Goal: Task Accomplishment & Management: Use online tool/utility

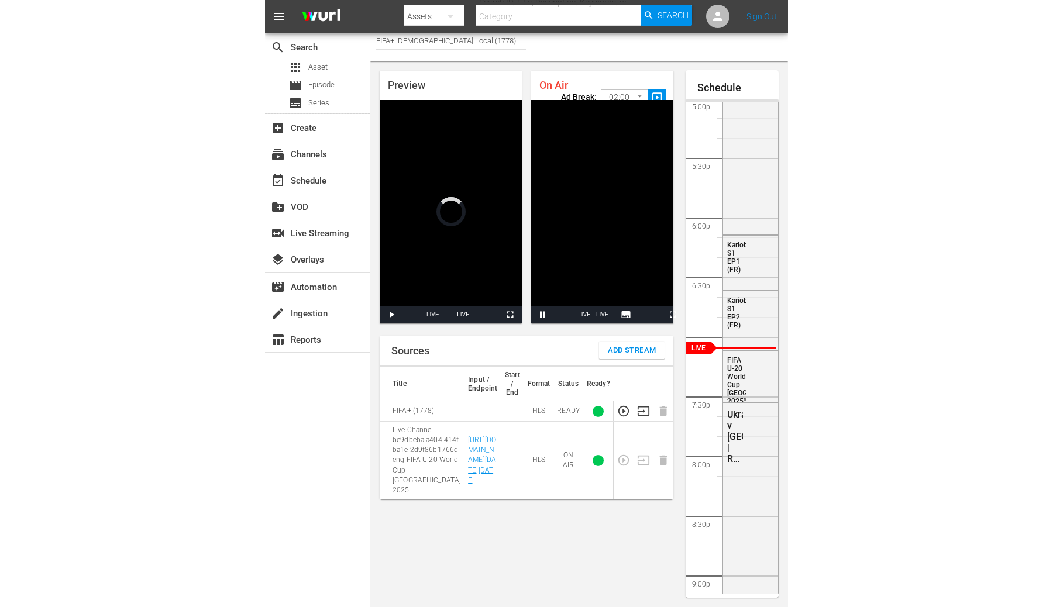
scroll to position [6, 0]
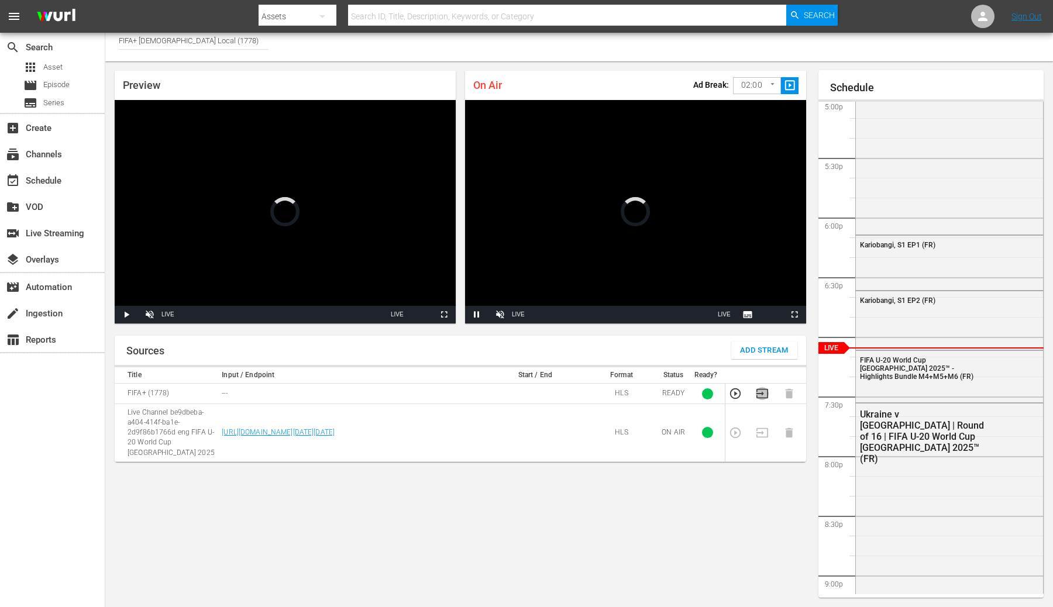
click at [764, 390] on icon "button" at bounding box center [762, 393] width 13 height 13
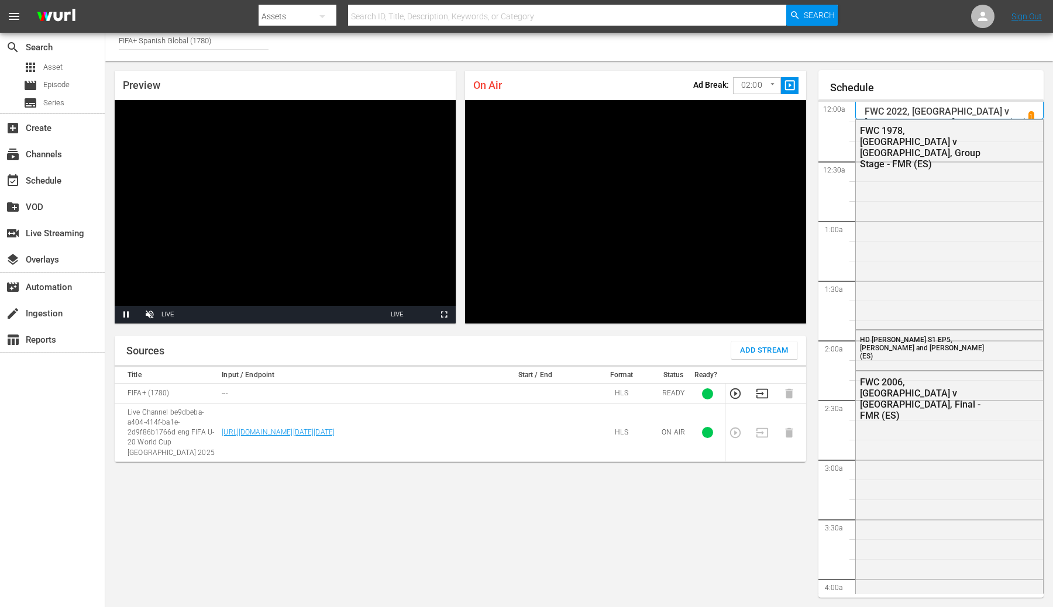
scroll to position [2034, 0]
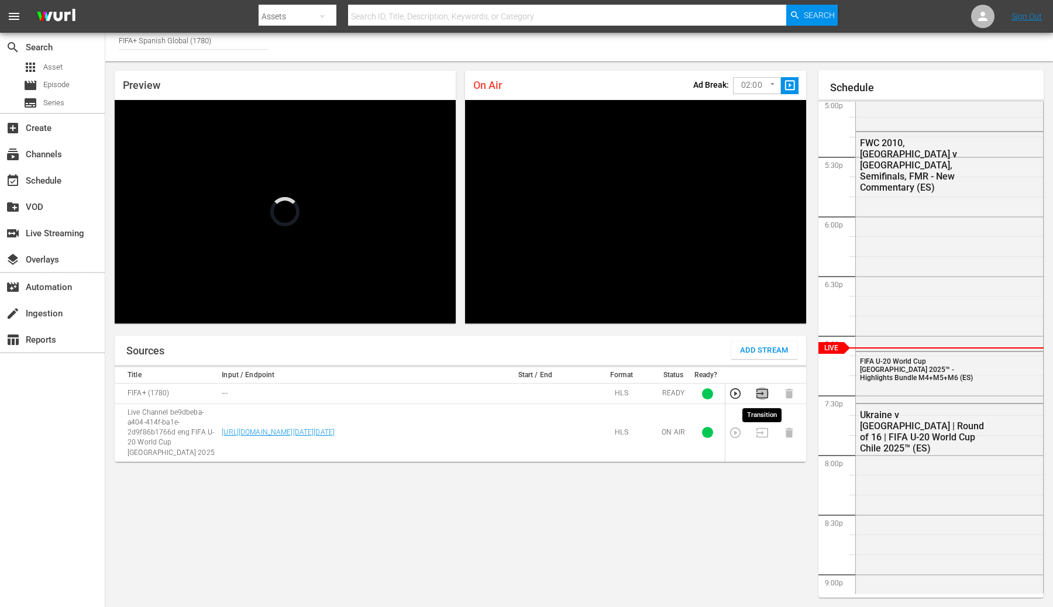
click at [763, 394] on icon "button" at bounding box center [763, 393] width 12 height 9
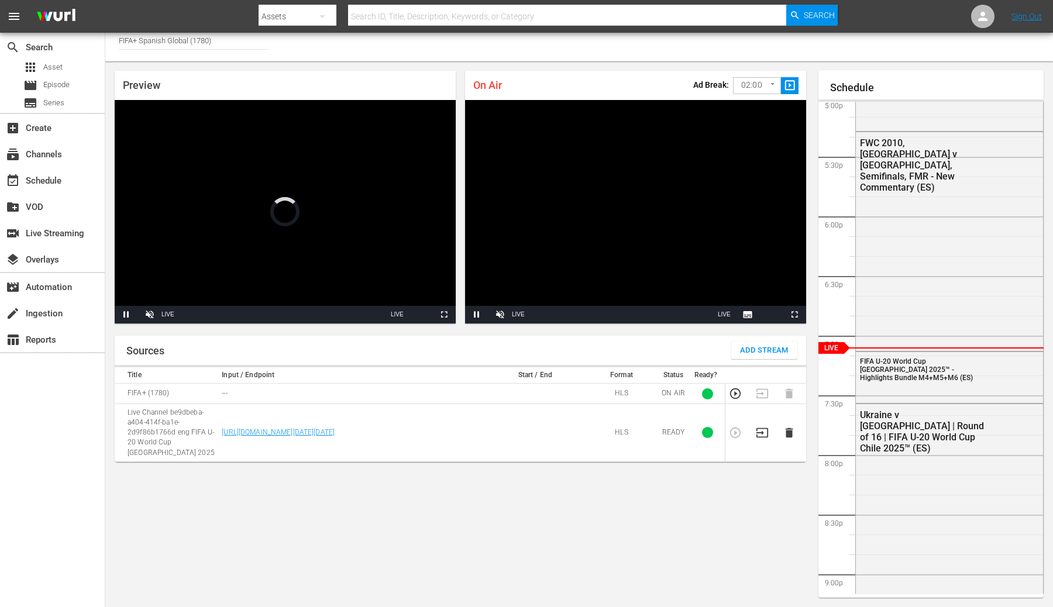
click at [740, 392] on icon "button" at bounding box center [735, 394] width 11 height 11
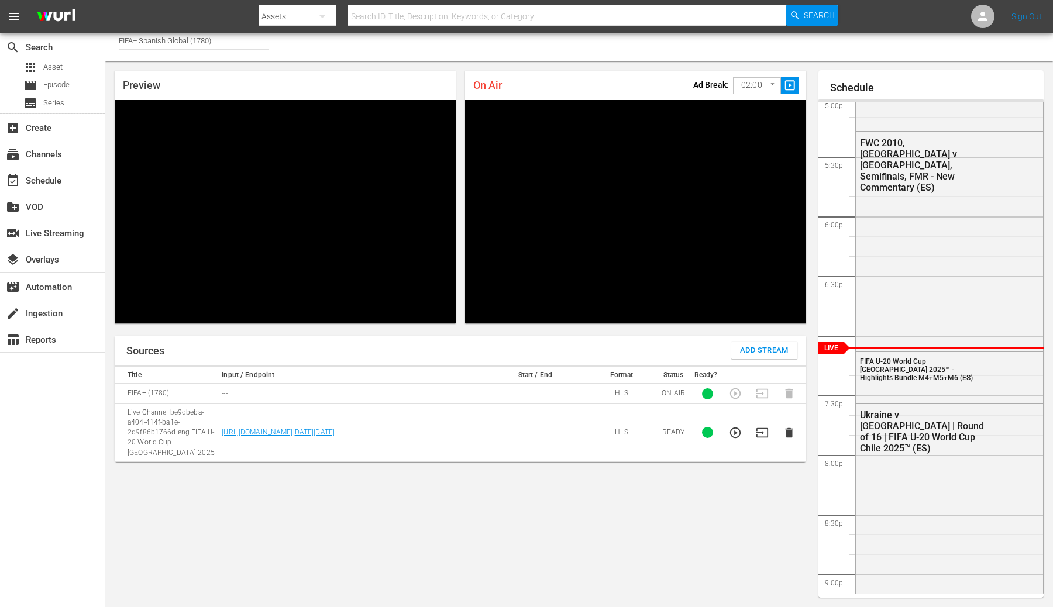
click at [763, 396] on td at bounding box center [766, 394] width 27 height 20
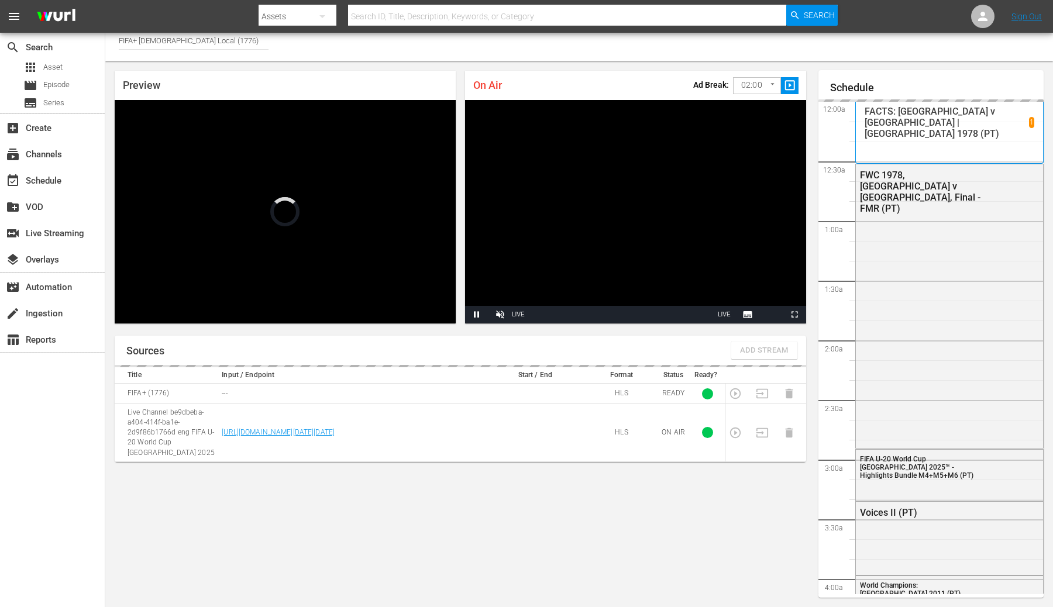
scroll to position [2034, 0]
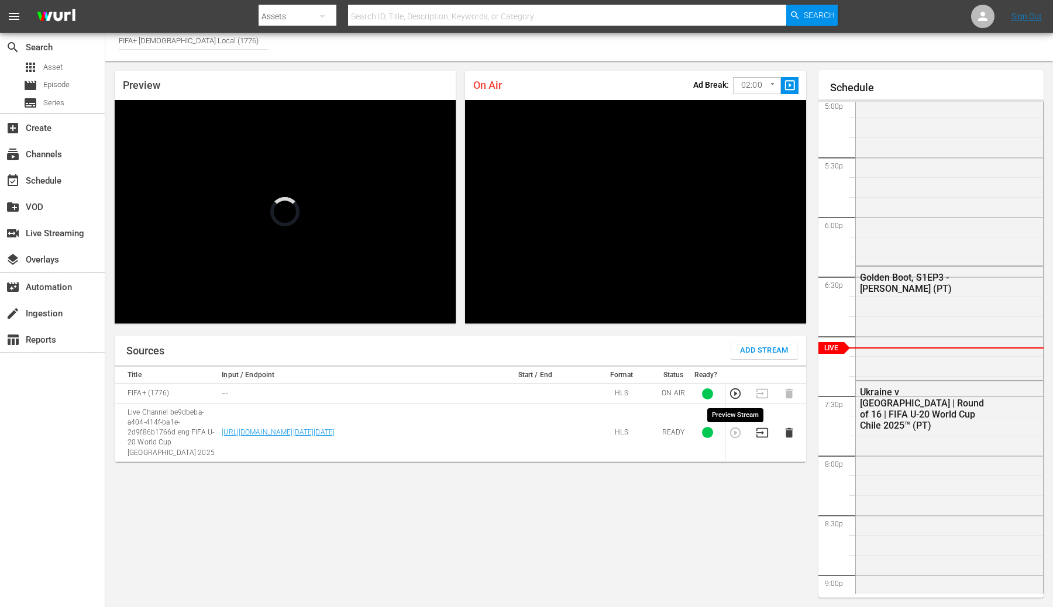
click at [736, 396] on icon "button" at bounding box center [735, 393] width 13 height 13
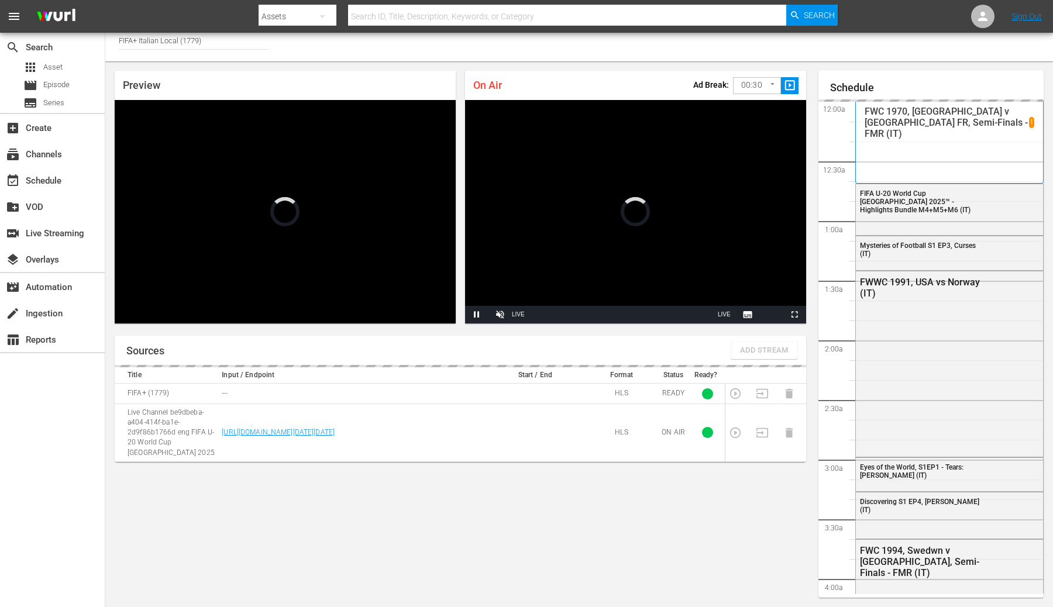
scroll to position [2063, 0]
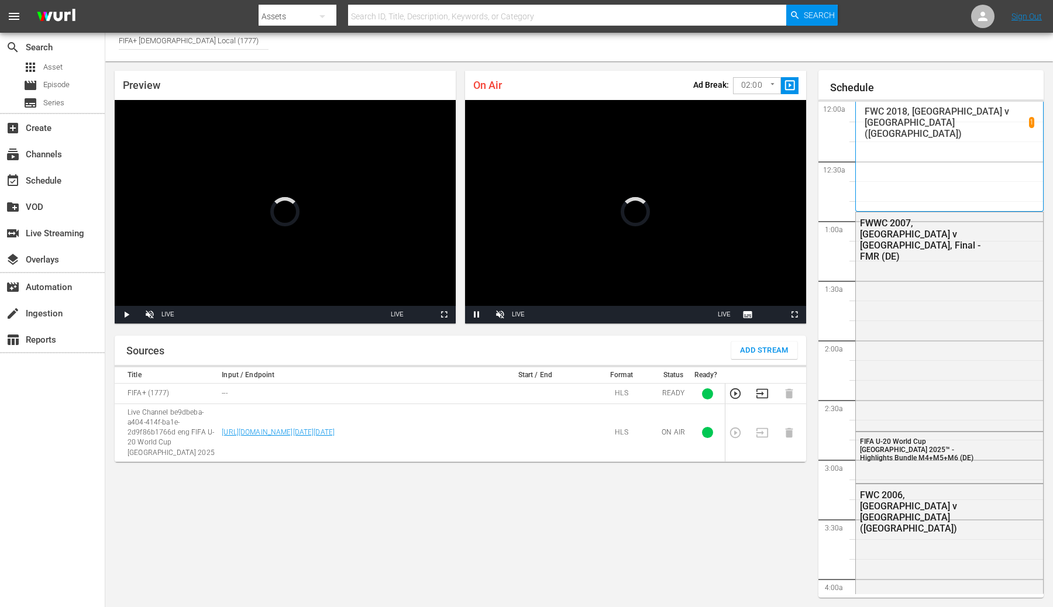
scroll to position [2034, 0]
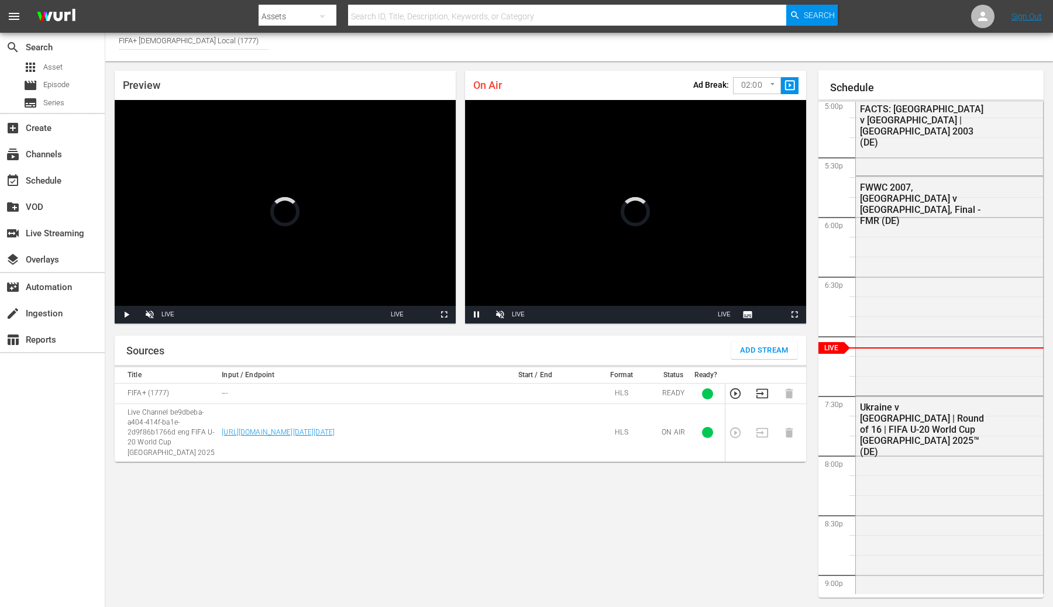
click at [763, 396] on icon "button" at bounding box center [762, 393] width 13 height 13
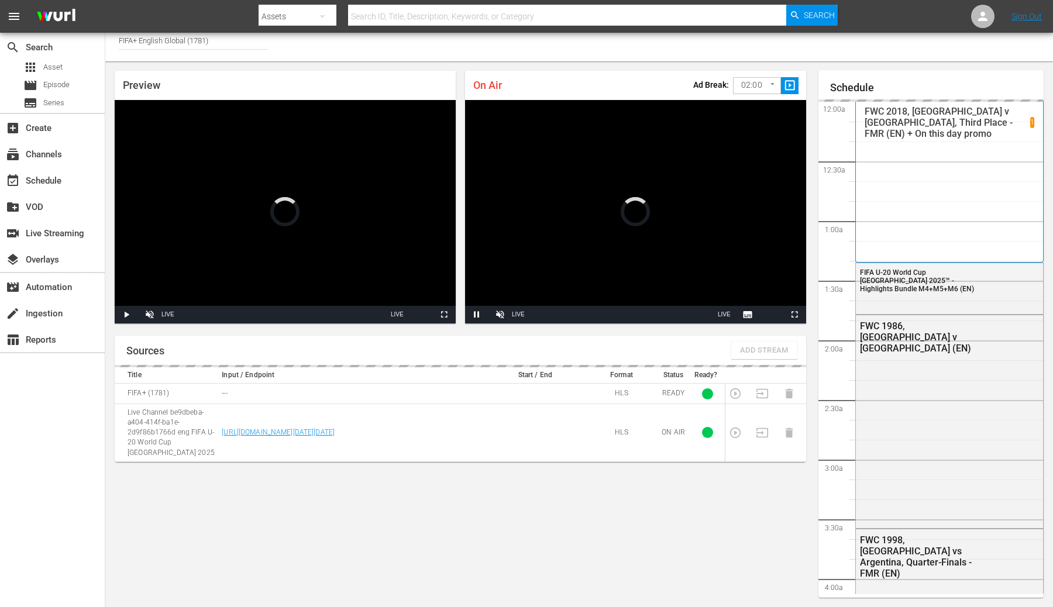
scroll to position [2031, 0]
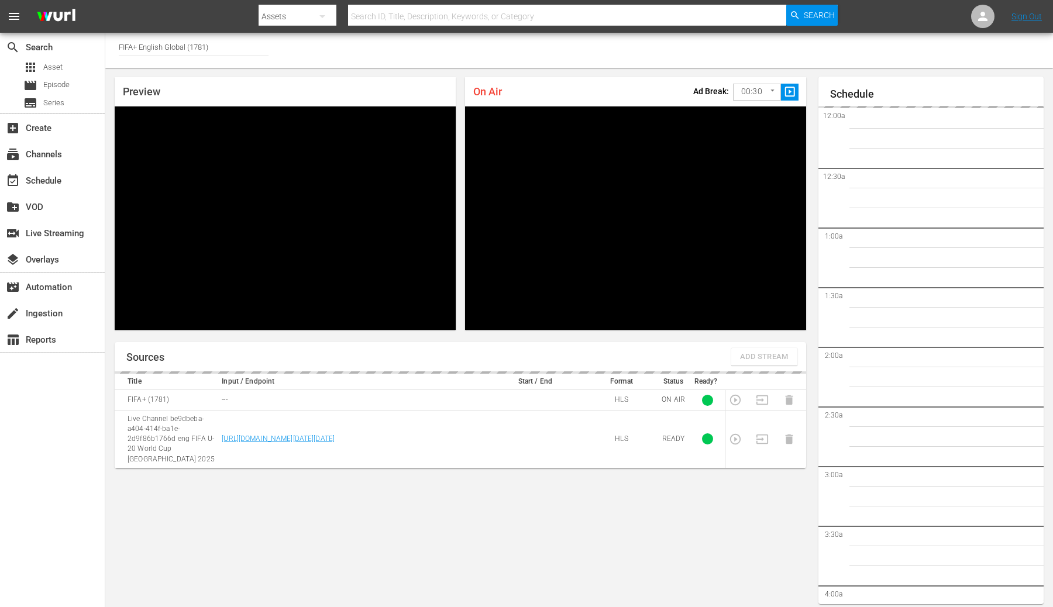
scroll to position [2351, 0]
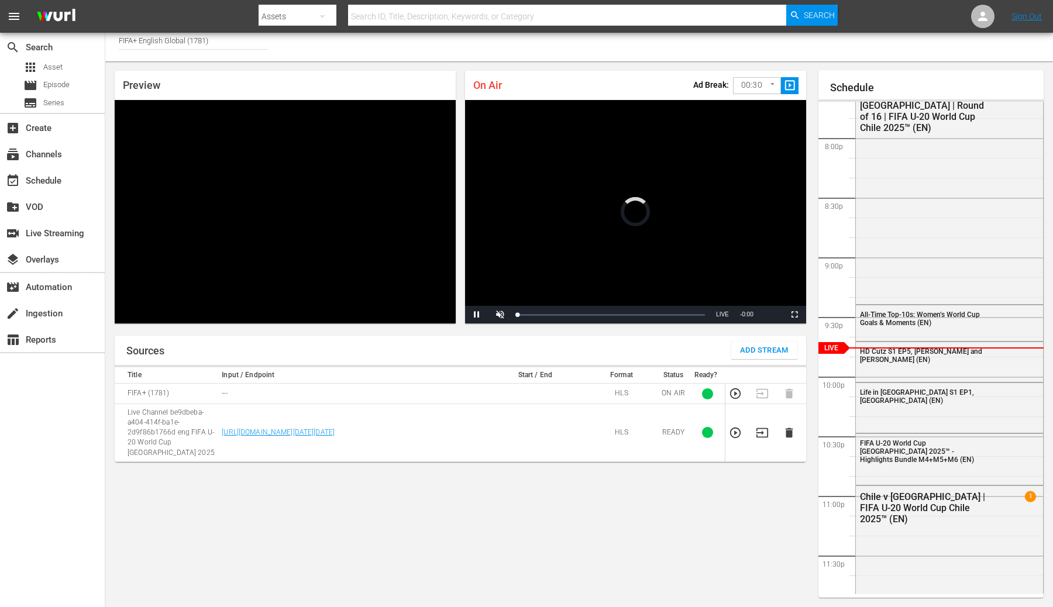
click at [793, 429] on icon "button" at bounding box center [789, 433] width 13 height 13
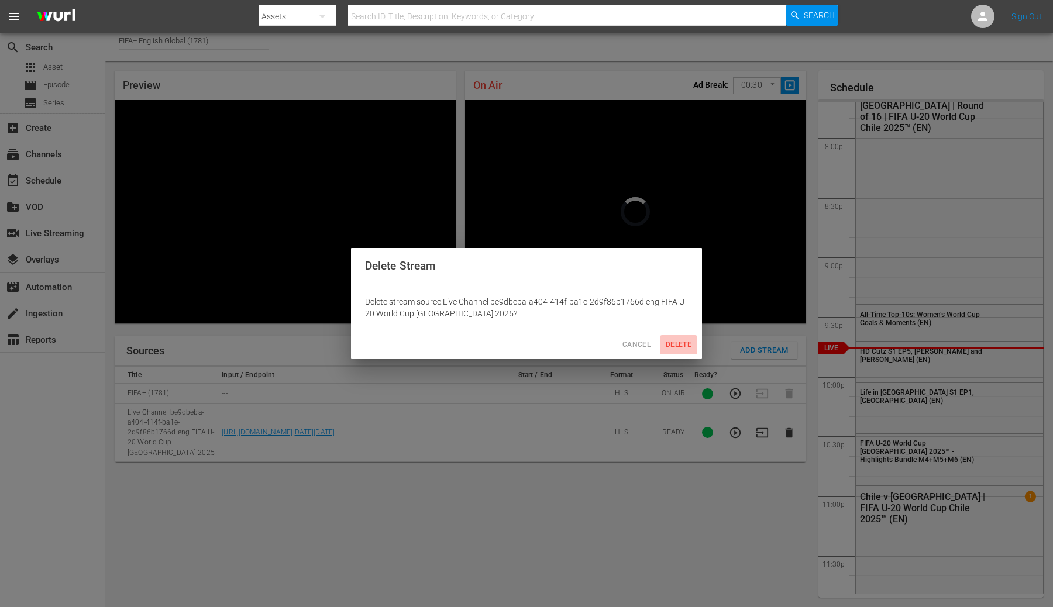
click at [672, 339] on span "Delete" at bounding box center [679, 345] width 28 height 12
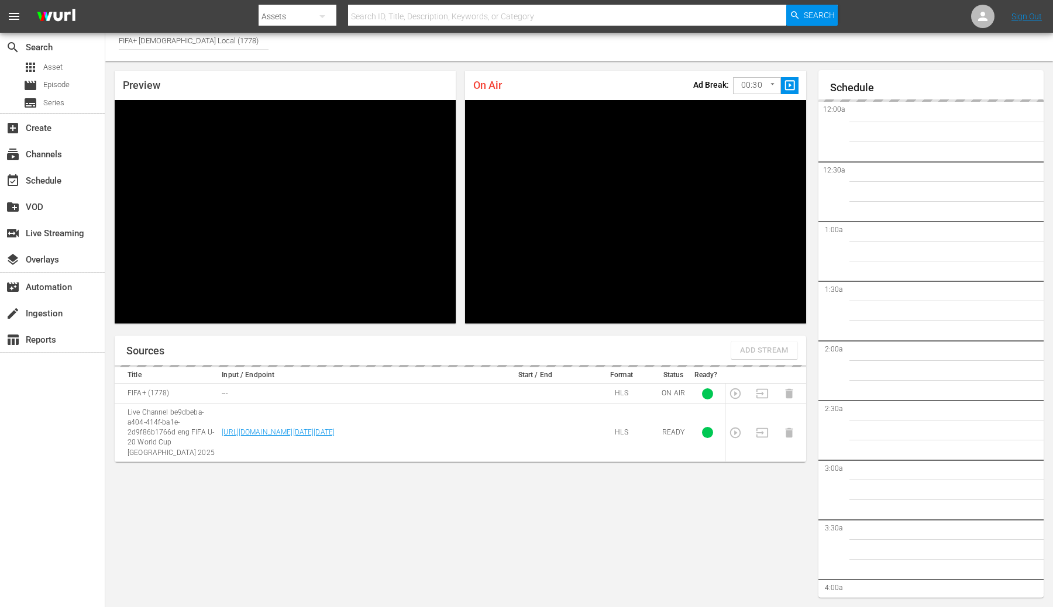
scroll to position [2352, 0]
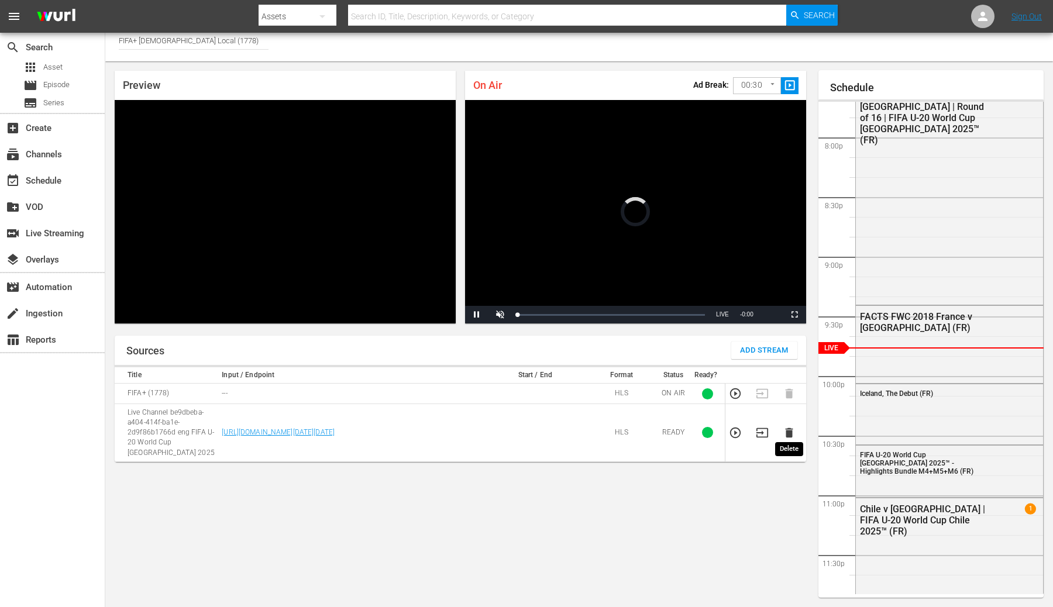
click at [789, 428] on icon "button" at bounding box center [789, 433] width 8 height 10
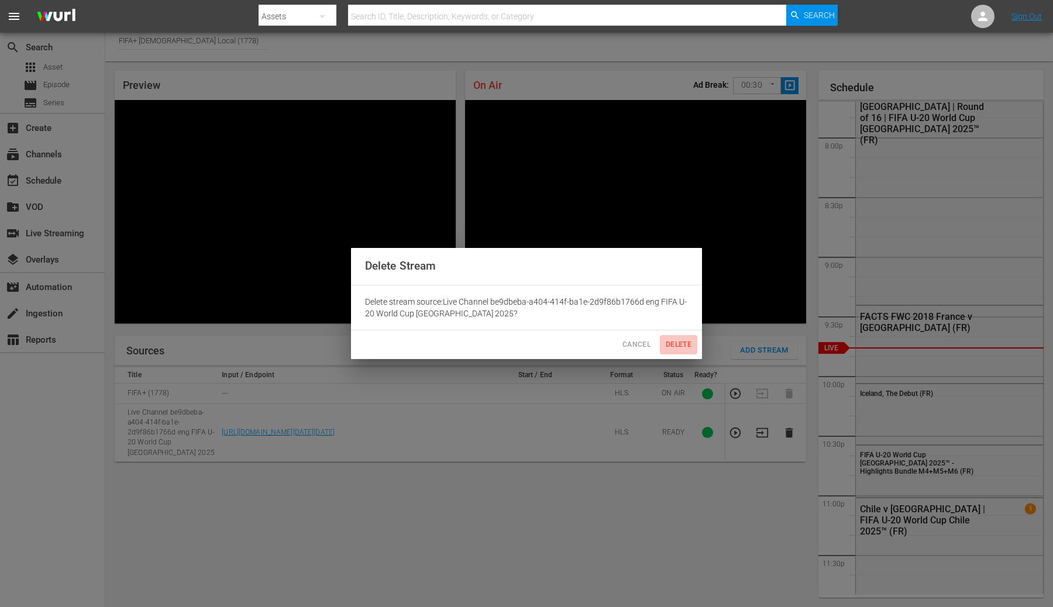
click at [671, 344] on span "Delete" at bounding box center [679, 345] width 28 height 12
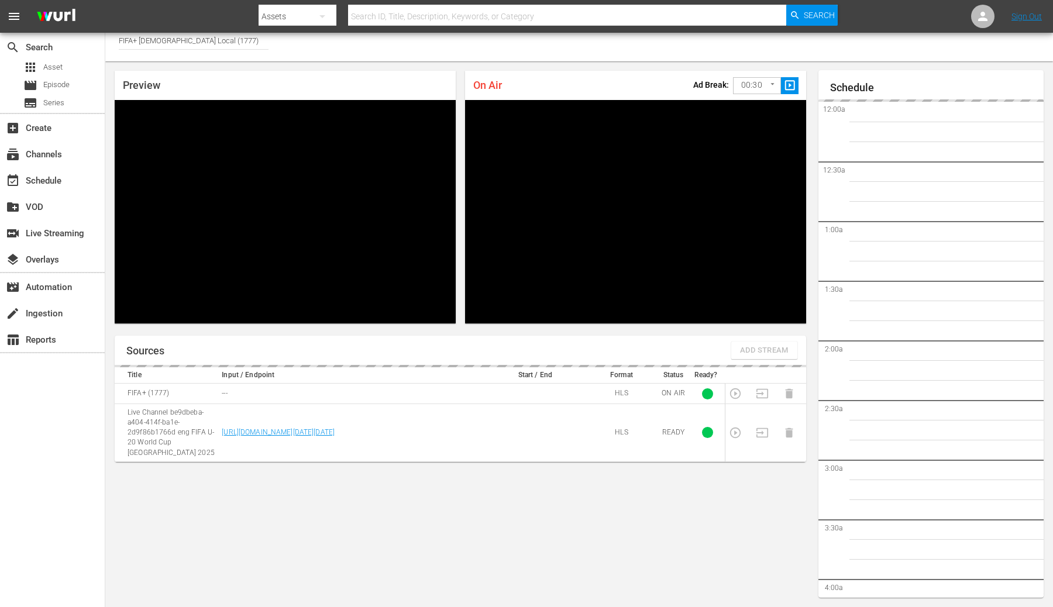
scroll to position [2353, 0]
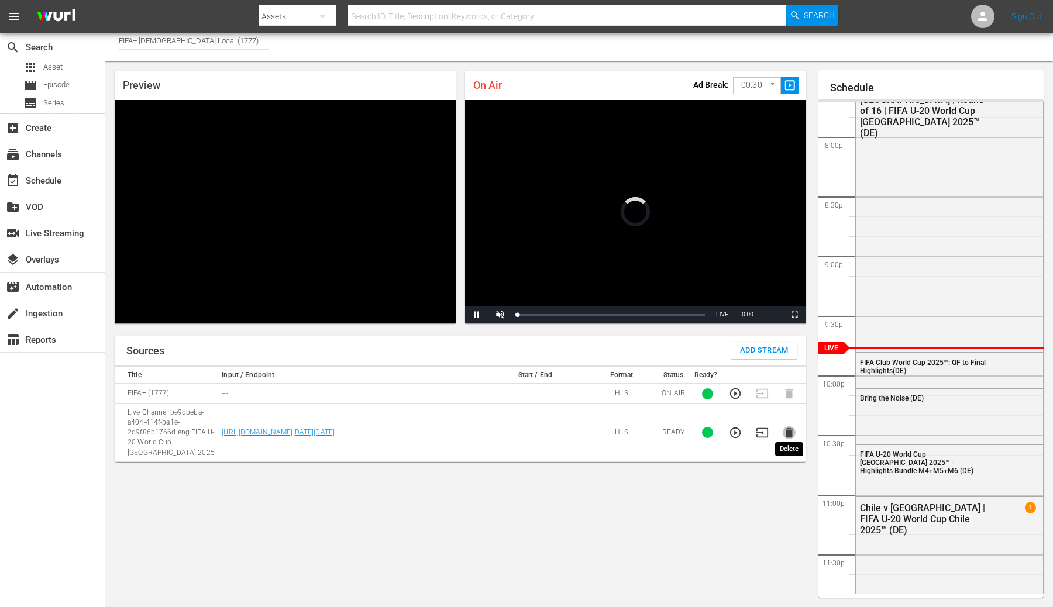
click at [789, 428] on icon "button" at bounding box center [789, 433] width 8 height 10
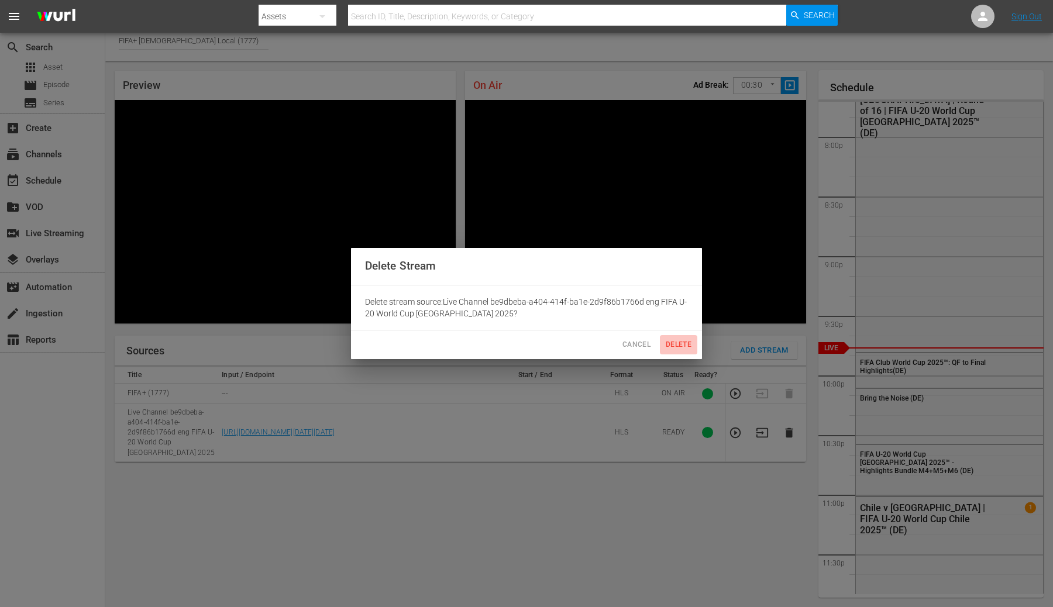
click at [671, 348] on span "Delete" at bounding box center [679, 345] width 28 height 12
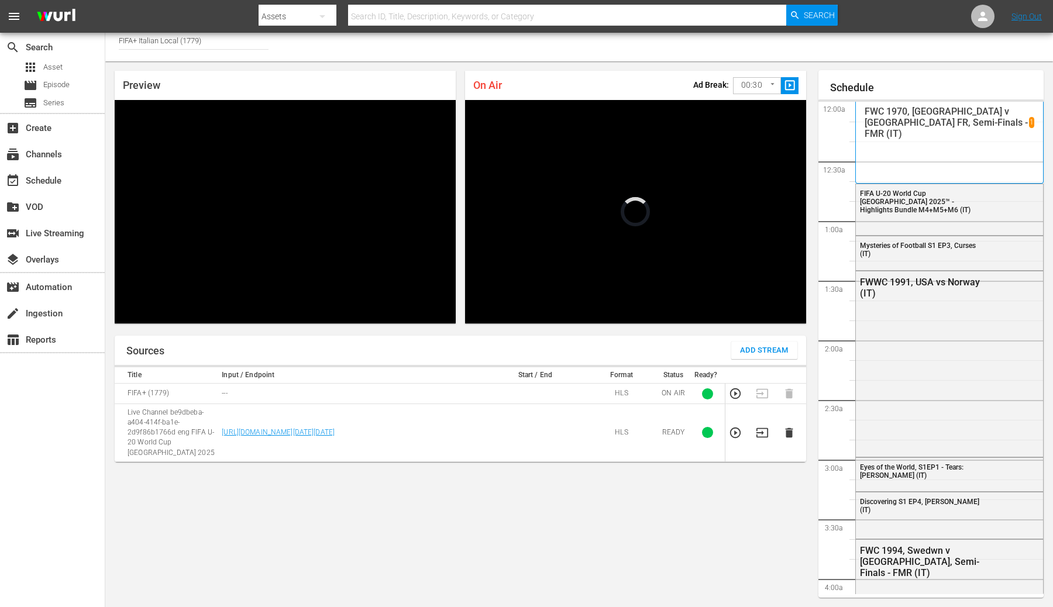
scroll to position [2353, 0]
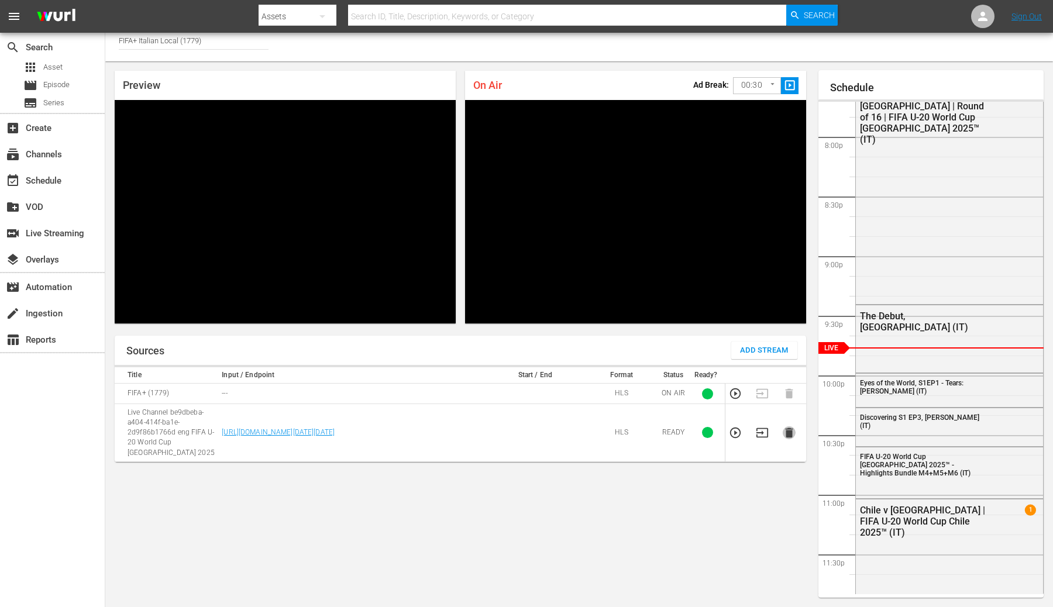
click at [787, 434] on icon "button" at bounding box center [789, 433] width 13 height 13
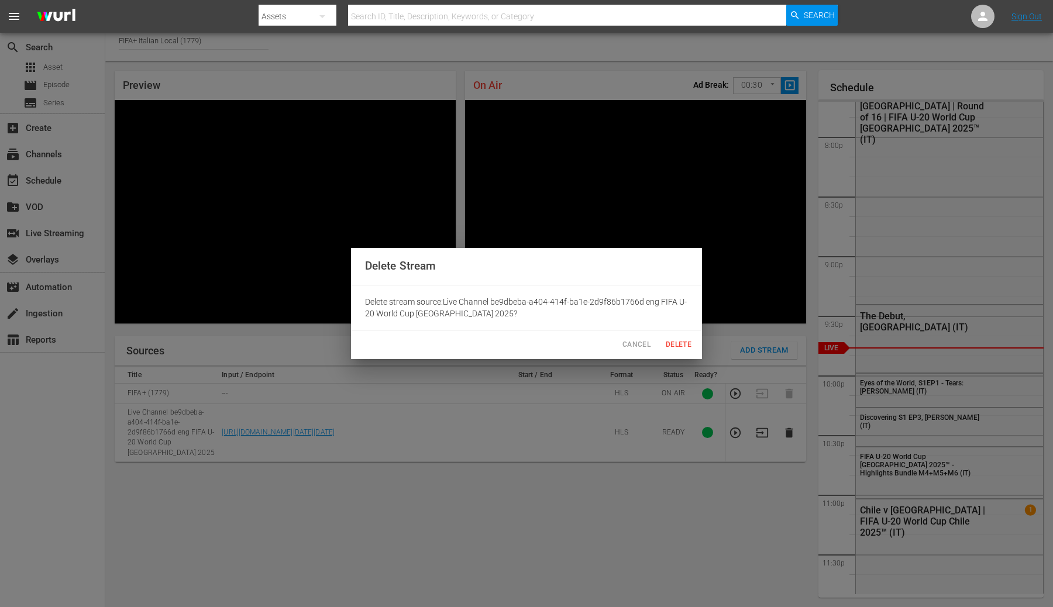
click at [667, 345] on span "Delete" at bounding box center [679, 345] width 28 height 12
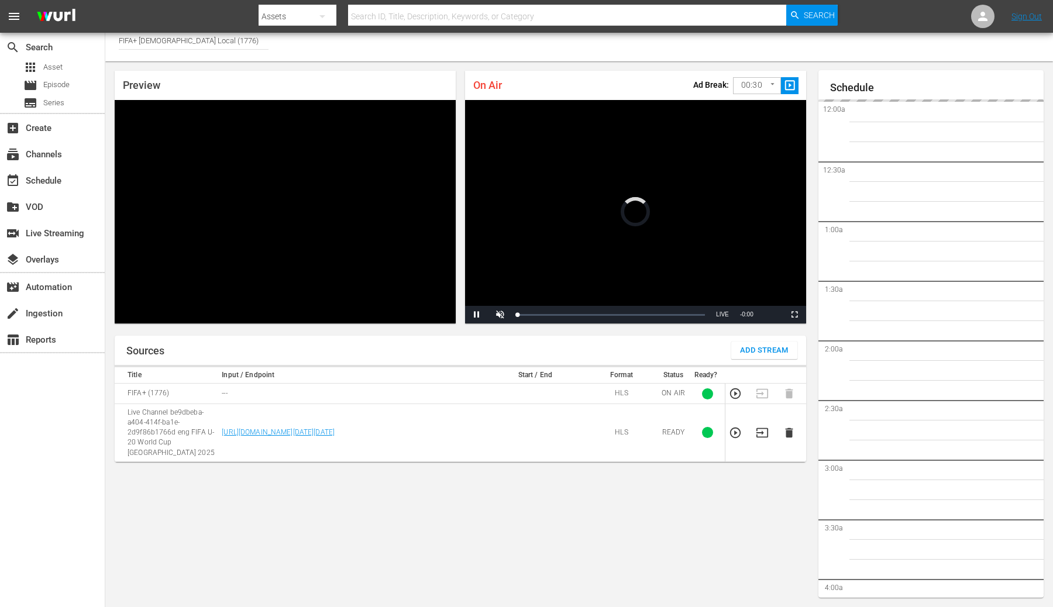
scroll to position [2353, 0]
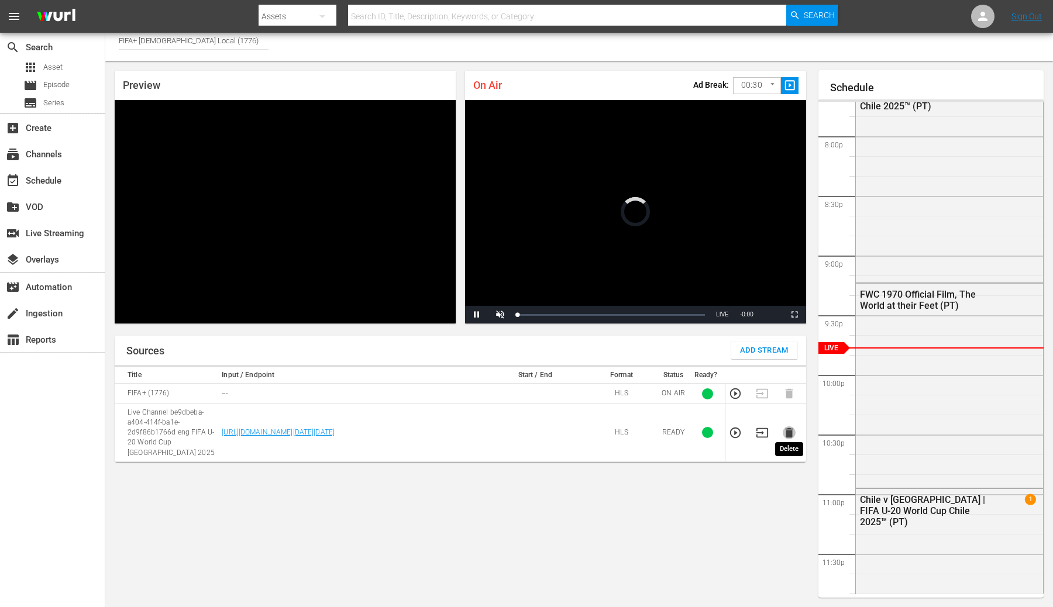
click at [792, 430] on icon "button" at bounding box center [789, 433] width 8 height 10
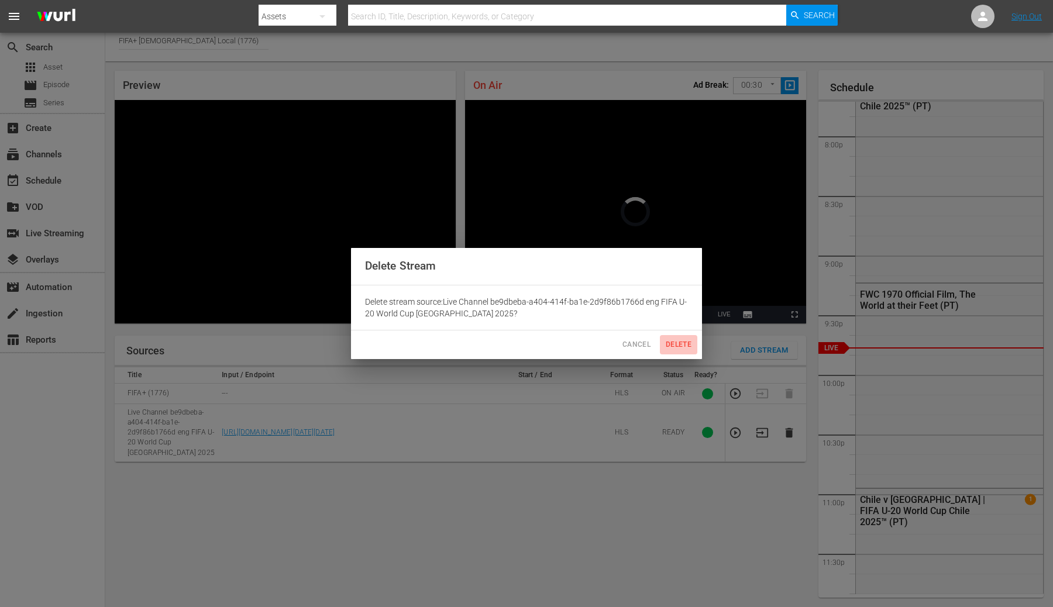
click at [686, 351] on button "Delete" at bounding box center [678, 344] width 37 height 19
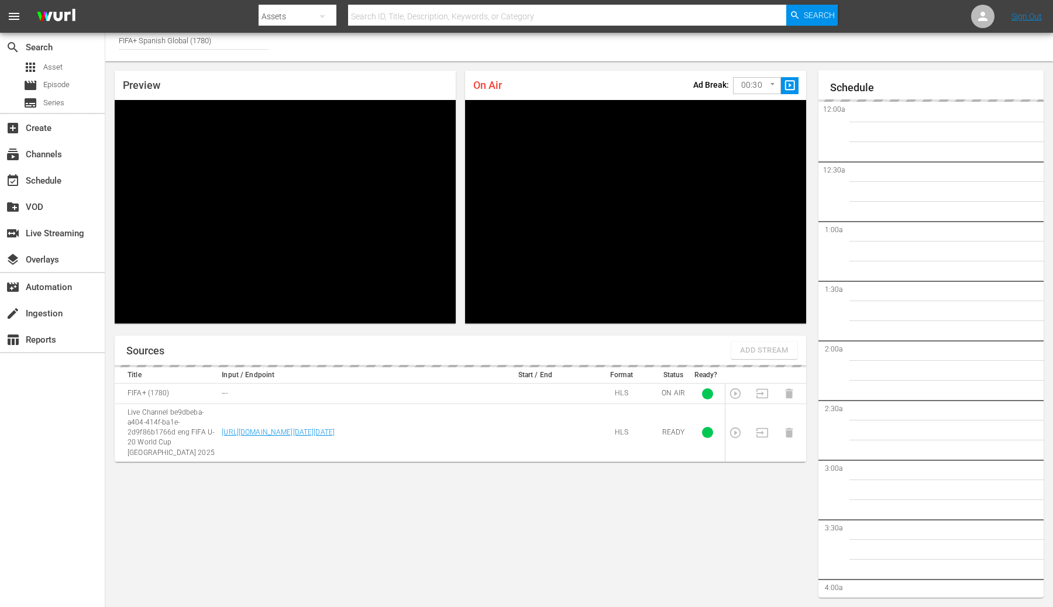
scroll to position [2354, 0]
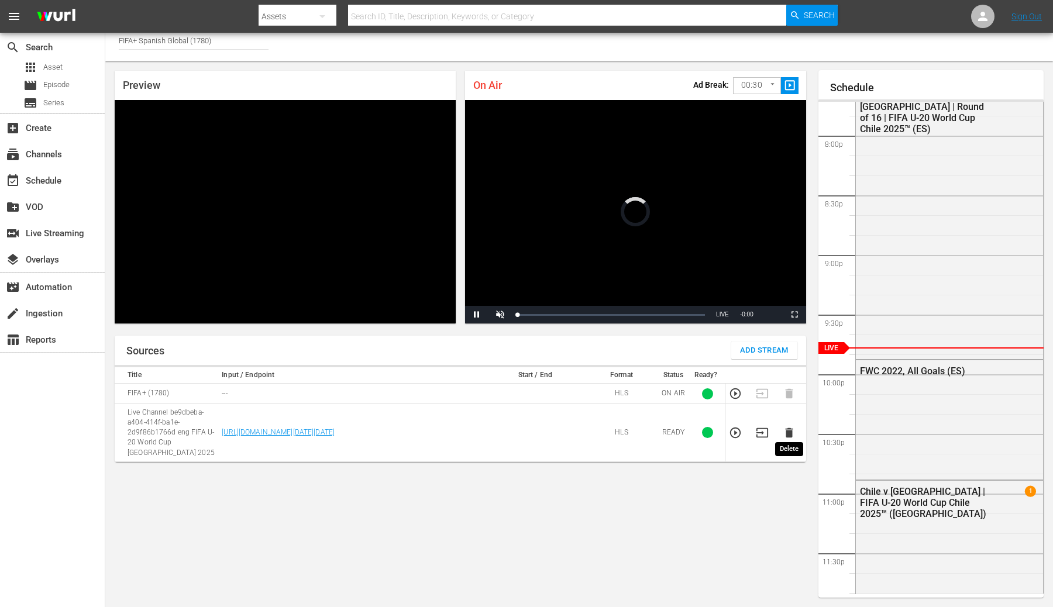
click at [791, 430] on icon "button" at bounding box center [789, 433] width 8 height 10
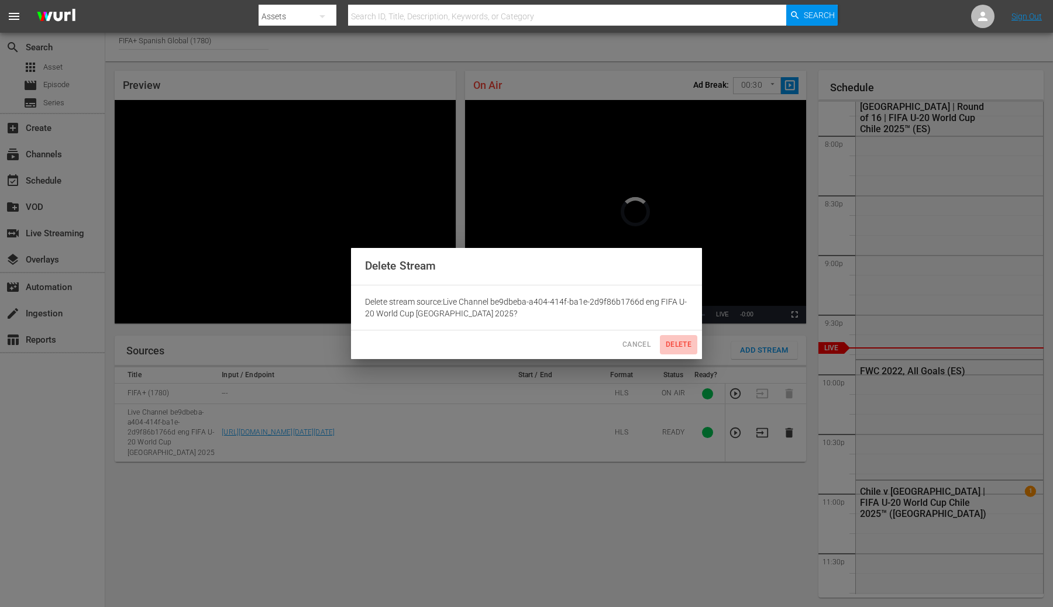
click at [671, 344] on span "Delete" at bounding box center [679, 345] width 28 height 12
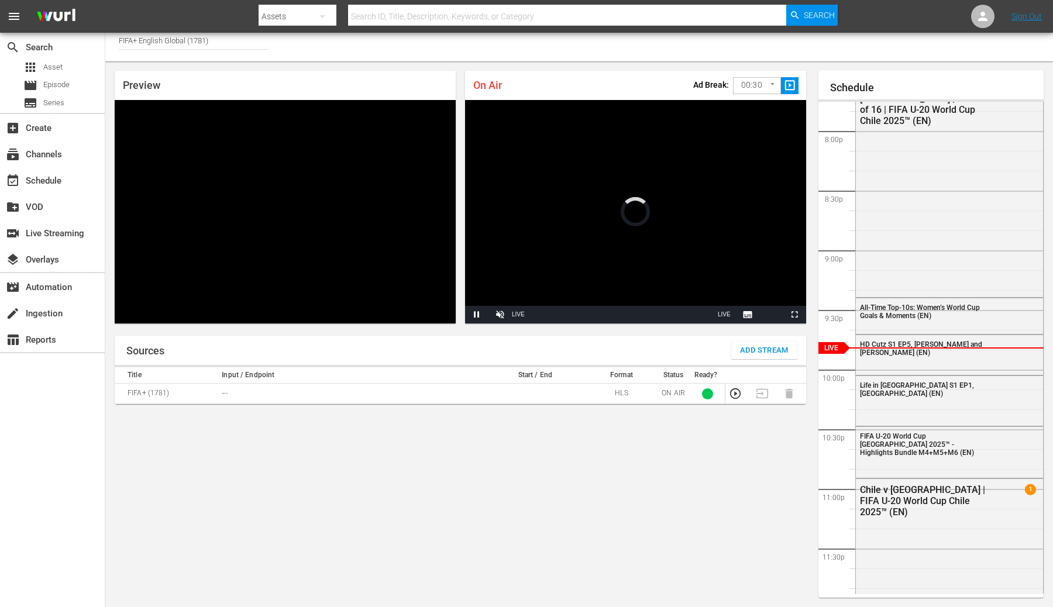
scroll to position [6, 0]
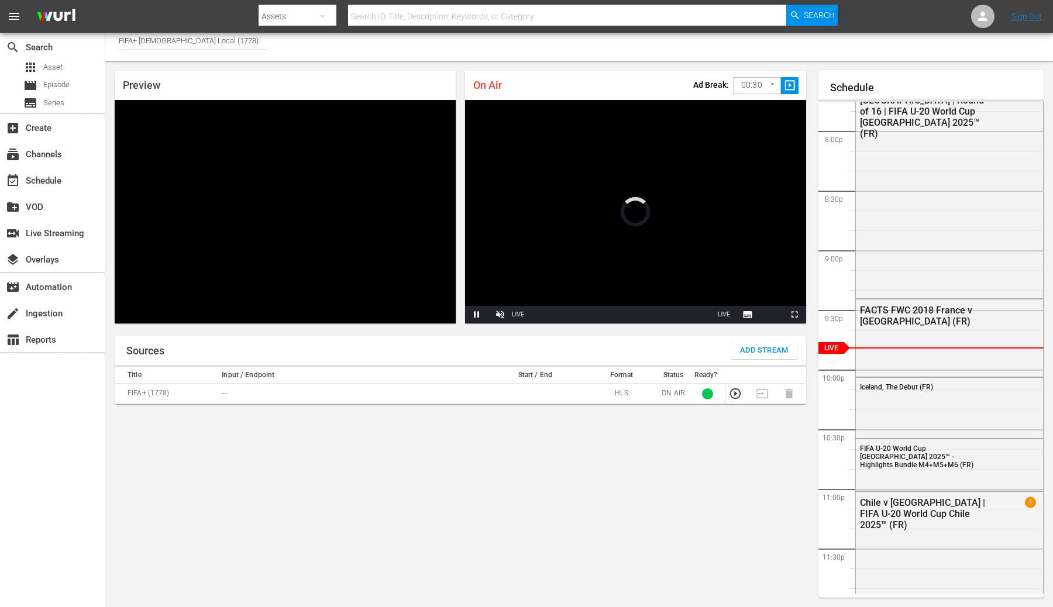
scroll to position [6, 0]
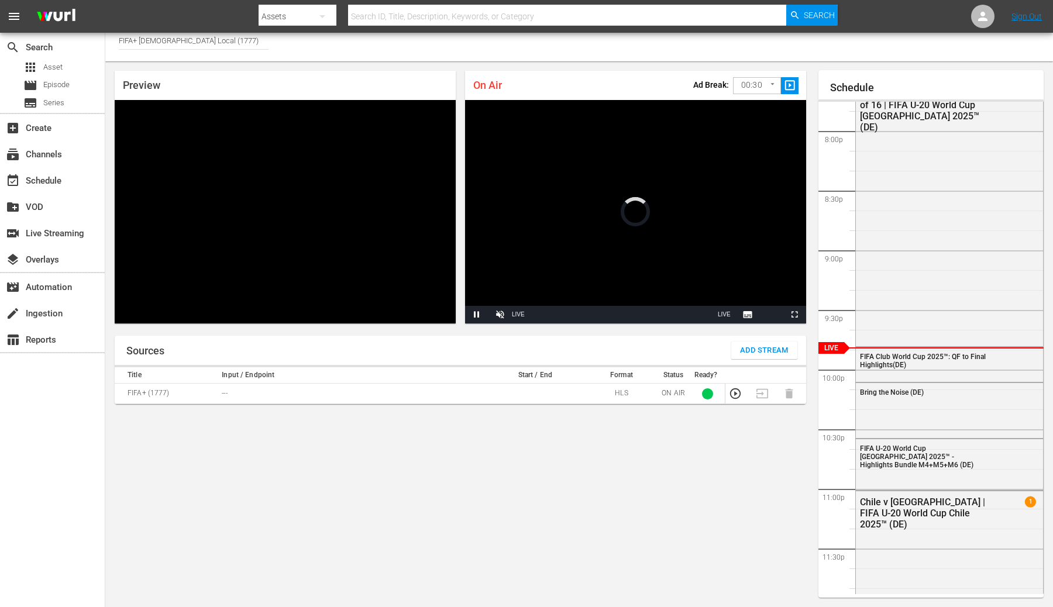
scroll to position [6, 0]
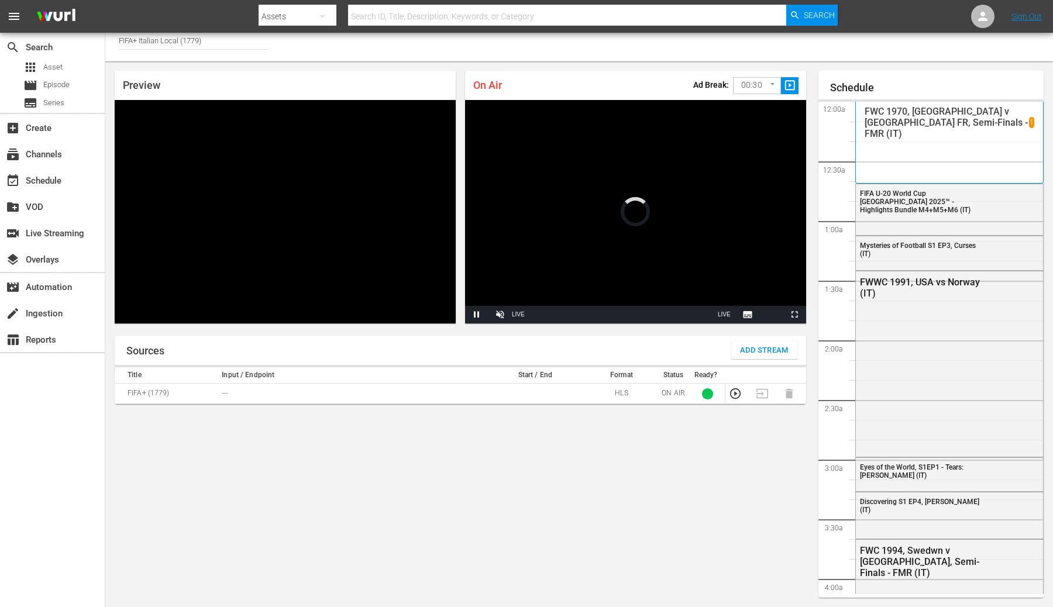
scroll to position [2358, 0]
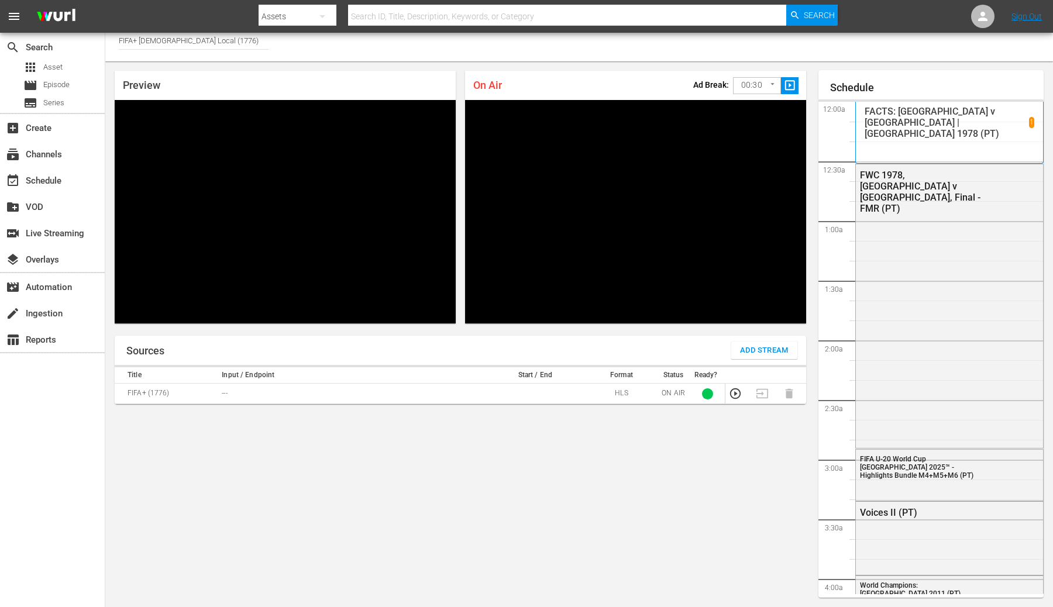
scroll to position [2359, 0]
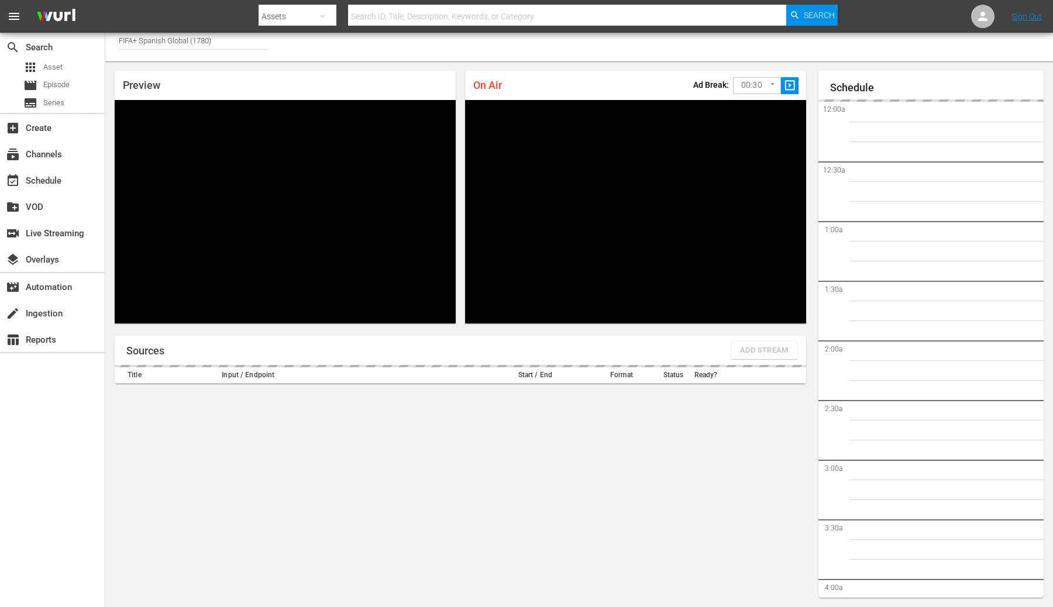
scroll to position [2359, 0]
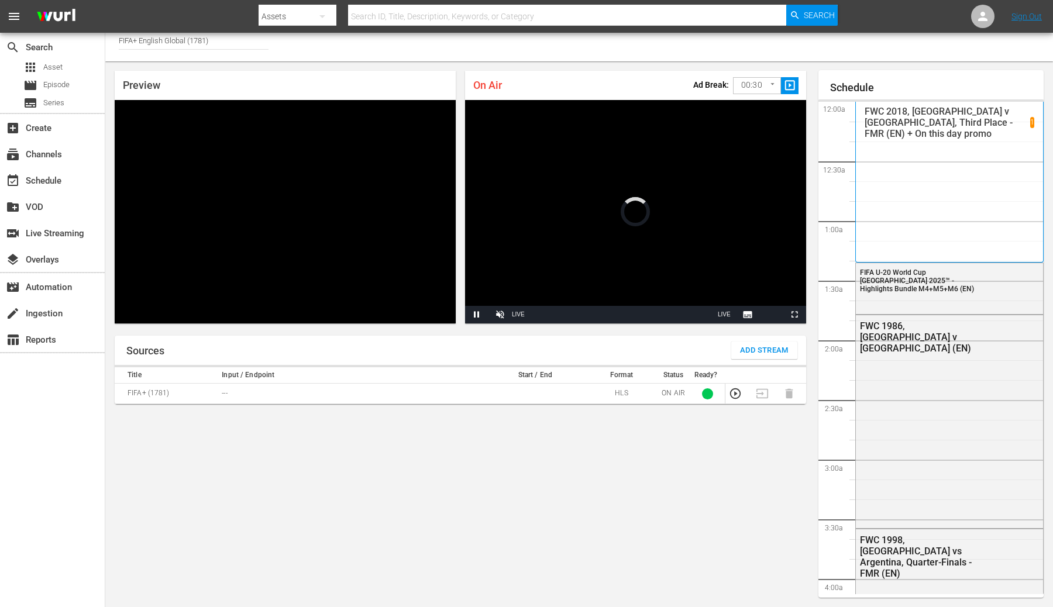
scroll to position [2364, 0]
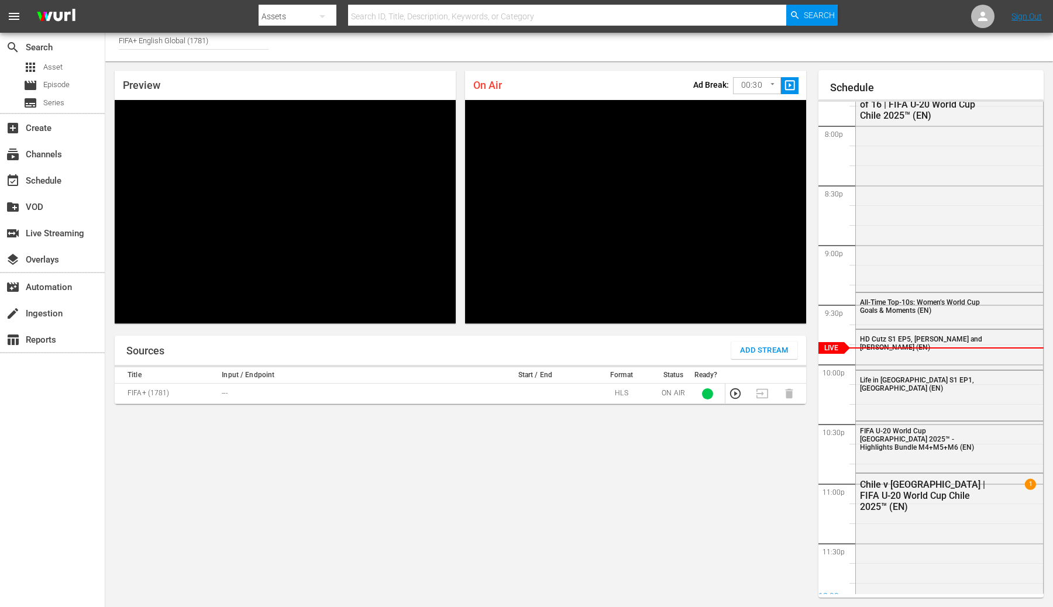
click at [754, 354] on span "Add Stream" at bounding box center [764, 350] width 49 height 13
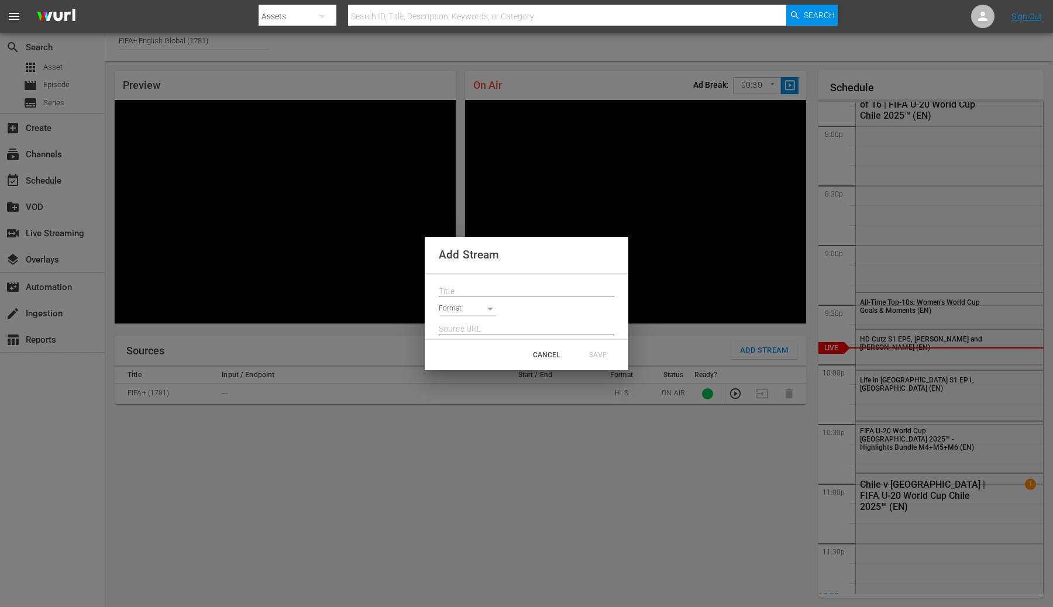
click at [525, 290] on input "text" at bounding box center [527, 292] width 176 height 18
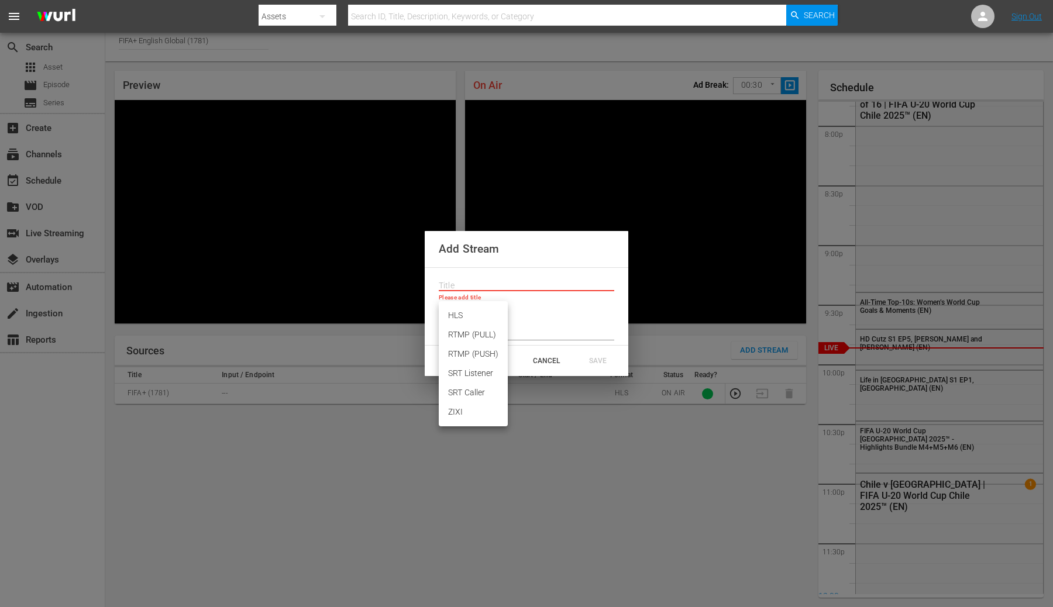
click at [482, 310] on body "menu Search By Assets Search ID, Title, Description, Keywords, or Category Sear…" at bounding box center [526, 297] width 1053 height 607
click at [462, 318] on li "HLS" at bounding box center [473, 315] width 69 height 19
type input "HLS"
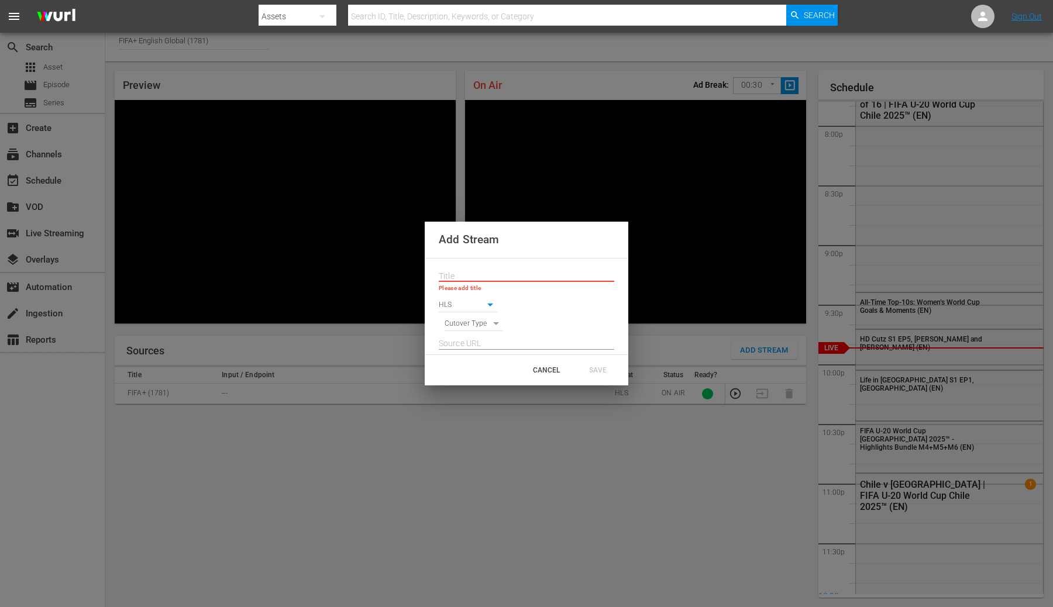
click at [471, 278] on input "text" at bounding box center [527, 277] width 176 height 18
click at [457, 273] on input "text" at bounding box center [527, 277] width 176 height 18
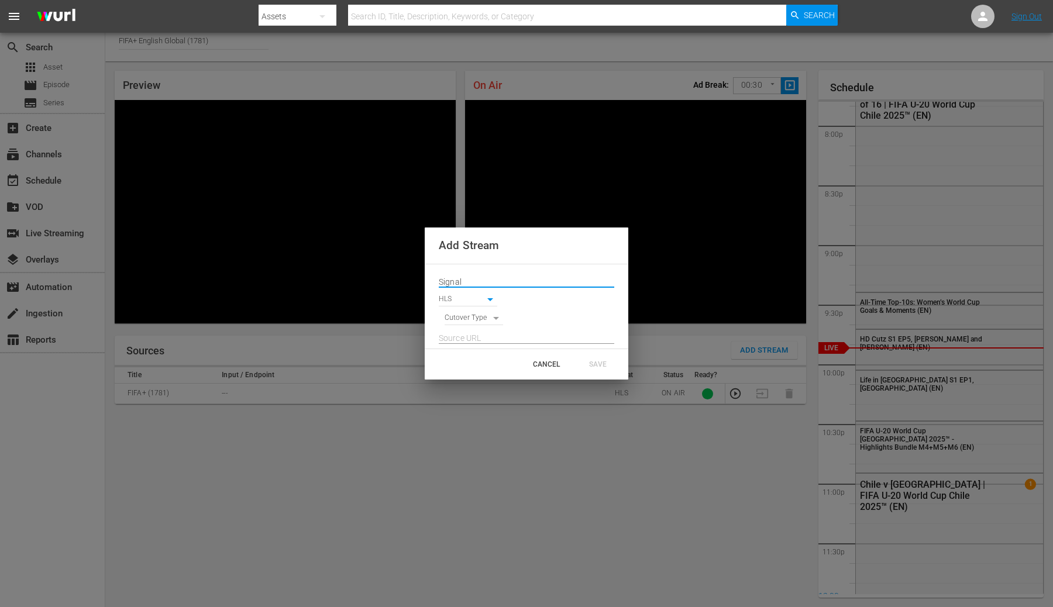
type input "Signal"
click at [466, 344] on input "text" at bounding box center [527, 338] width 176 height 18
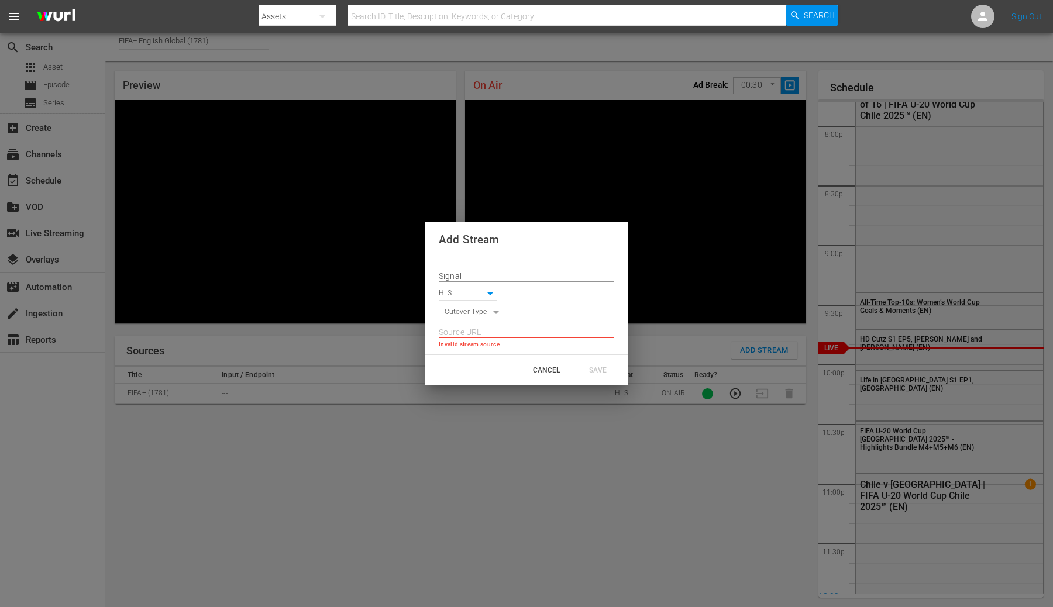
click at [490, 327] on input "text" at bounding box center [527, 333] width 176 height 18
paste input "[URL][DOMAIN_NAME][DATE][DATE]"
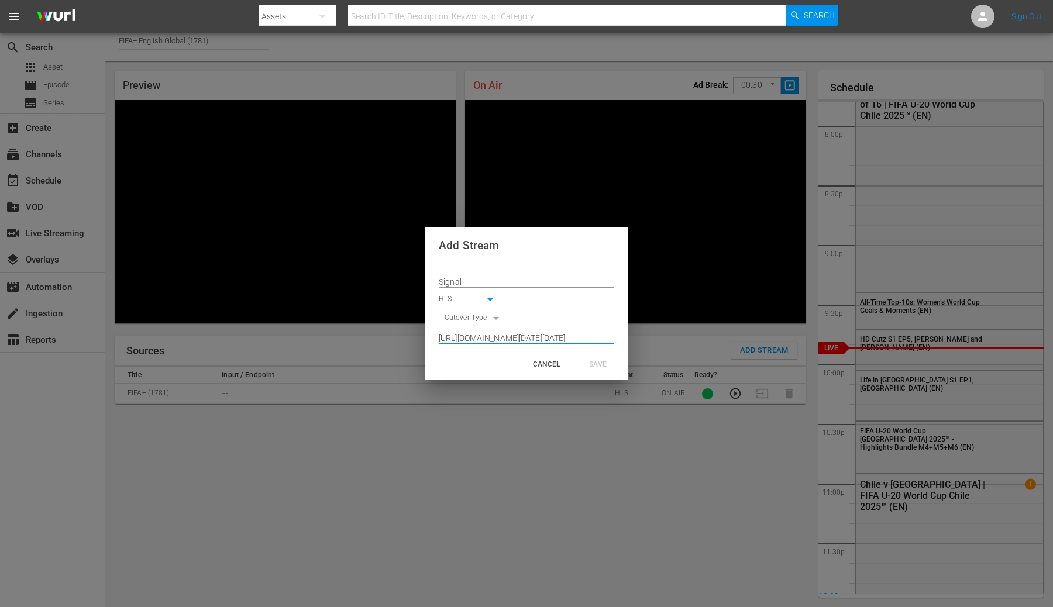
type input "[URL][DOMAIN_NAME][DATE][DATE]"
click at [486, 320] on body "menu Search By Assets Search ID, Title, Description, Keywords, or Category Sear…" at bounding box center [526, 297] width 1053 height 607
click at [521, 303] on div at bounding box center [526, 303] width 1053 height 607
click at [475, 320] on body "menu Search By Assets Search ID, Title, Description, Keywords, or Category Sear…" at bounding box center [526, 297] width 1053 height 607
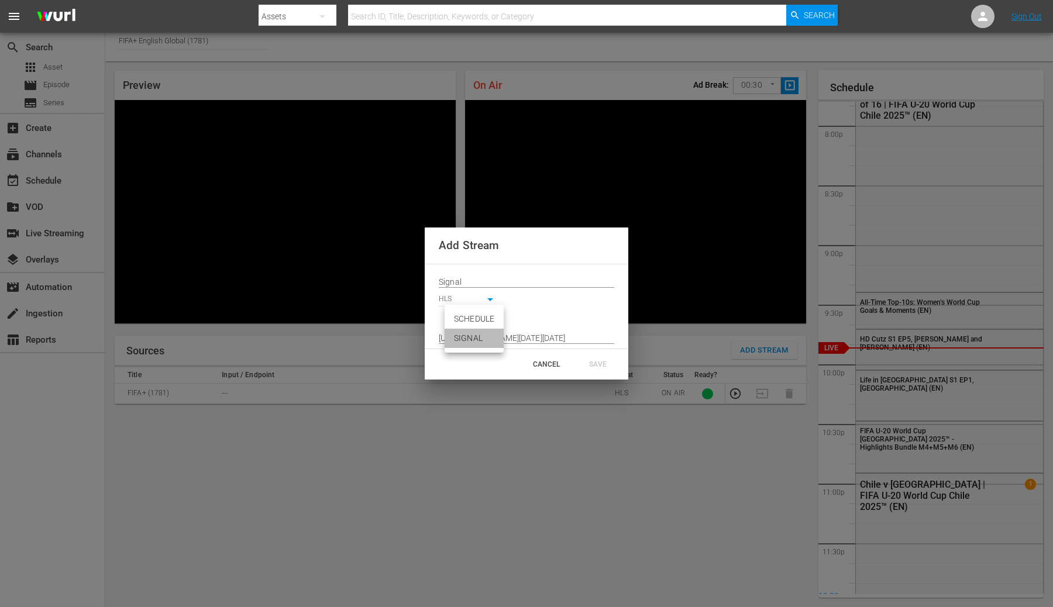
click at [472, 336] on li "SIGNAL" at bounding box center [474, 338] width 59 height 19
type input "SIGNAL"
click at [524, 284] on input "Signal" at bounding box center [527, 282] width 176 height 18
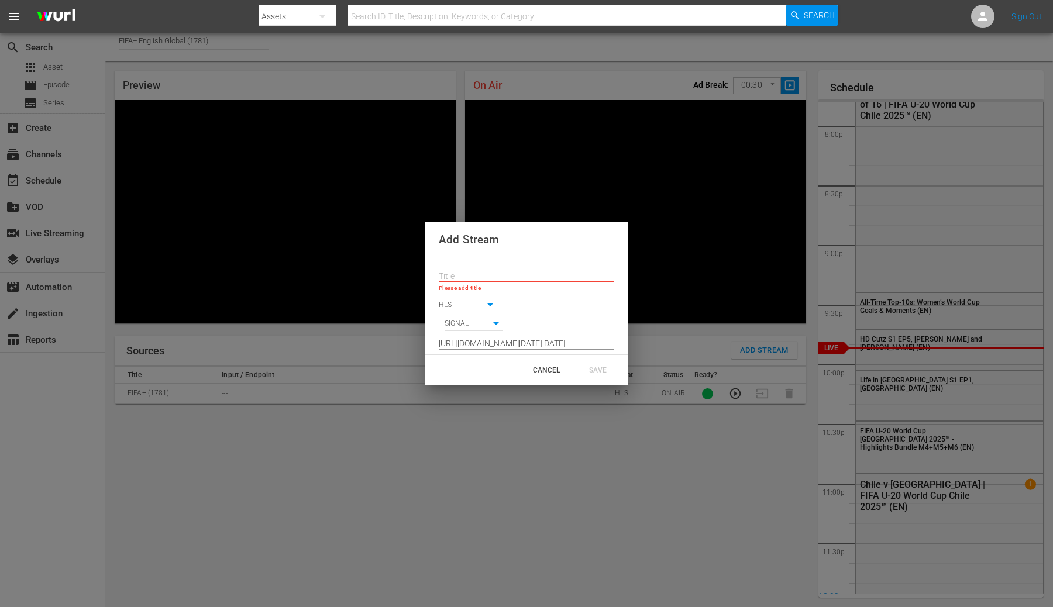
click at [468, 269] on input "text" at bounding box center [527, 277] width 176 height 18
paste input "Live Channel 93da2c8b-3a09-47b7-b7cf-41642796416b eng FIFA U-20 World Cup Chile…"
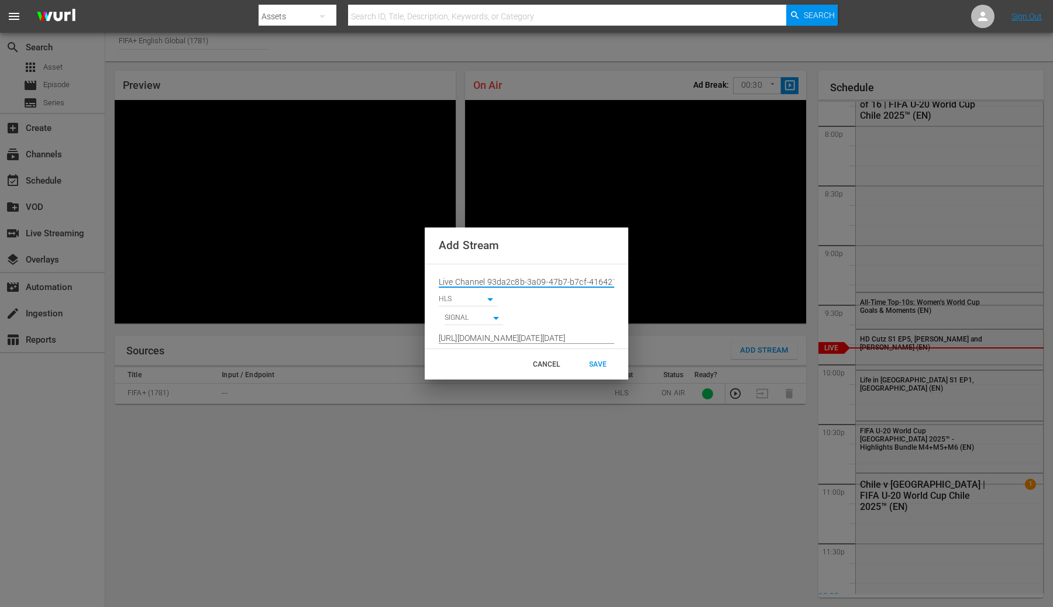
scroll to position [0, 162]
type input "Live Channel 93da2c8b-3a09-47b7-b7cf-41642796416b eng FIFA U-20 World Cup Chile…"
click at [603, 365] on div "SAVE" at bounding box center [597, 364] width 51 height 21
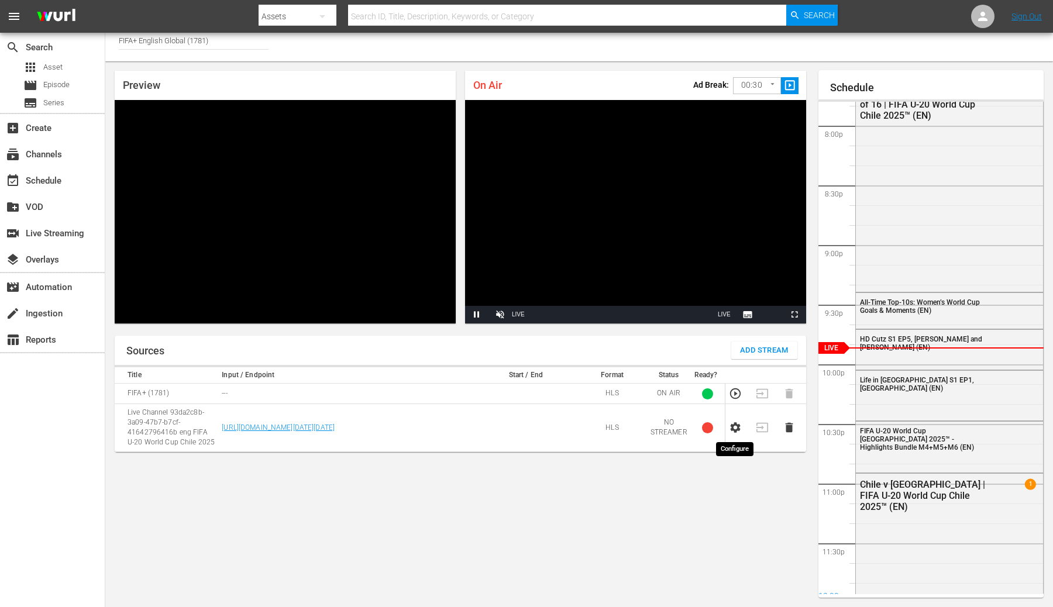
click at [739, 431] on icon "button" at bounding box center [736, 428] width 10 height 11
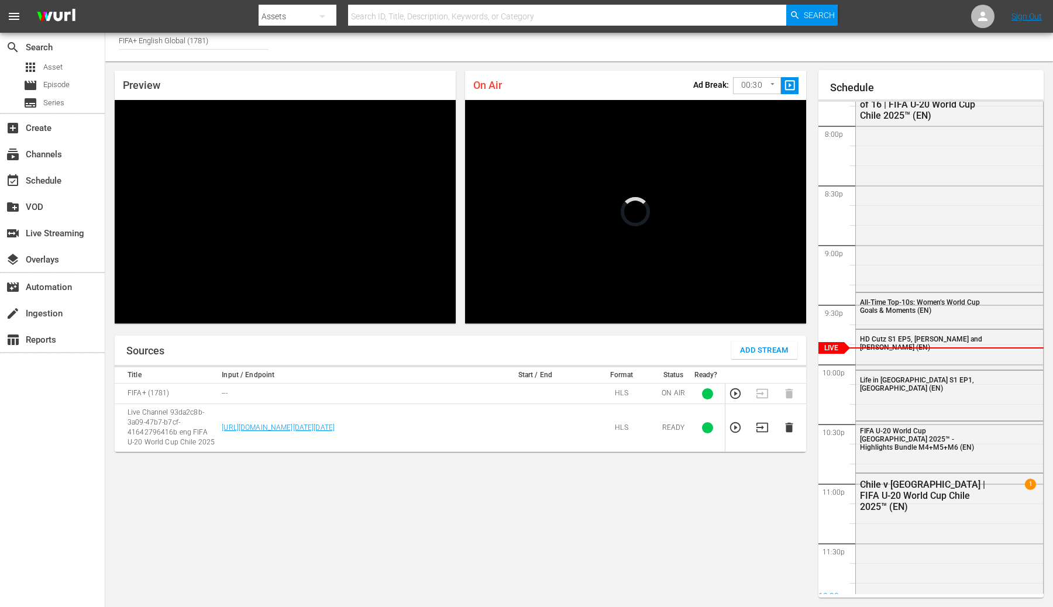
click at [763, 84] on body "menu Search By Assets Search ID, Title, Description, Keywords, or Category Sear…" at bounding box center [526, 297] width 1053 height 607
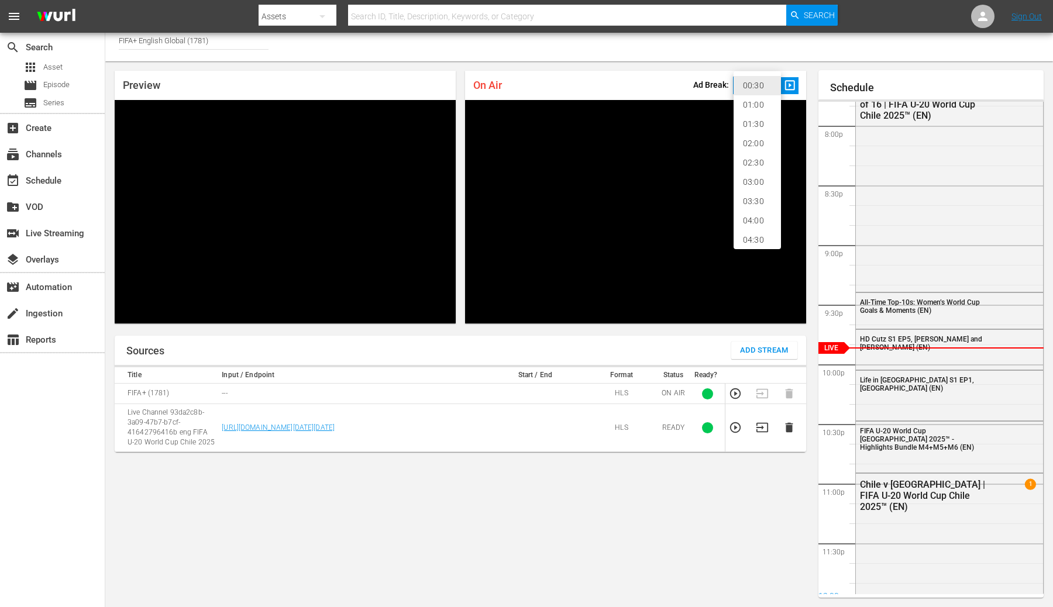
click at [757, 143] on li "02:00" at bounding box center [757, 143] width 47 height 19
type input "120"
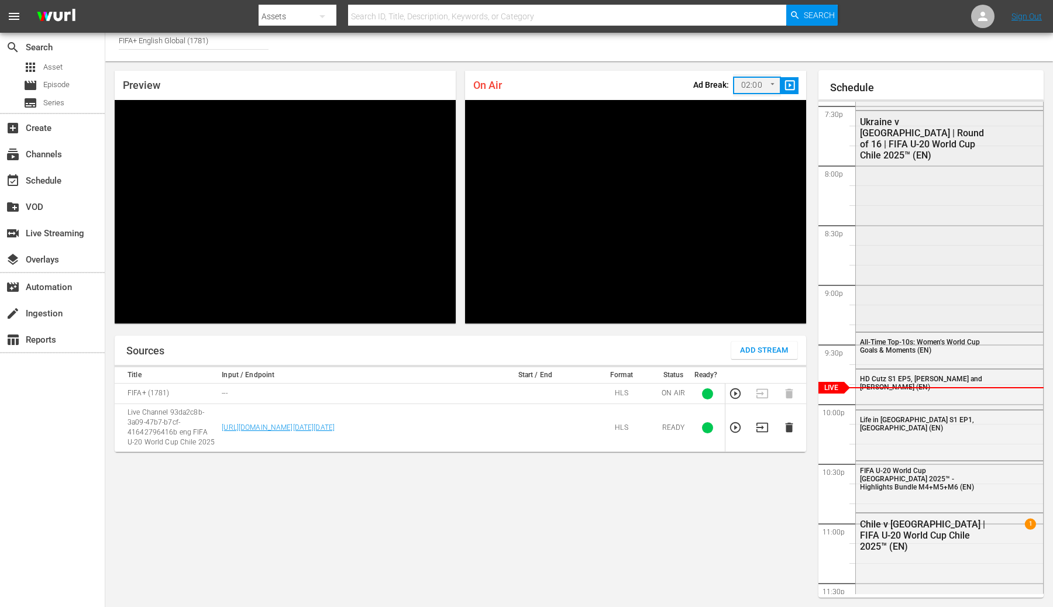
scroll to position [2333, 0]
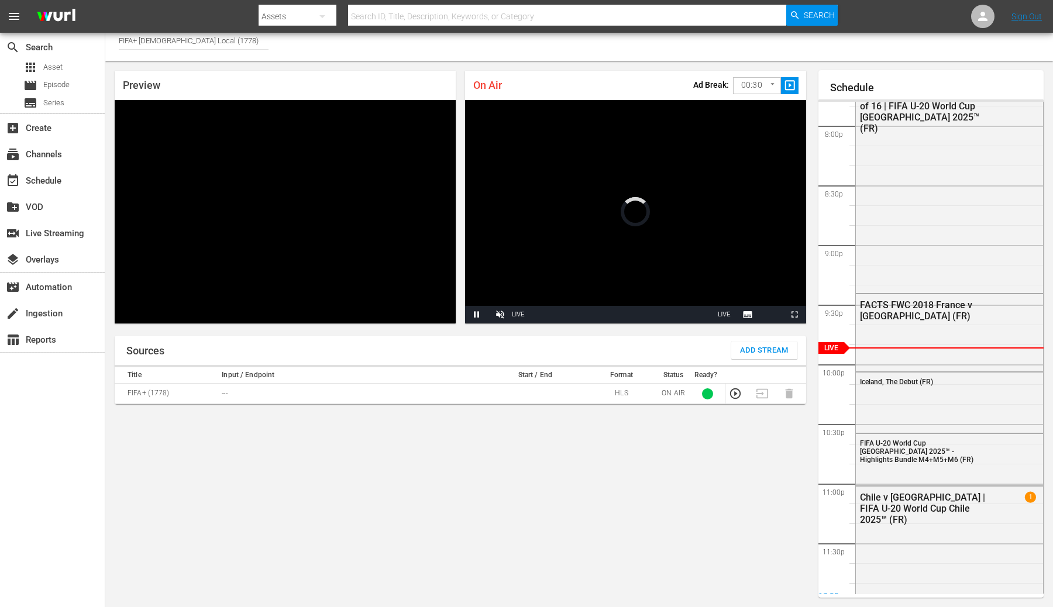
scroll to position [6, 0]
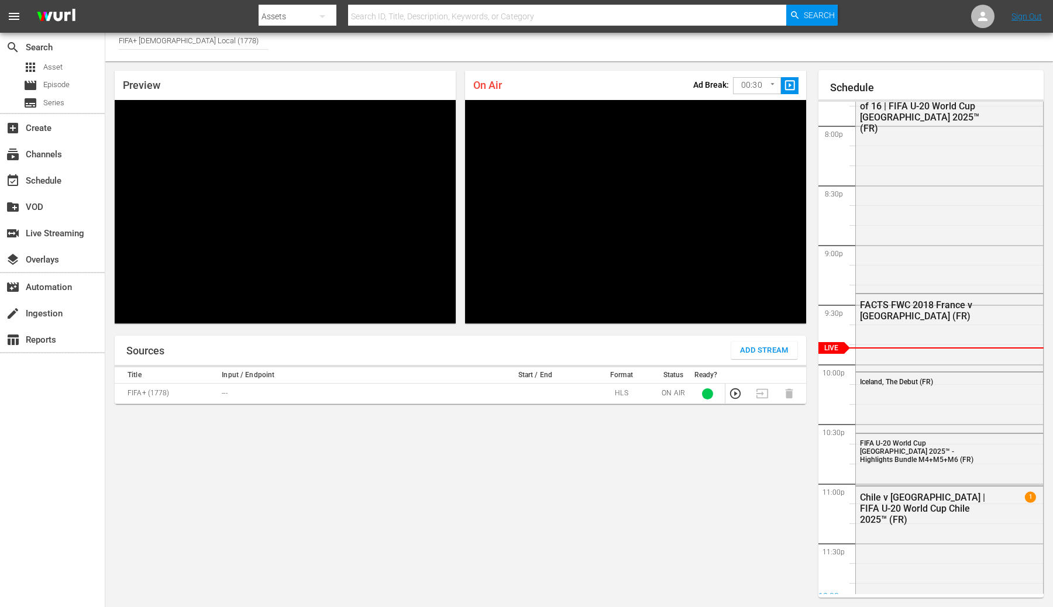
click at [758, 352] on span "Add Stream" at bounding box center [764, 350] width 49 height 13
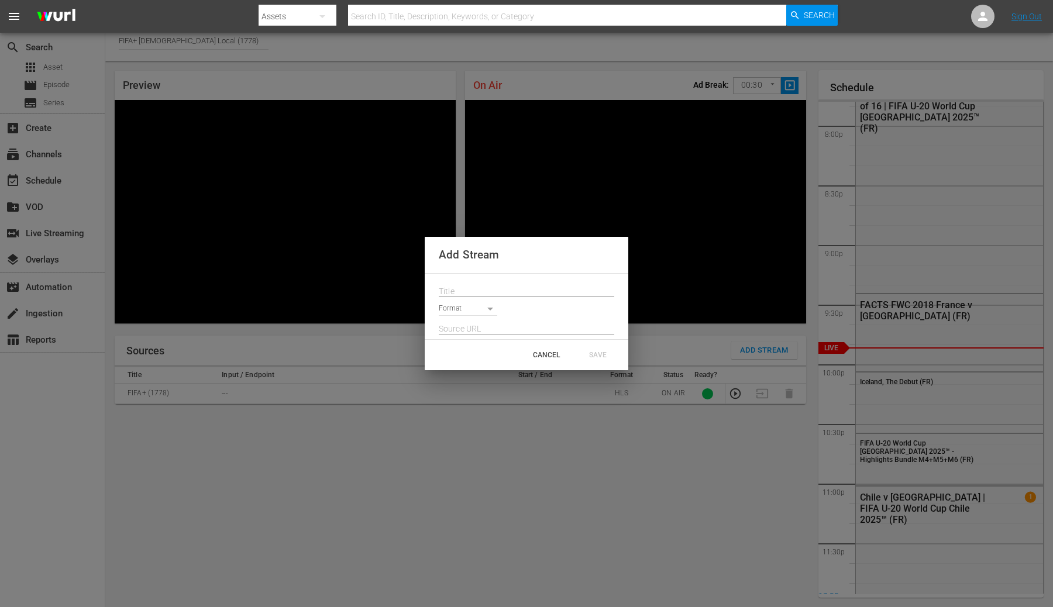
click at [484, 312] on body "menu Search By Assets Search ID, Title, Description, Keywords, or Category Sear…" at bounding box center [526, 297] width 1053 height 607
click at [470, 315] on li "HLS" at bounding box center [473, 309] width 69 height 19
type input "HLS"
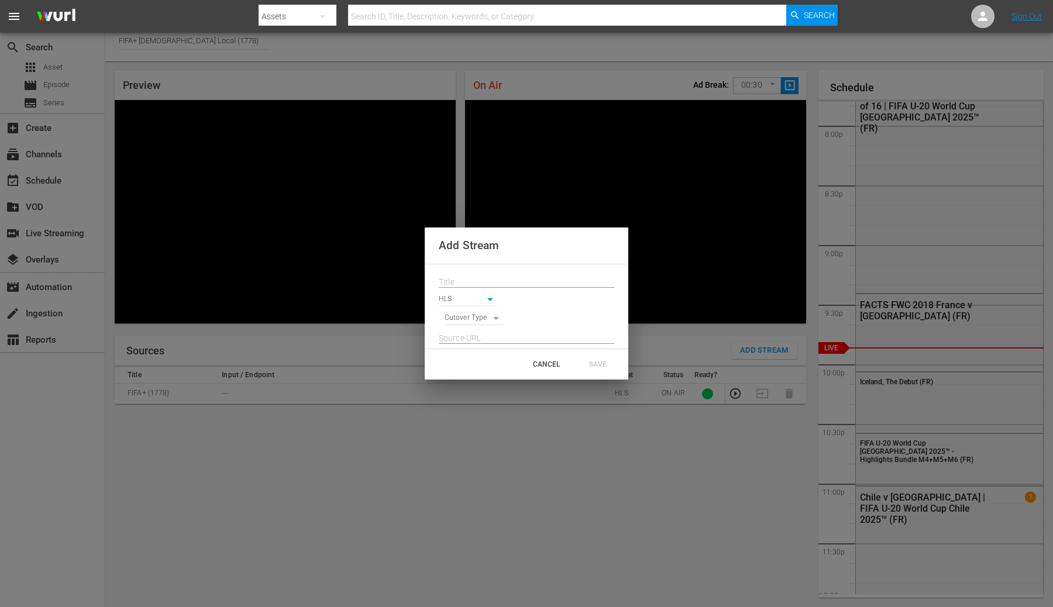
click at [463, 319] on body "menu Search By Assets Search ID, Title, Description, Keywords, or Category Sear…" at bounding box center [526, 297] width 1053 height 607
click at [463, 347] on li "SIGNAL" at bounding box center [474, 338] width 59 height 19
type input "SIGNAL"
click at [463, 341] on input "text" at bounding box center [527, 338] width 176 height 18
paste input "[URL][DOMAIN_NAME][DATE][DATE]"
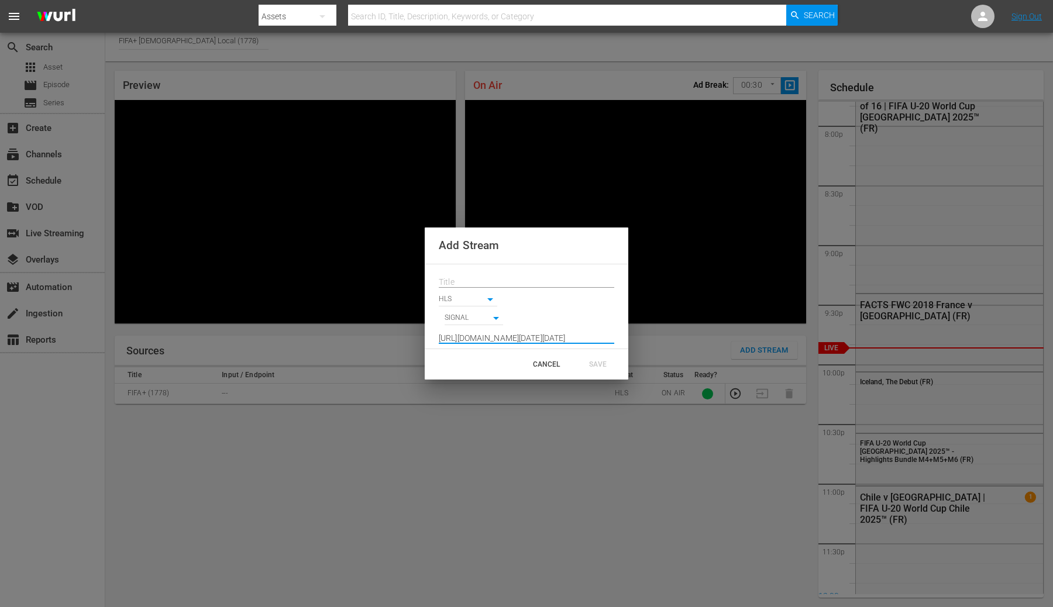
scroll to position [0, 866]
type input "[URL][DOMAIN_NAME][DATE][DATE]"
click at [478, 281] on input "text" at bounding box center [527, 282] width 176 height 18
paste input "Live Channel 93da2c8b-3a09-47b7-b7cf-41642796416b eng FIFA U-20 World Cup Chile…"
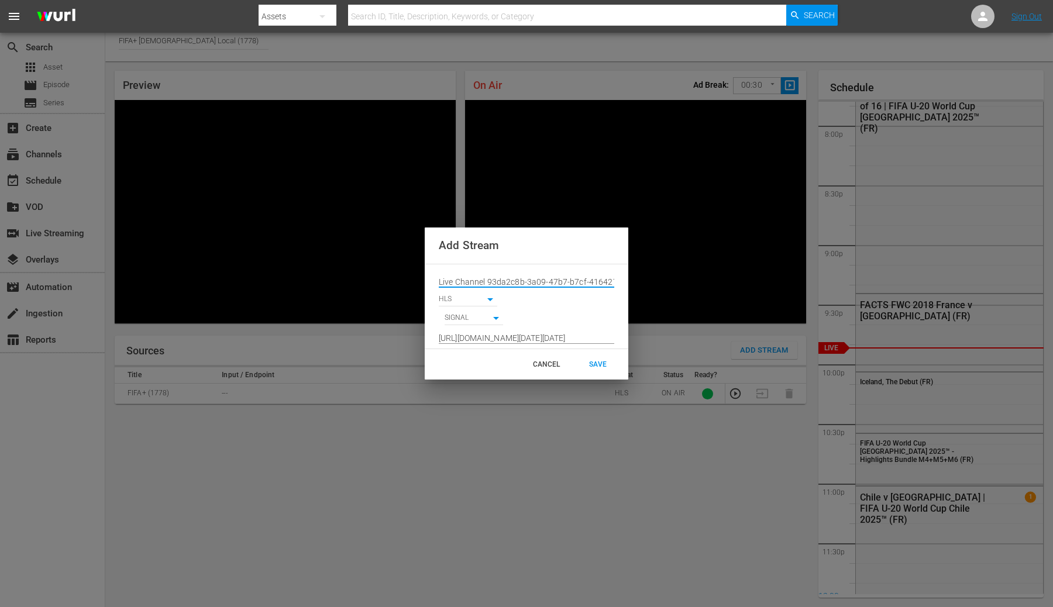
scroll to position [0, 162]
type input "Live Channel 93da2c8b-3a09-47b7-b7cf-41642796416b eng FIFA U-20 World Cup Chile…"
click at [591, 356] on div "SAVE" at bounding box center [597, 364] width 51 height 21
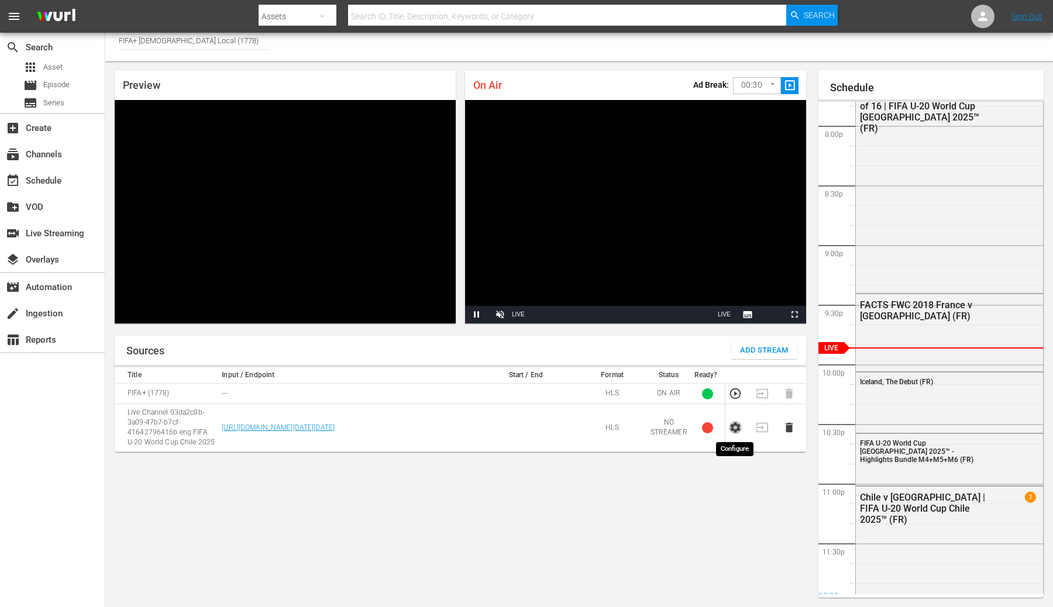
click at [737, 430] on icon "button" at bounding box center [736, 428] width 10 height 11
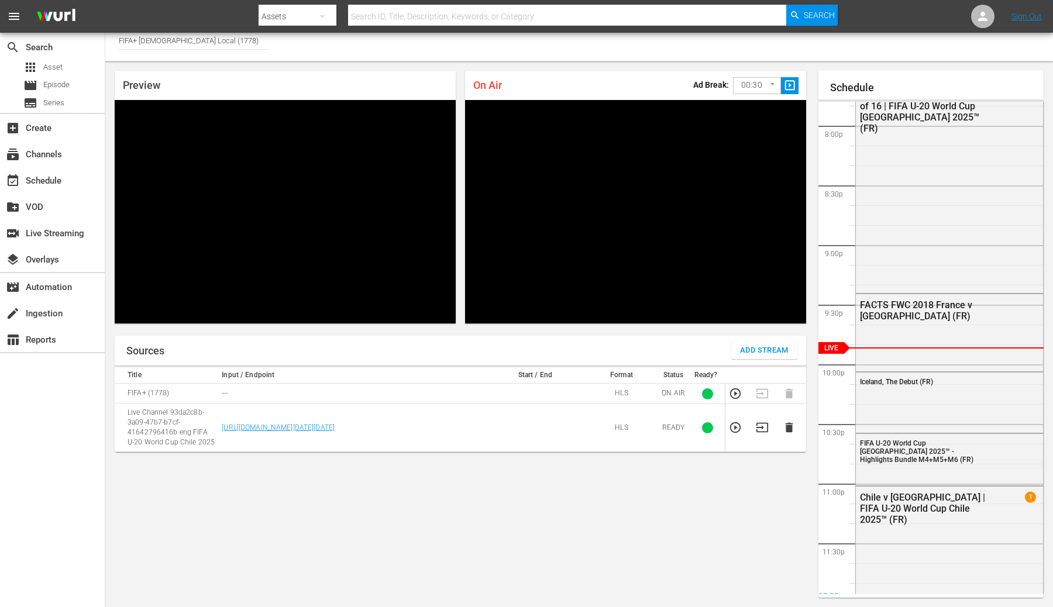
click at [757, 81] on body "menu Search By Assets Search ID, Title, Description, Keywords, or Category Sear…" at bounding box center [526, 297] width 1053 height 607
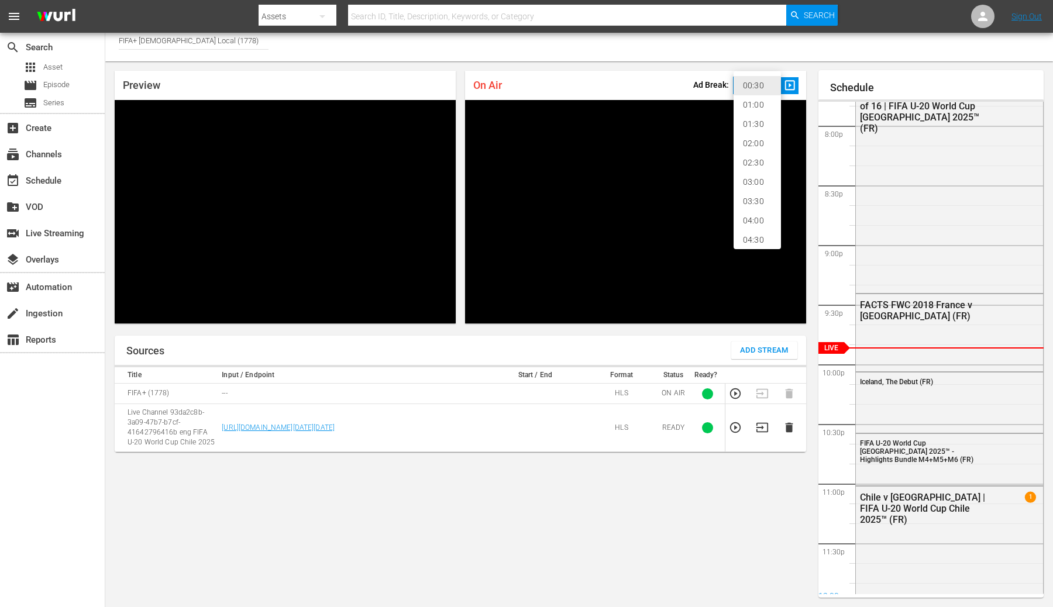
click at [757, 143] on li "02:00" at bounding box center [757, 143] width 47 height 19
type input "120"
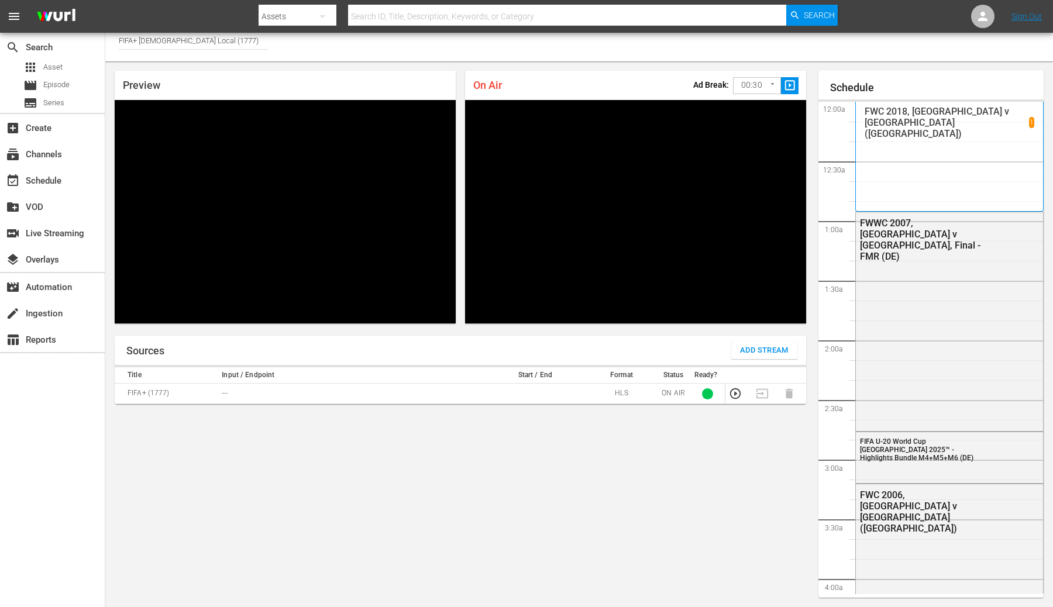
scroll to position [2364, 0]
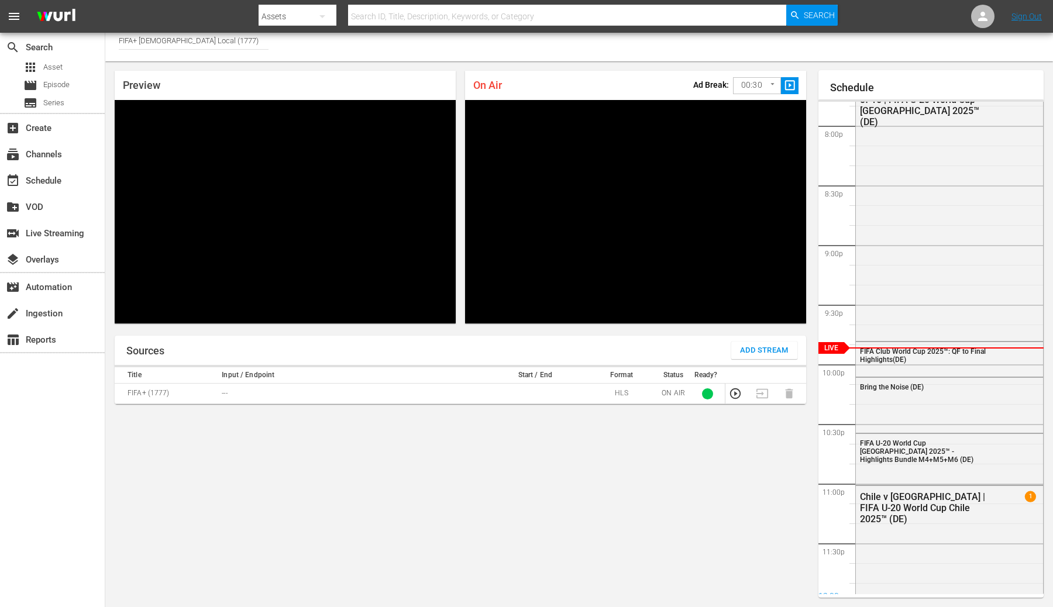
click at [768, 349] on span "Add Stream" at bounding box center [764, 350] width 49 height 13
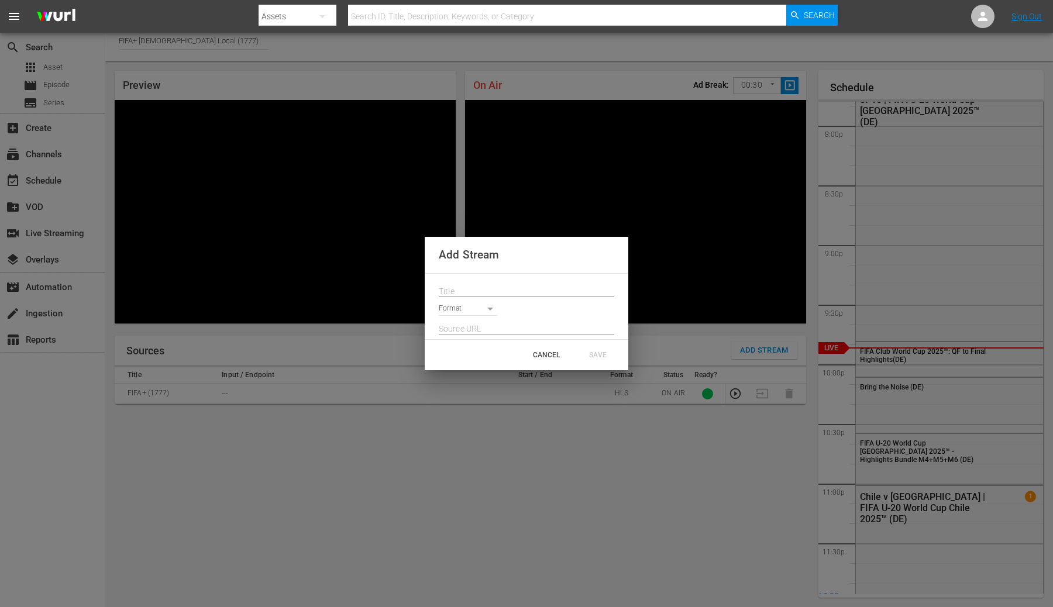
click at [483, 311] on body "menu Search By Assets Search ID, Title, Description, Keywords, or Category Sear…" at bounding box center [526, 297] width 1053 height 607
click at [466, 304] on li "HLS" at bounding box center [473, 309] width 69 height 19
type input "HLS"
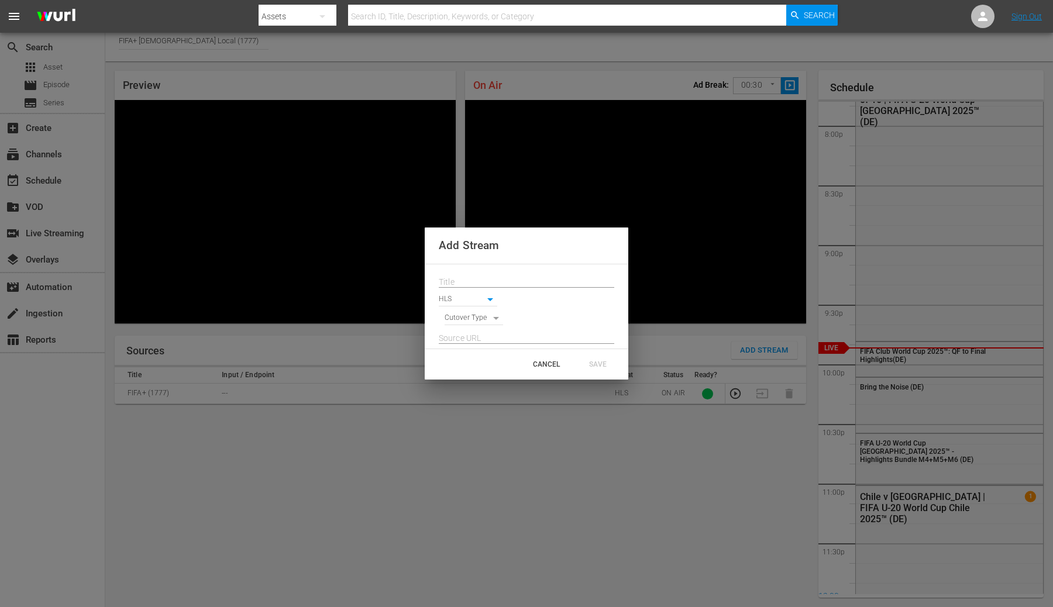
click at [463, 286] on input "text" at bounding box center [527, 282] width 176 height 18
click at [463, 338] on input "text" at bounding box center [527, 338] width 176 height 18
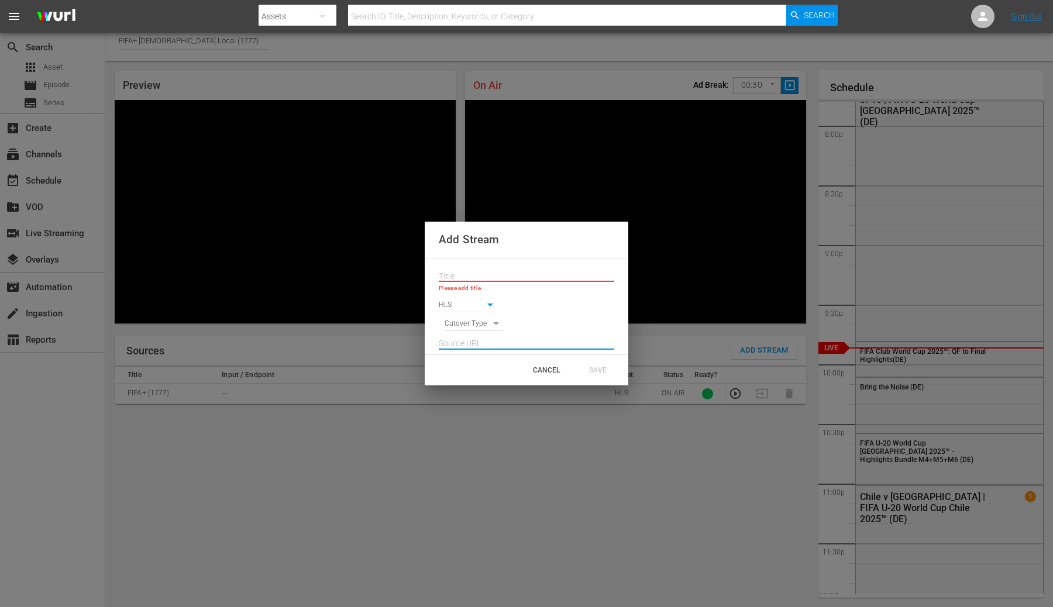
paste input "[URL][DOMAIN_NAME][DATE][DATE]"
type input "[URL][DOMAIN_NAME][DATE][DATE]"
click at [459, 272] on input "text" at bounding box center [527, 277] width 176 height 18
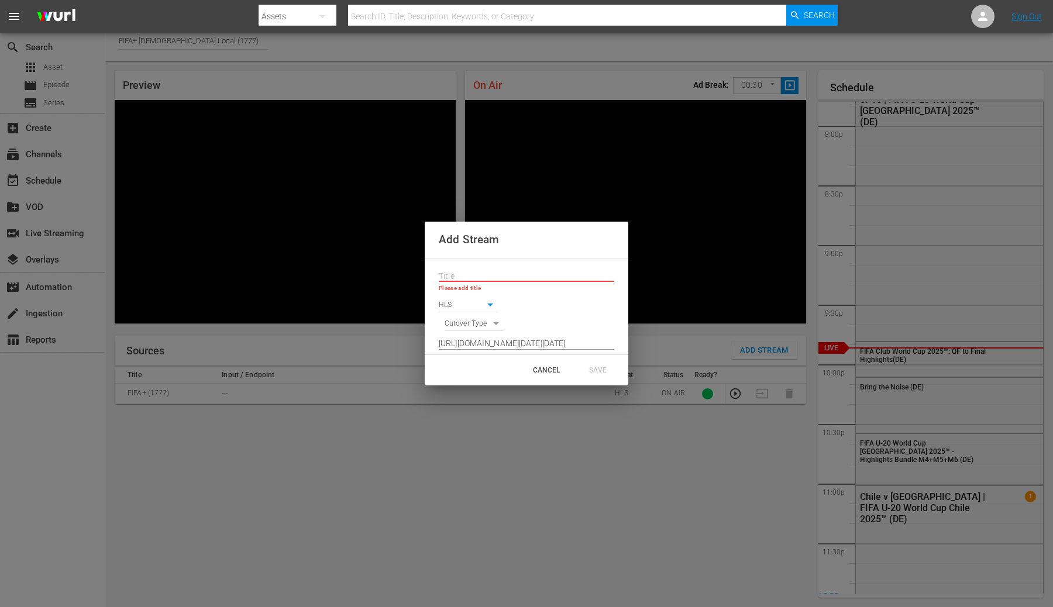
paste input "Live Channel 93da2c8b-3a09-47b7-b7cf-41642796416b eng FIFA U-20 World Cup Chile…"
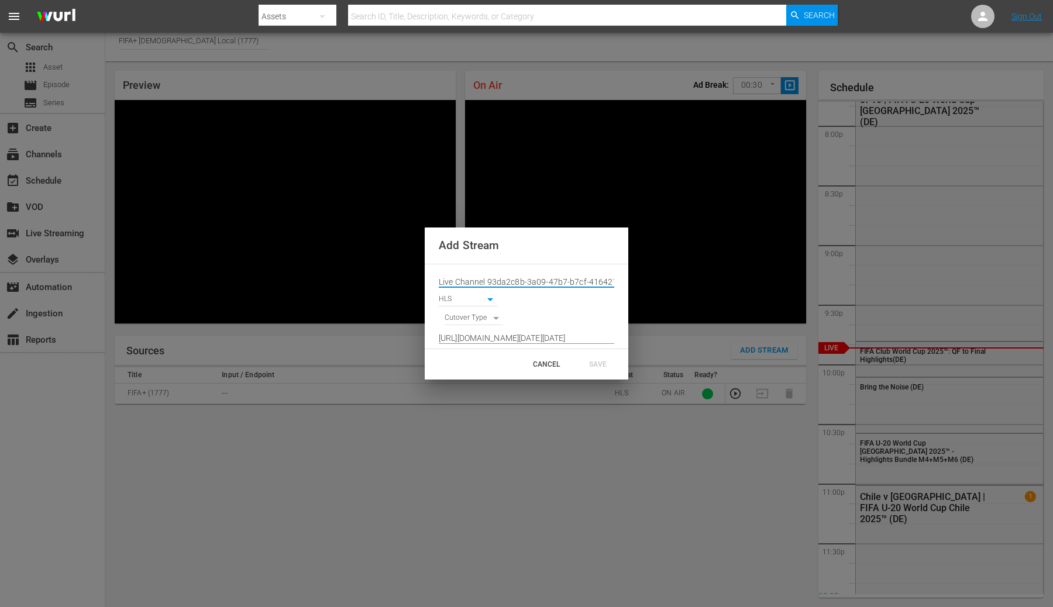
scroll to position [0, 162]
type input "Live Channel 93da2c8b-3a09-47b7-b7cf-41642796416b eng FIFA U-20 World Cup Chile…"
click at [492, 327] on div "[URL][DOMAIN_NAME][DATE][DATE]" at bounding box center [527, 334] width 176 height 19
click at [486, 320] on body "menu Search By Assets Search ID, Title, Description, Keywords, or Category Sear…" at bounding box center [526, 297] width 1053 height 607
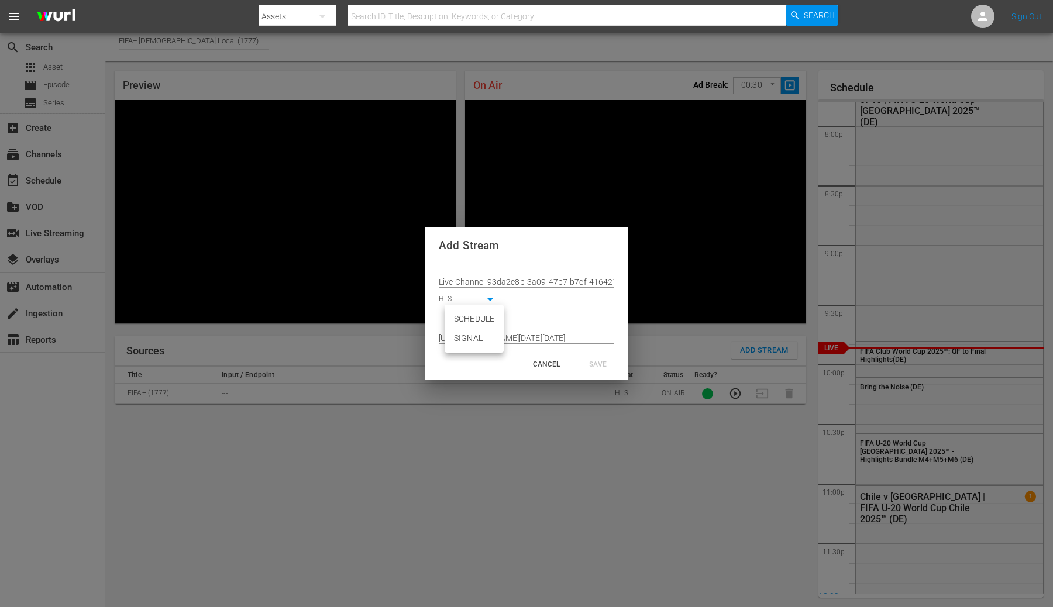
click at [479, 336] on li "SIGNAL" at bounding box center [474, 338] width 59 height 19
type input "SIGNAL"
click at [592, 365] on div "SAVE" at bounding box center [597, 364] width 51 height 21
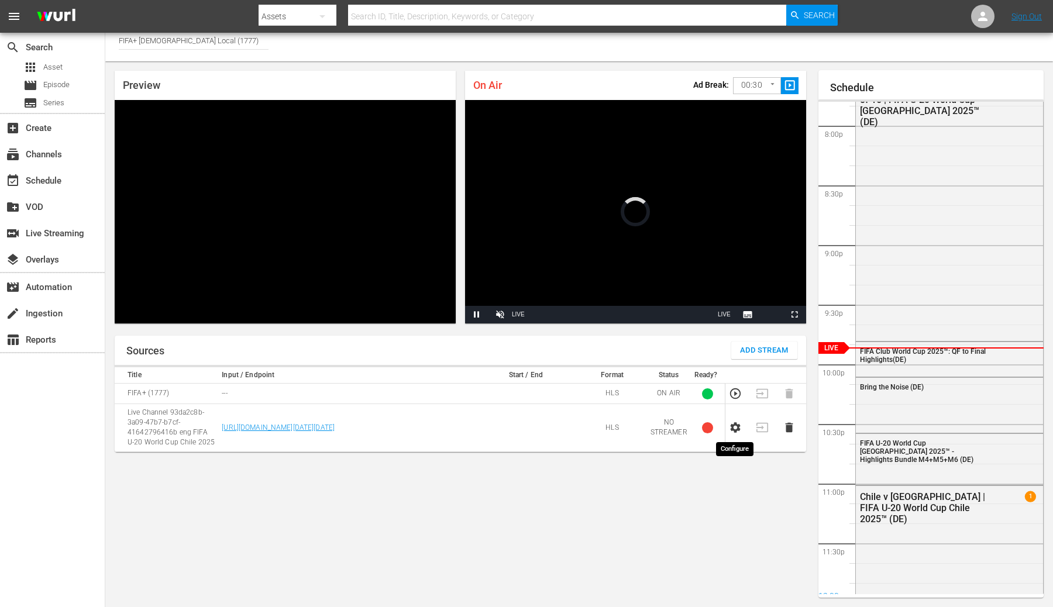
click at [737, 431] on icon "button" at bounding box center [736, 428] width 10 height 11
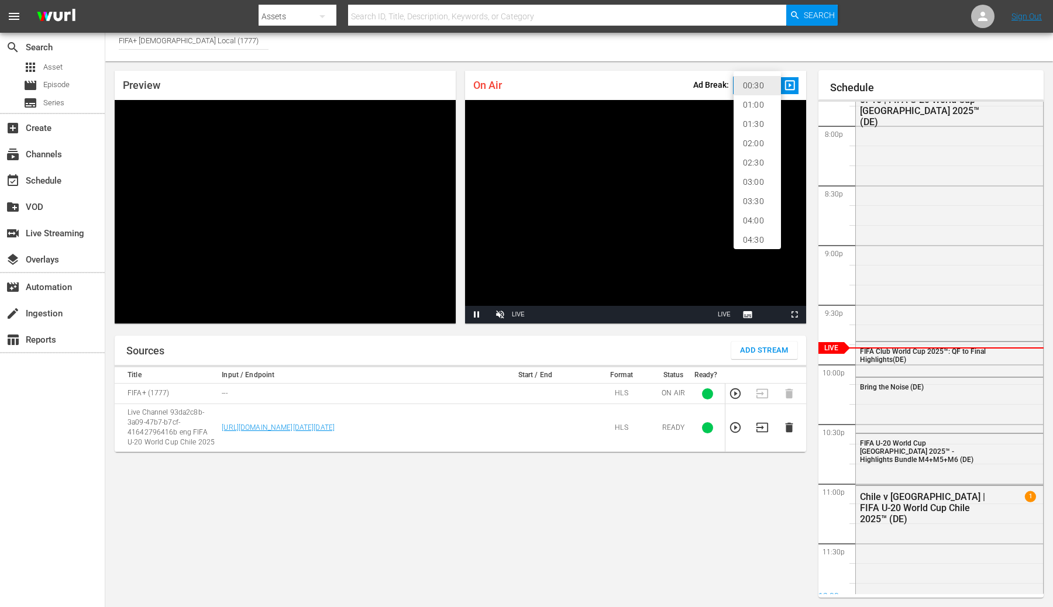
click at [749, 89] on body "menu Search By Assets Search ID, Title, Description, Keywords, or Category Sear…" at bounding box center [526, 297] width 1053 height 607
click at [749, 149] on li "02:00" at bounding box center [757, 143] width 47 height 19
type input "120"
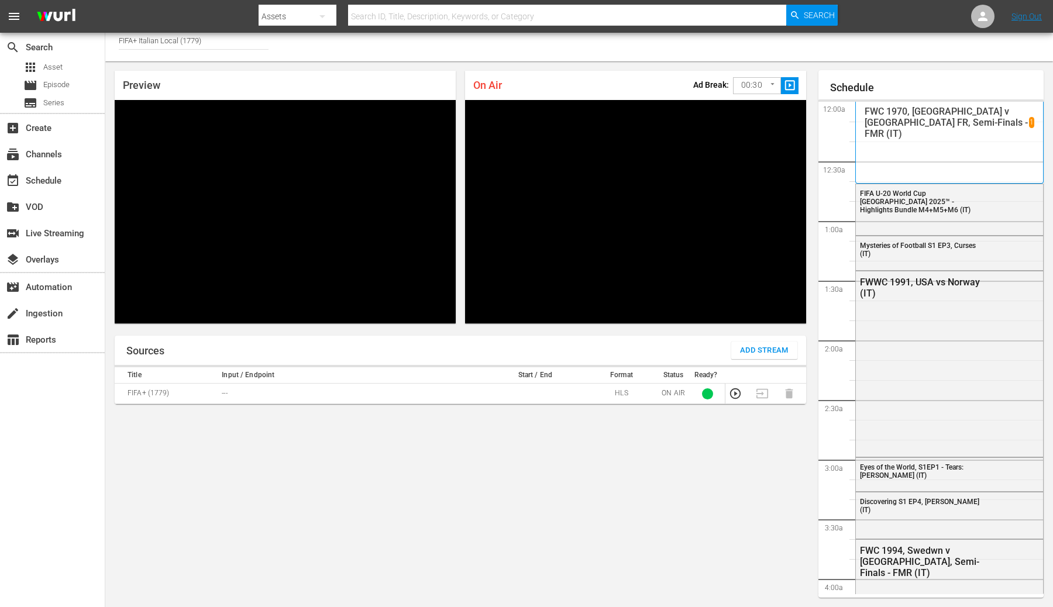
scroll to position [2364, 0]
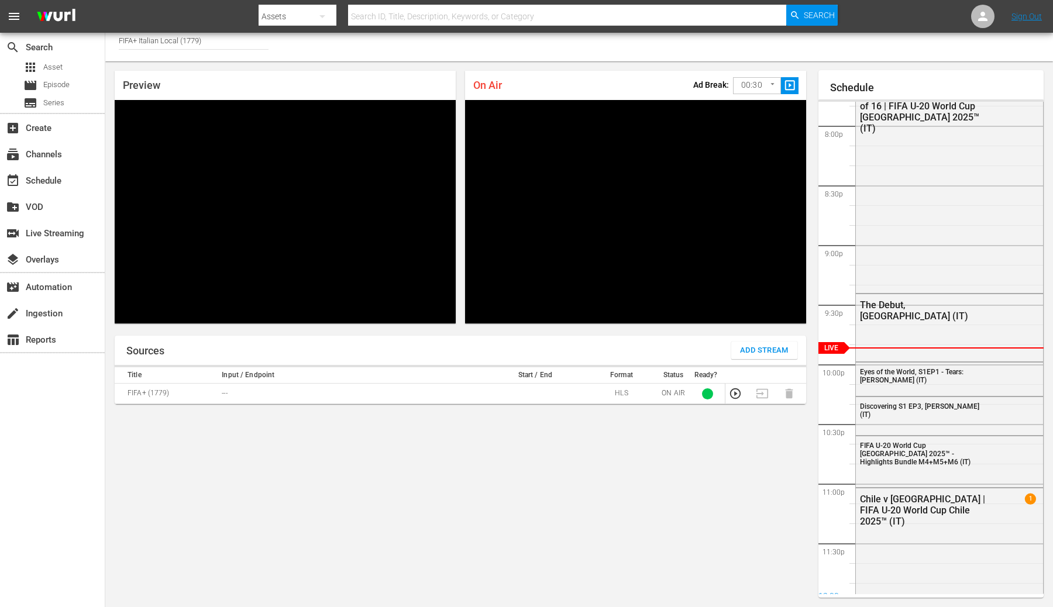
click at [777, 350] on span "Add Stream" at bounding box center [764, 350] width 49 height 13
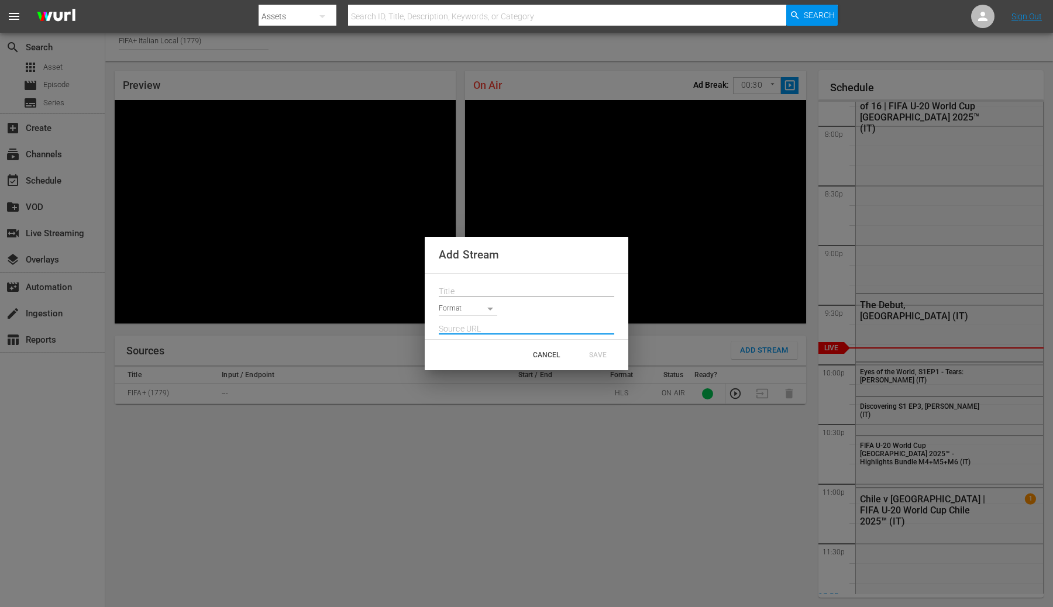
click at [480, 327] on input "text" at bounding box center [527, 329] width 176 height 18
paste input "[URL][DOMAIN_NAME][DATE][DATE]"
type input "[URL][DOMAIN_NAME][DATE][DATE]"
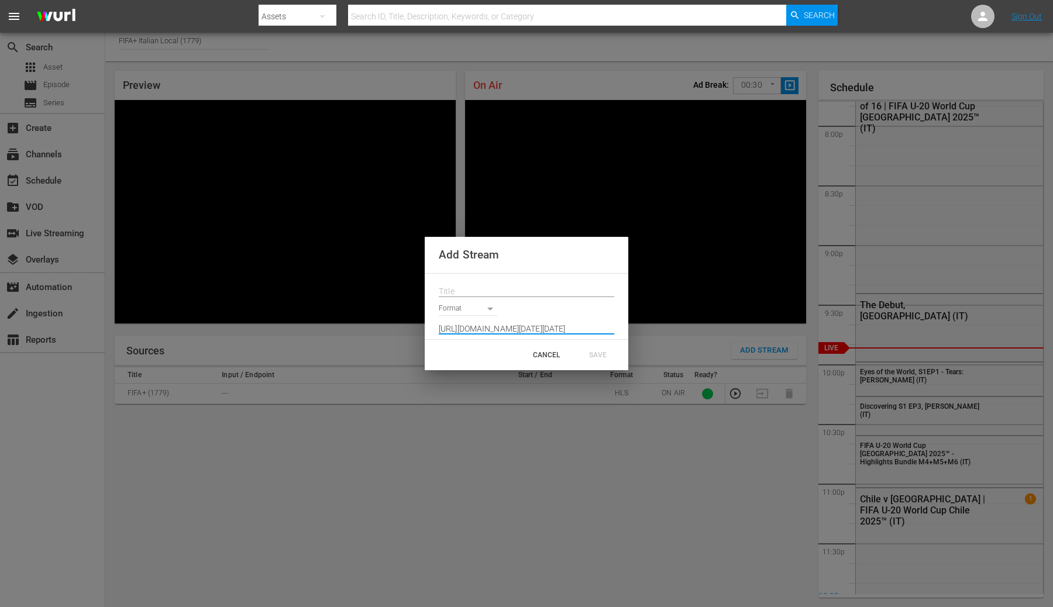
click at [480, 293] on input "text" at bounding box center [527, 292] width 176 height 18
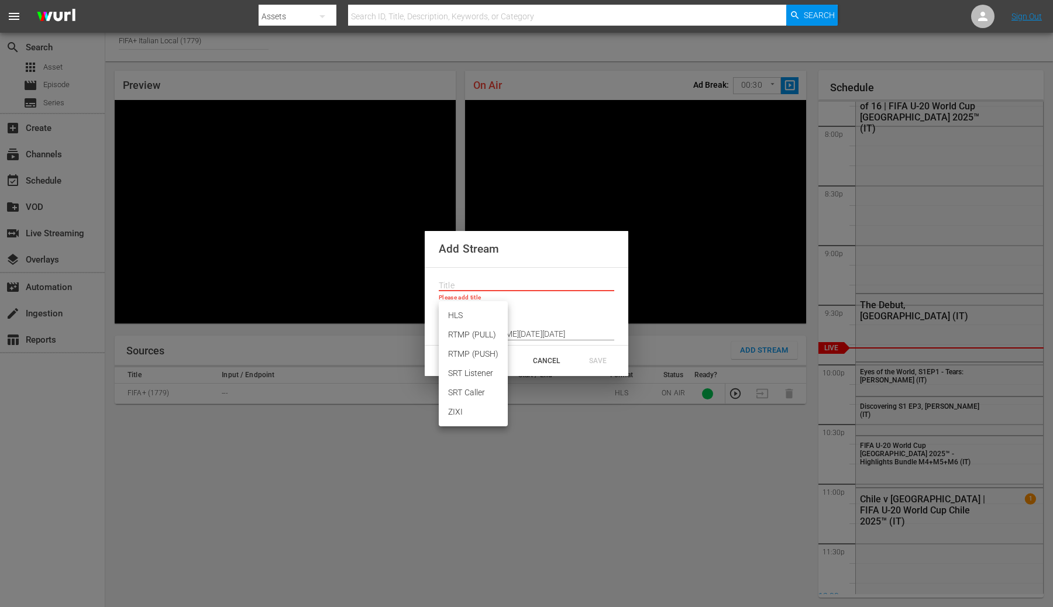
click at [475, 311] on body "menu Search By Assets Search ID, Title, Description, Keywords, or Category Sear…" at bounding box center [526, 297] width 1053 height 607
click at [474, 318] on li "HLS" at bounding box center [473, 315] width 69 height 19
type input "HLS"
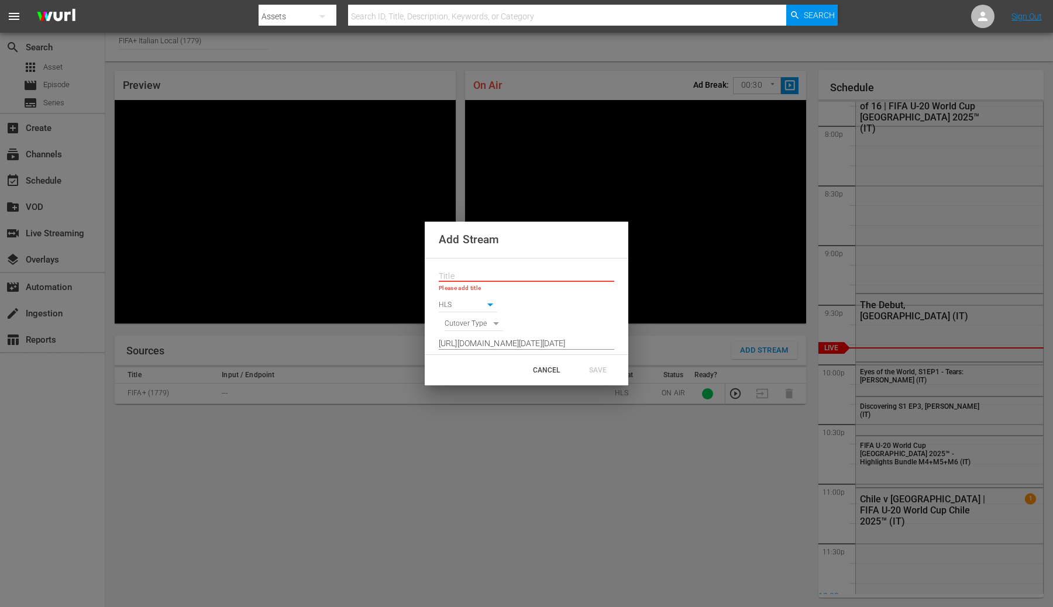
click at [473, 327] on body "menu Search By Assets Search ID, Title, Description, Keywords, or Category Sear…" at bounding box center [526, 297] width 1053 height 607
click at [471, 342] on li "SIGNAL" at bounding box center [474, 344] width 59 height 19
type input "SIGNAL"
click at [473, 280] on input "text" at bounding box center [527, 277] width 176 height 18
click at [485, 275] on input "text" at bounding box center [527, 277] width 176 height 18
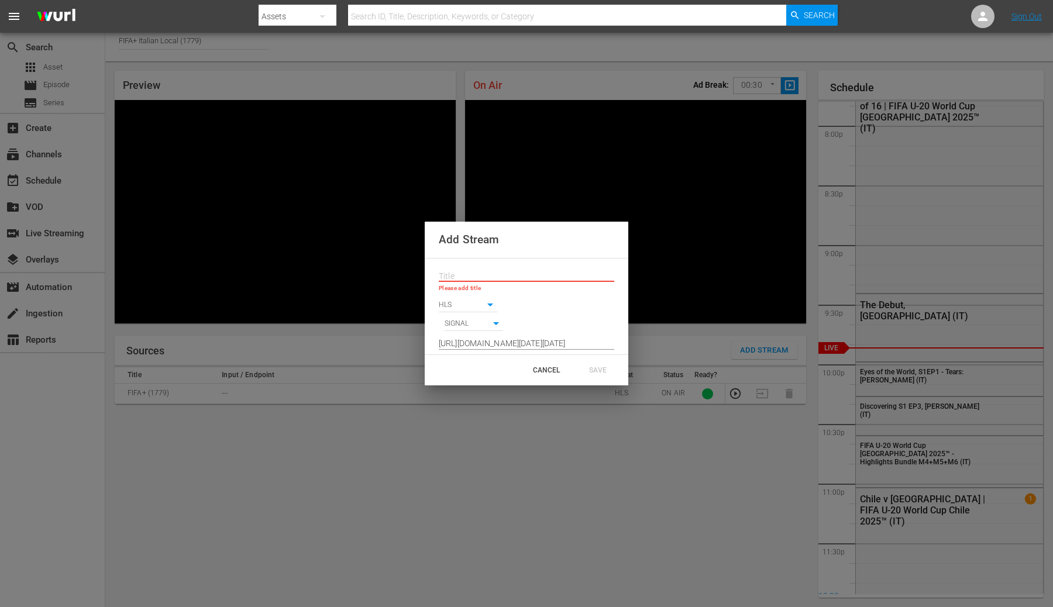
paste input "Live Channel 93da2c8b-3a09-47b7-b7cf-41642796416b eng FIFA U-20 World Cup Chile…"
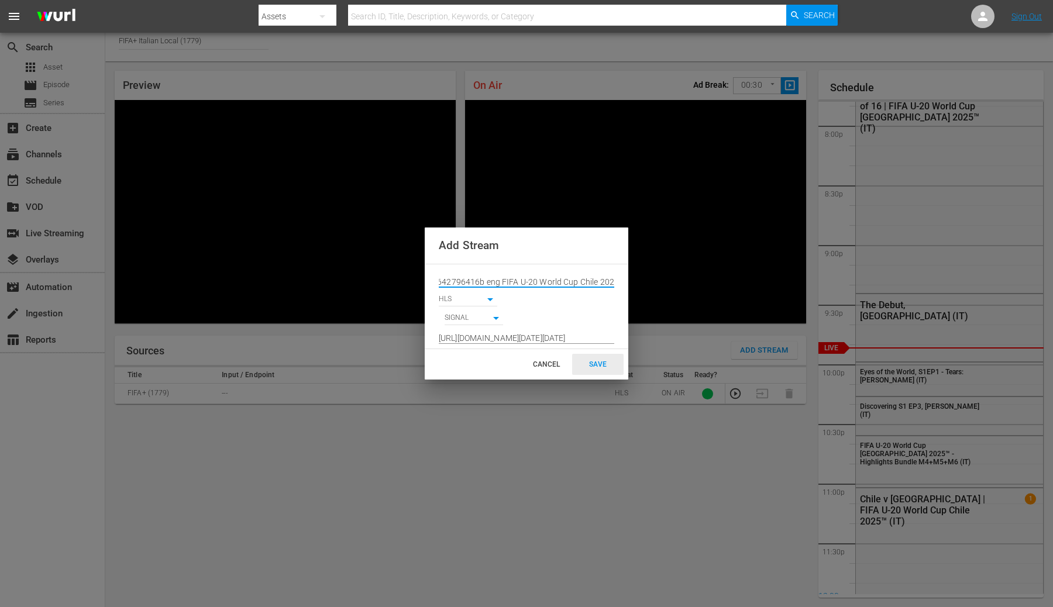
type input "Live Channel 93da2c8b-3a09-47b7-b7cf-41642796416b eng FIFA U-20 World Cup Chile…"
click at [597, 365] on div "SAVE" at bounding box center [597, 364] width 51 height 21
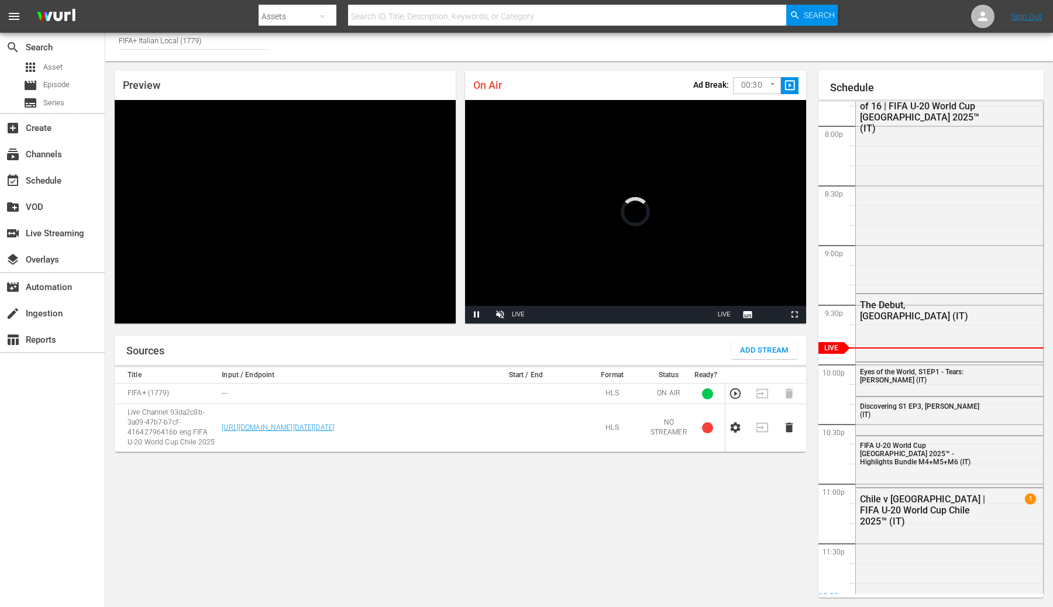
click at [737, 430] on icon "button" at bounding box center [736, 428] width 10 height 11
click at [739, 90] on body "menu Search By Assets Search ID, Title, Description, Keywords, or Category Sear…" at bounding box center [526, 297] width 1053 height 607
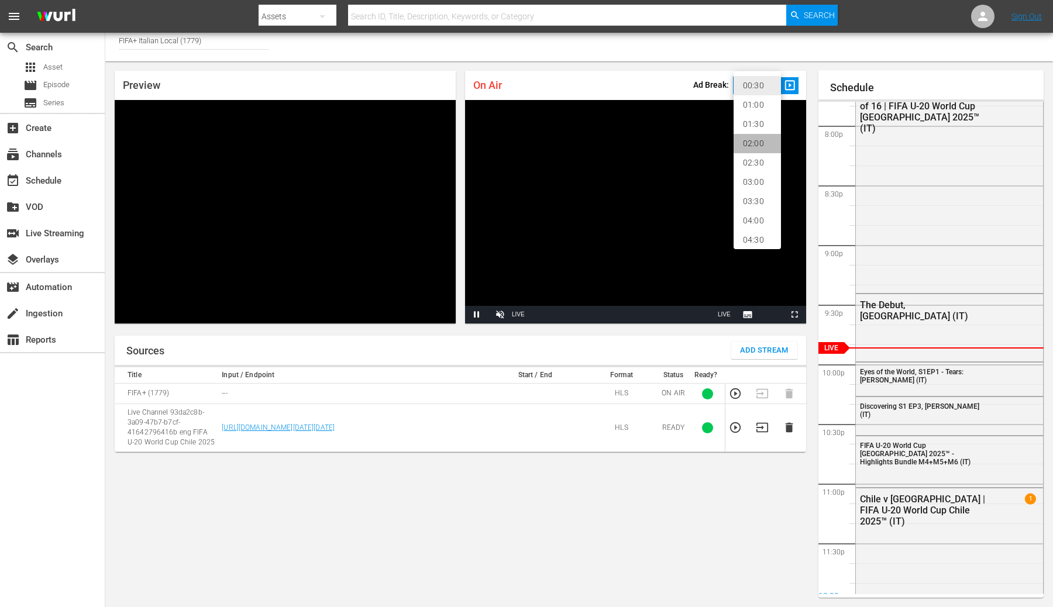
click at [748, 147] on li "02:00" at bounding box center [757, 143] width 47 height 19
type input "120"
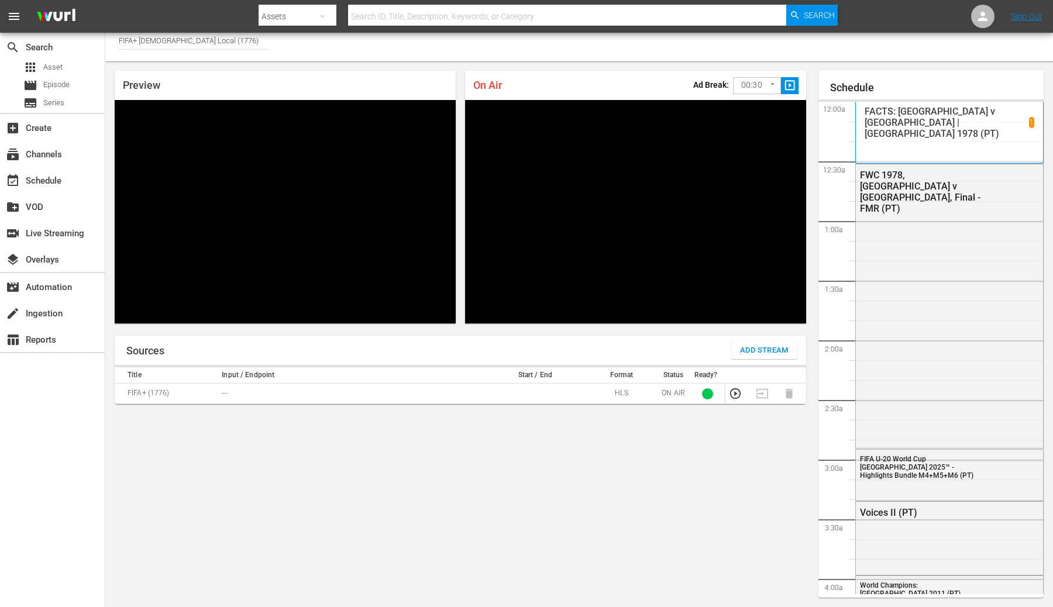
scroll to position [2364, 0]
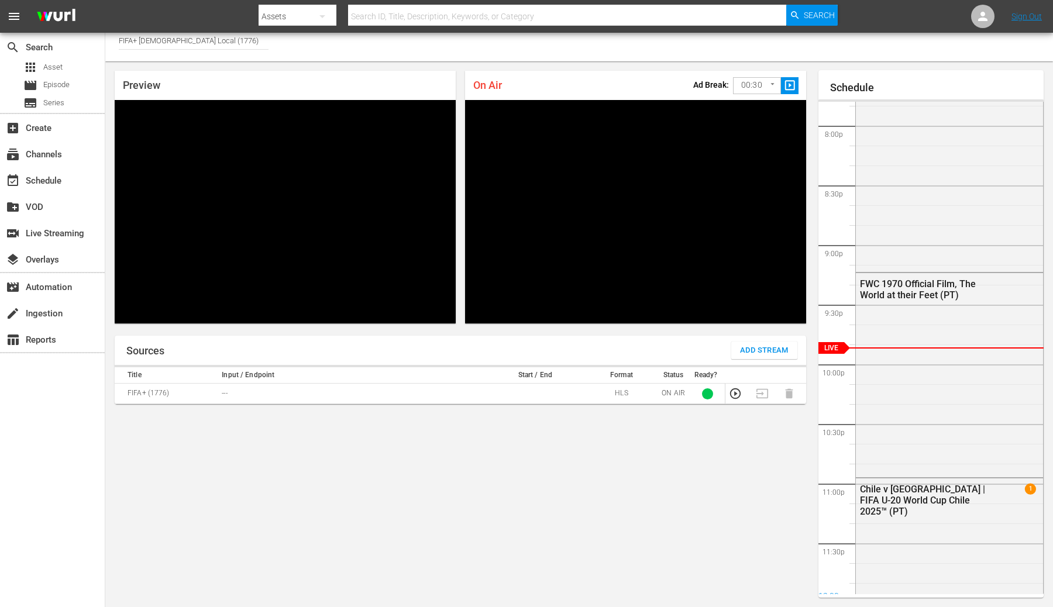
click at [763, 354] on span "Add Stream" at bounding box center [764, 350] width 49 height 13
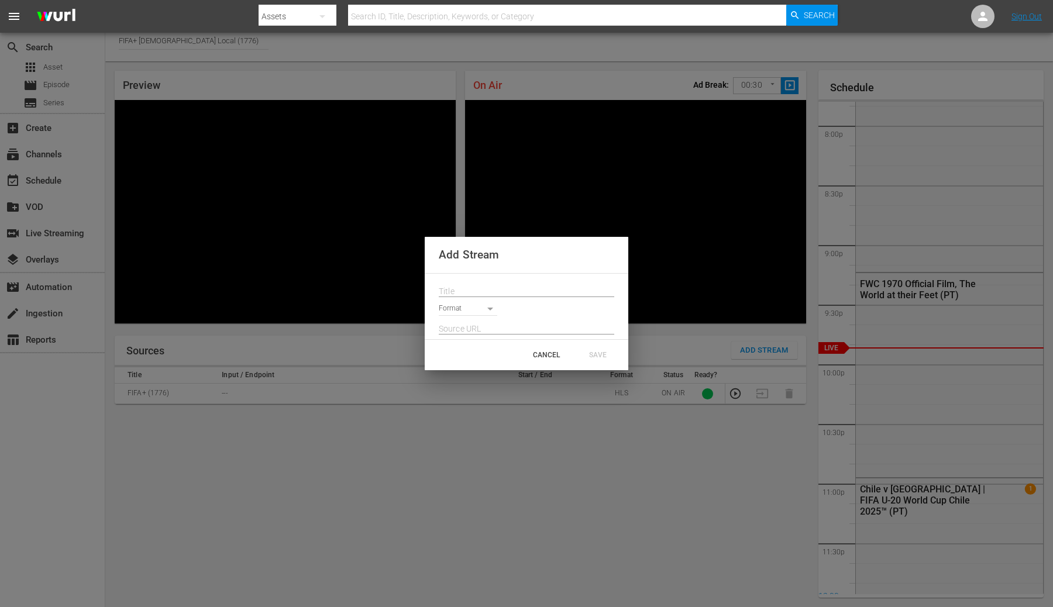
click at [479, 307] on body "menu Search By Assets Search ID, Title, Description, Keywords, or Category Sear…" at bounding box center [526, 297] width 1053 height 607
click at [468, 309] on li "HLS" at bounding box center [473, 309] width 69 height 19
type input "HLS"
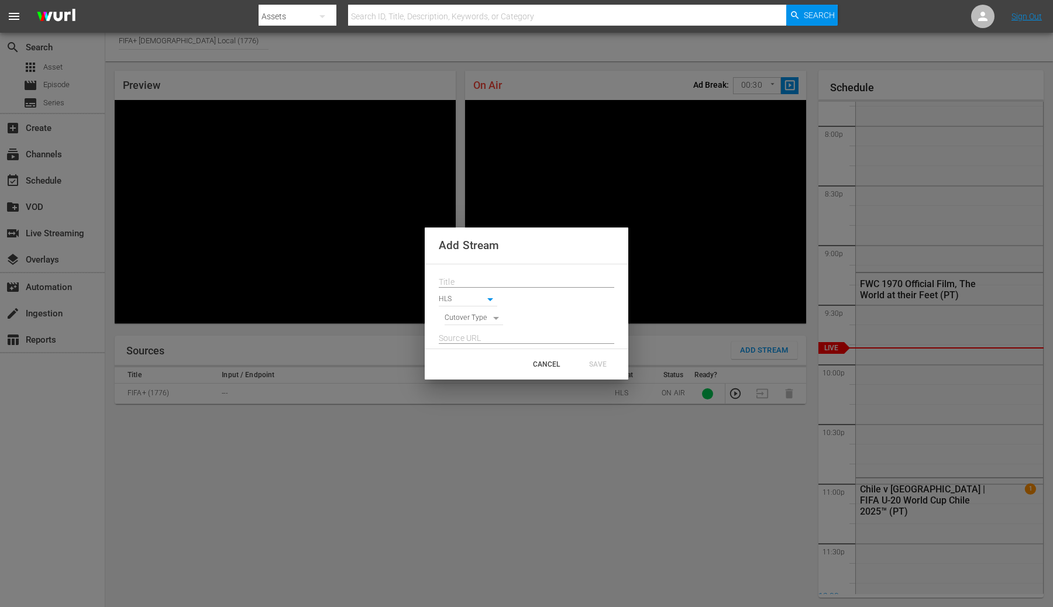
click at [468, 315] on body "menu Search By Assets Search ID, Title, Description, Keywords, or Category Sear…" at bounding box center [526, 297] width 1053 height 607
click at [469, 340] on li "SIGNAL" at bounding box center [474, 338] width 59 height 19
type input "SIGNAL"
click at [475, 339] on input "text" at bounding box center [527, 338] width 176 height 18
paste input "[URL][DOMAIN_NAME][DATE][DATE]"
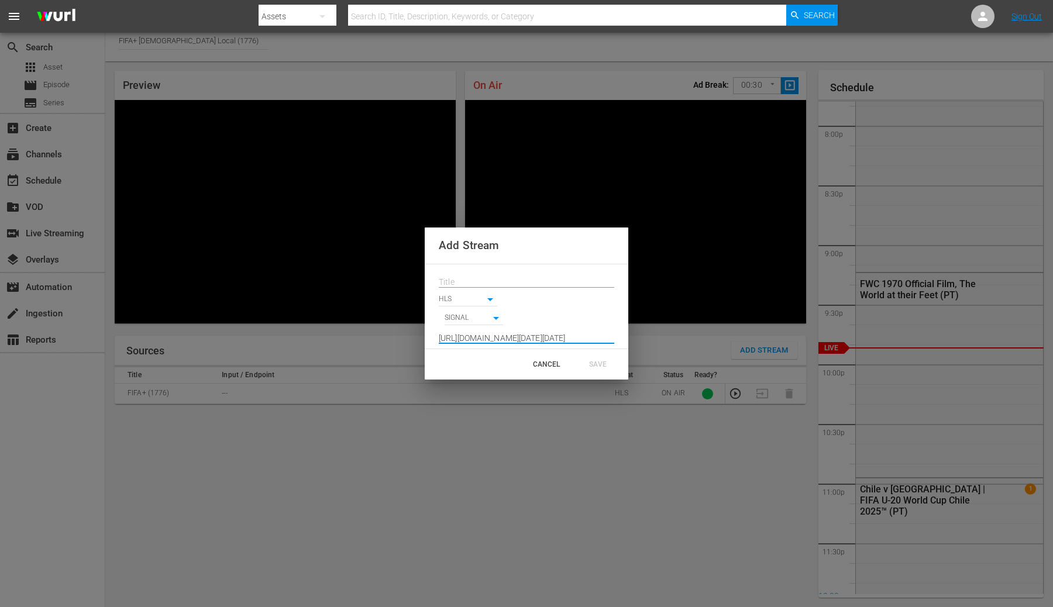
scroll to position [0, 866]
type input "[URL][DOMAIN_NAME][DATE][DATE]"
click at [491, 280] on input "text" at bounding box center [527, 282] width 176 height 18
paste input "Live Channel 93da2c8b-3a09-47b7-b7cf-41642796416b eng FIFA U-20 World Cup Chile…"
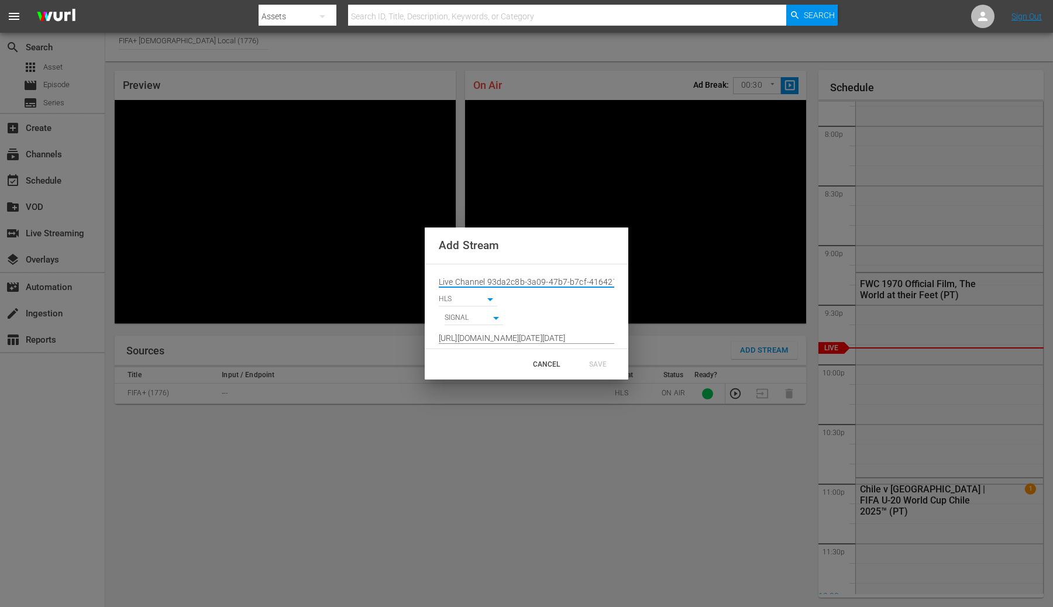
scroll to position [0, 162]
type input "Live Channel 93da2c8b-3a09-47b7-b7cf-41642796416b eng FIFA U-20 World Cup Chile…"
click at [591, 360] on div "SAVE" at bounding box center [597, 364] width 51 height 21
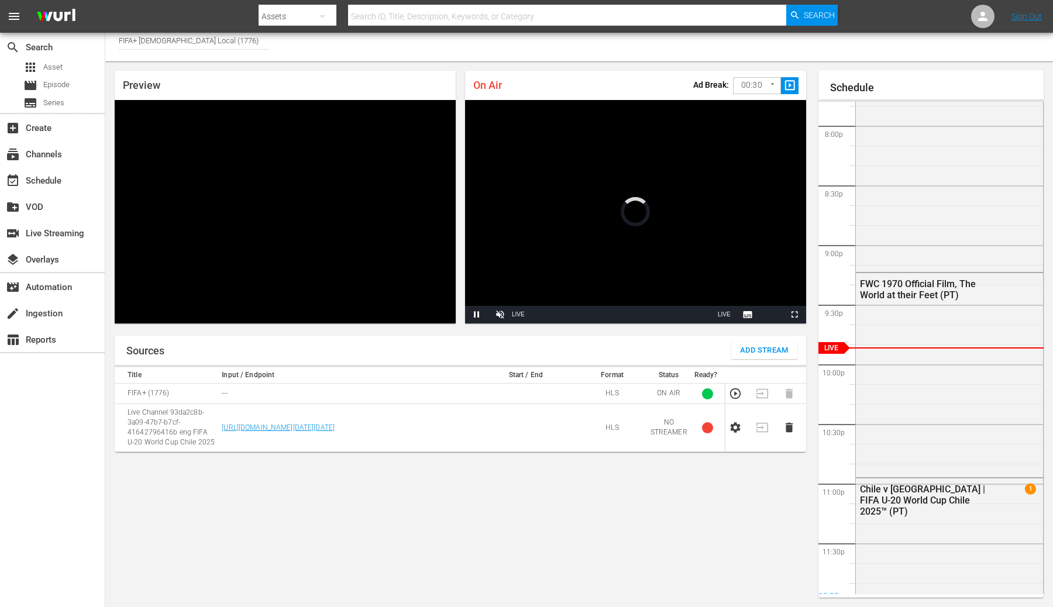
click at [735, 431] on icon "button" at bounding box center [736, 428] width 10 height 11
click at [755, 83] on body "menu Search By Assets Search ID, Title, Description, Keywords, or Category Sear…" at bounding box center [526, 297] width 1053 height 607
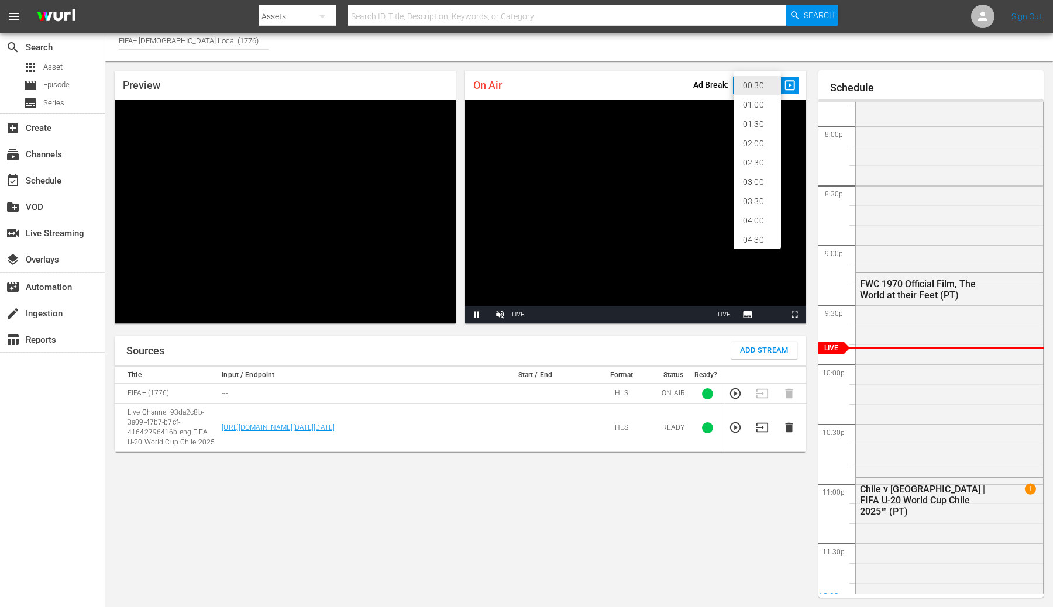
click at [754, 145] on li "02:00" at bounding box center [757, 143] width 47 height 19
type input "120"
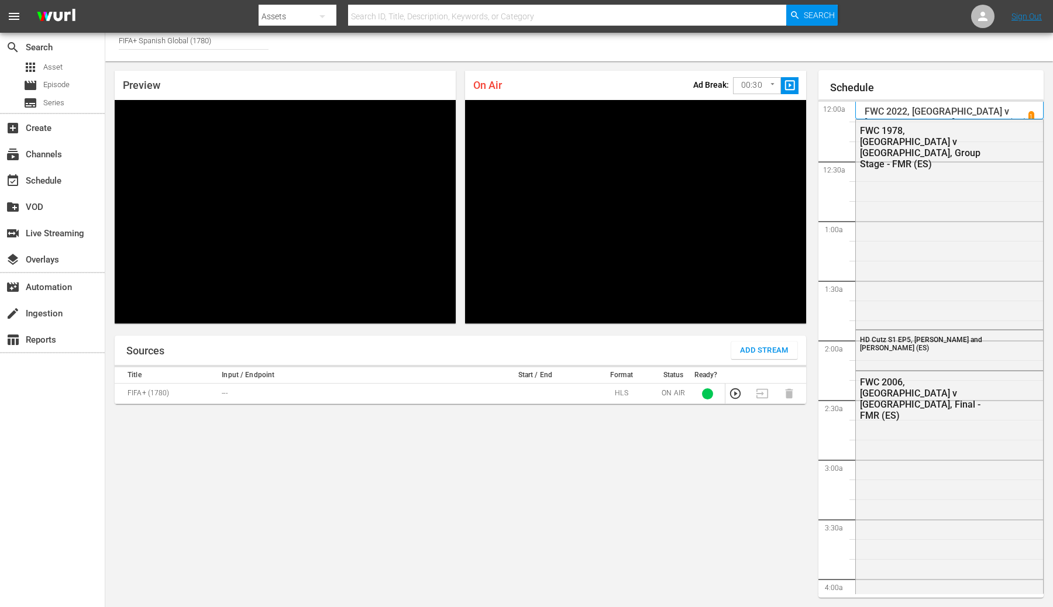
scroll to position [2364, 0]
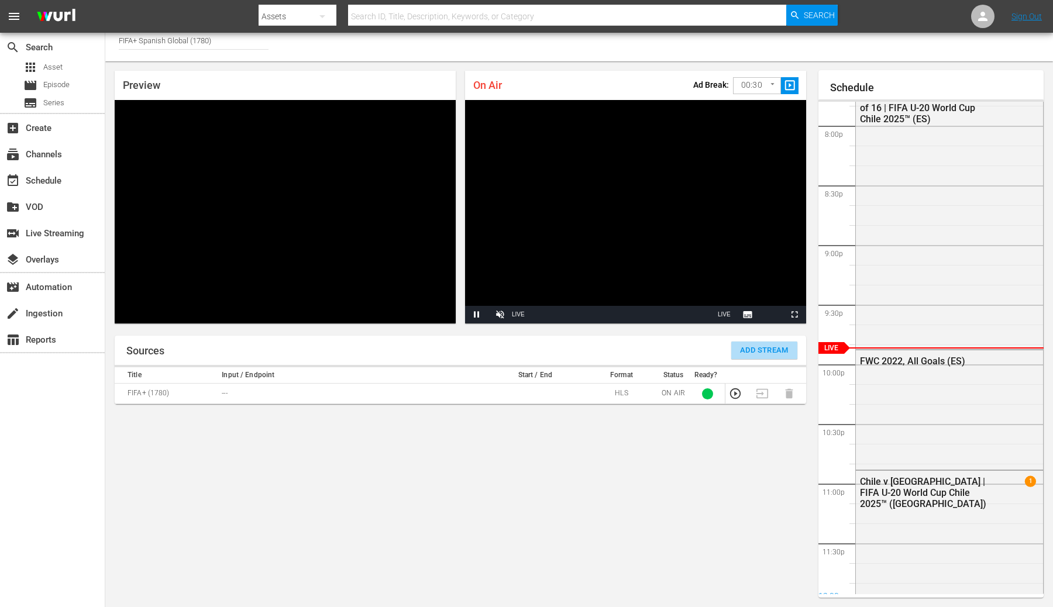
click at [761, 350] on span "Add Stream" at bounding box center [764, 350] width 49 height 13
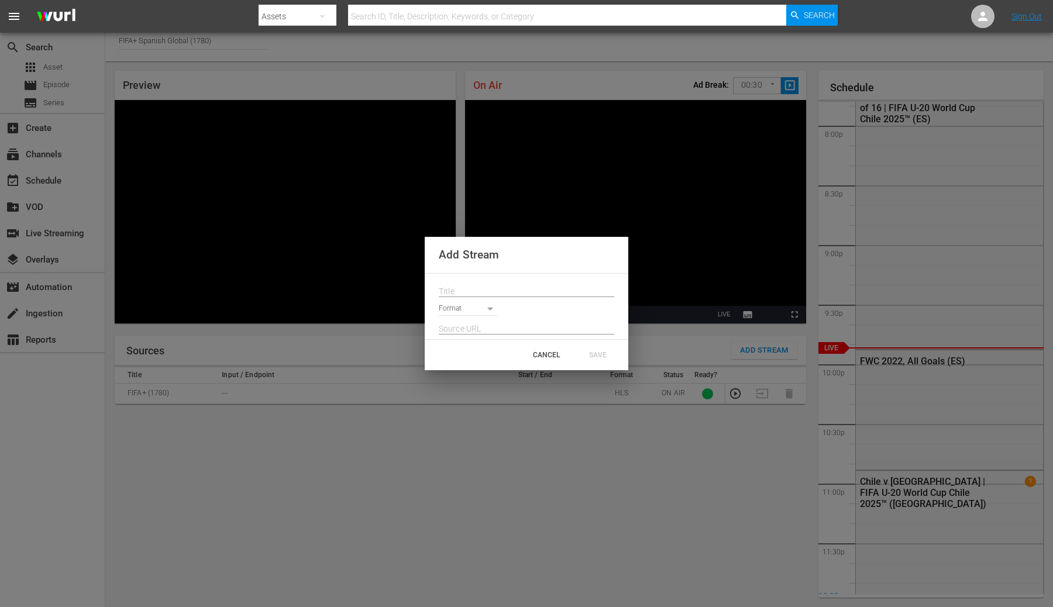
click at [521, 332] on input "text" at bounding box center [527, 329] width 176 height 18
paste input "[URL][DOMAIN_NAME][DATE][DATE]"
type input "[URL][DOMAIN_NAME][DATE][DATE]"
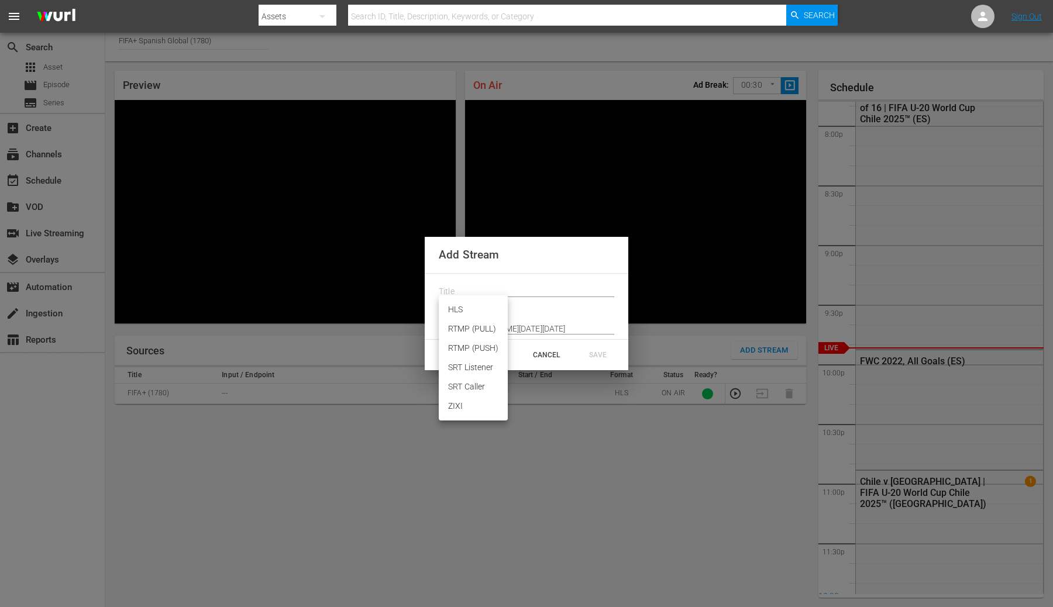
click at [472, 314] on body "menu Search By Assets Search ID, Title, Description, Keywords, or Category Sear…" at bounding box center [526, 297] width 1053 height 607
click at [463, 310] on li "HLS" at bounding box center [473, 309] width 69 height 19
type input "HLS"
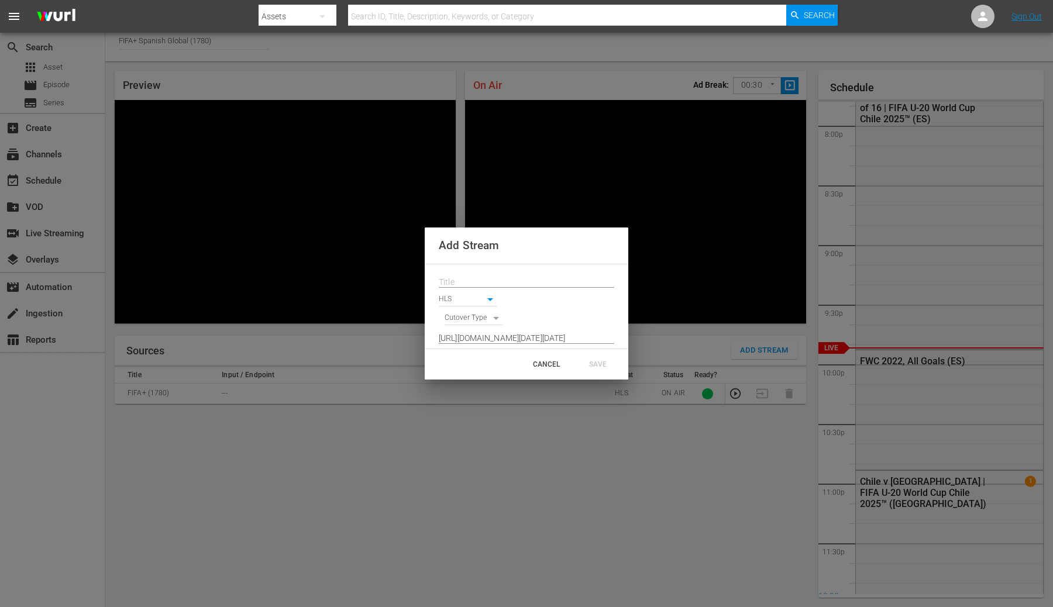
click at [463, 320] on body "menu Search By Assets Search ID, Title, Description, Keywords, or Category Sear…" at bounding box center [526, 297] width 1053 height 607
click at [463, 341] on li "SIGNAL" at bounding box center [474, 338] width 59 height 19
type input "SIGNAL"
click at [474, 281] on input "text" at bounding box center [527, 282] width 176 height 18
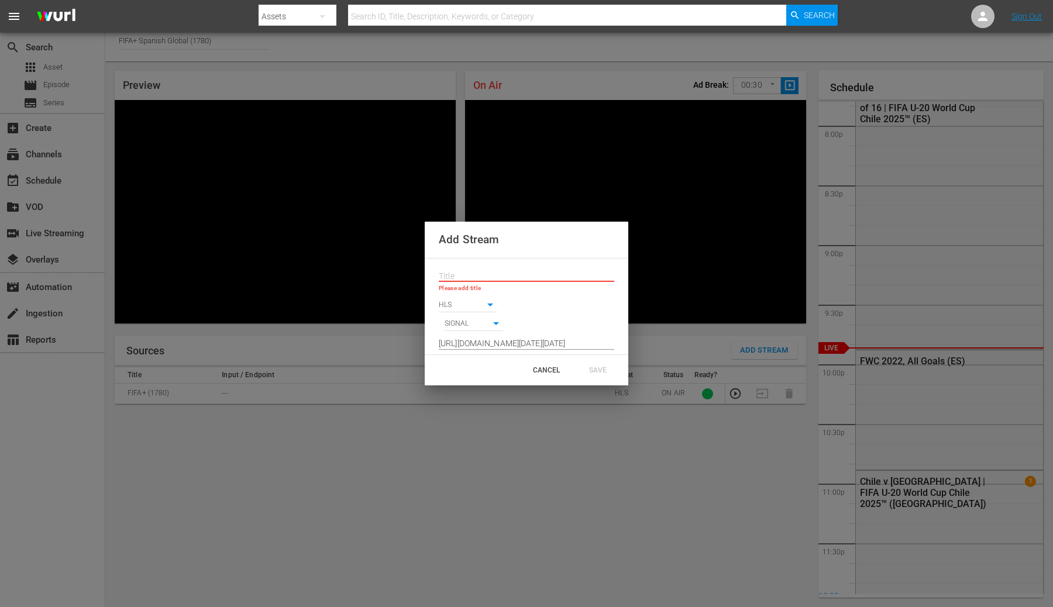
click at [493, 269] on input "text" at bounding box center [527, 277] width 176 height 18
paste input "Live Channel 93da2c8b-3a09-47b7-b7cf-41642796416b eng FIFA U-20 World Cup Chile…"
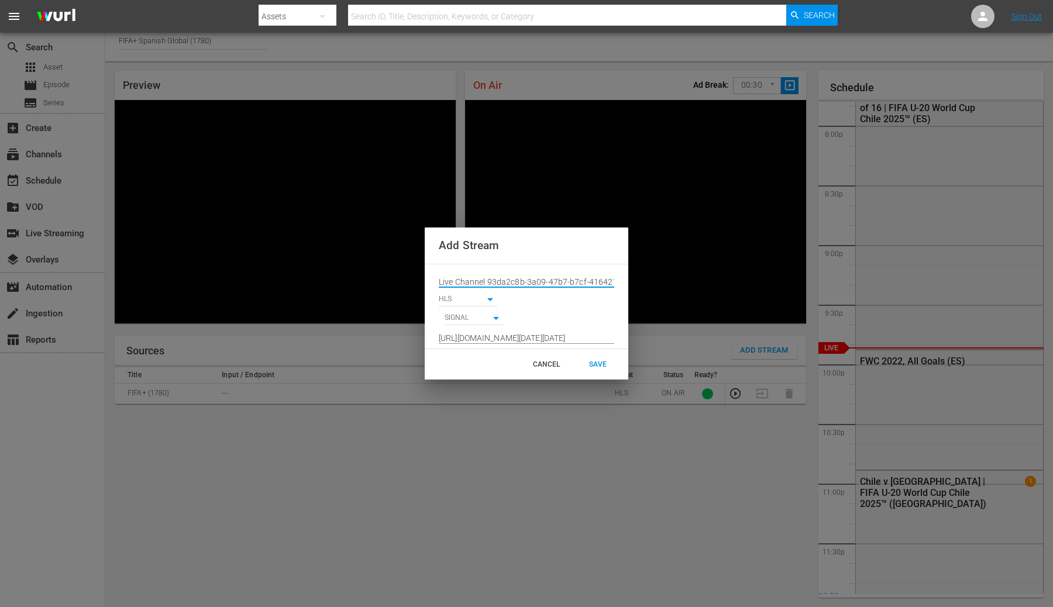
scroll to position [0, 162]
type input "Live Channel 93da2c8b-3a09-47b7-b7cf-41642796416b eng FIFA U-20 World Cup Chile…"
click at [597, 363] on div "SAVE" at bounding box center [597, 364] width 51 height 21
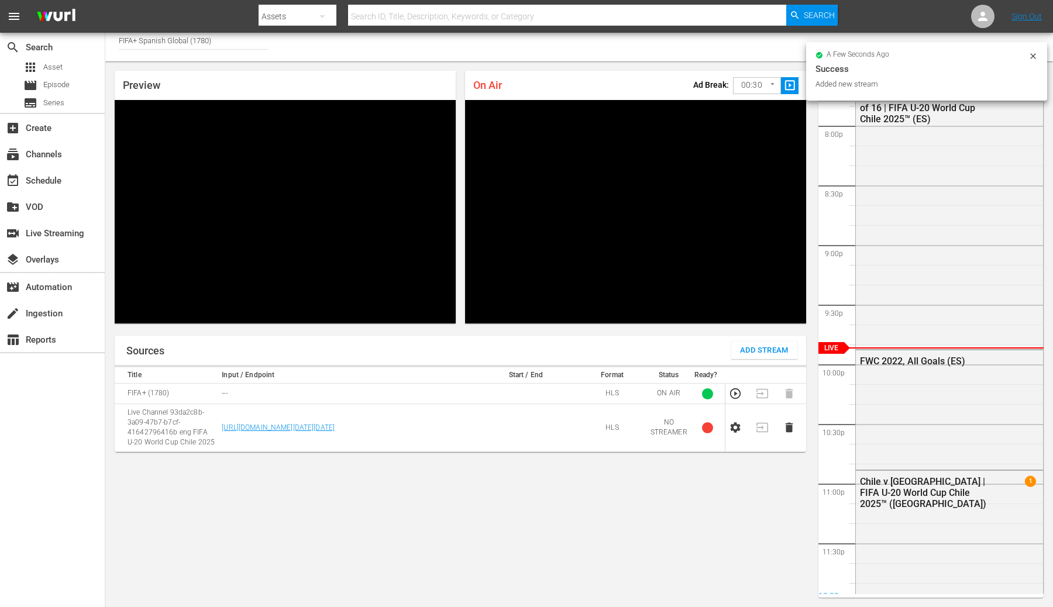
click at [490, 465] on div "Sources Add Stream Title Input / Endpoint Start / End Format Status Ready? FIFA…" at bounding box center [461, 467] width 692 height 262
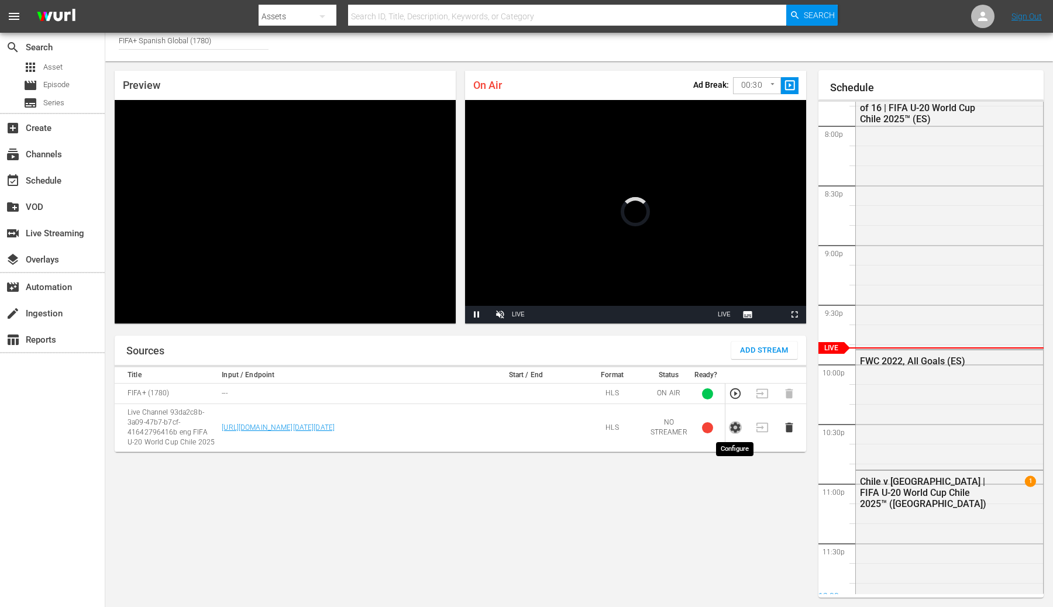
click at [734, 428] on icon "button" at bounding box center [735, 427] width 13 height 13
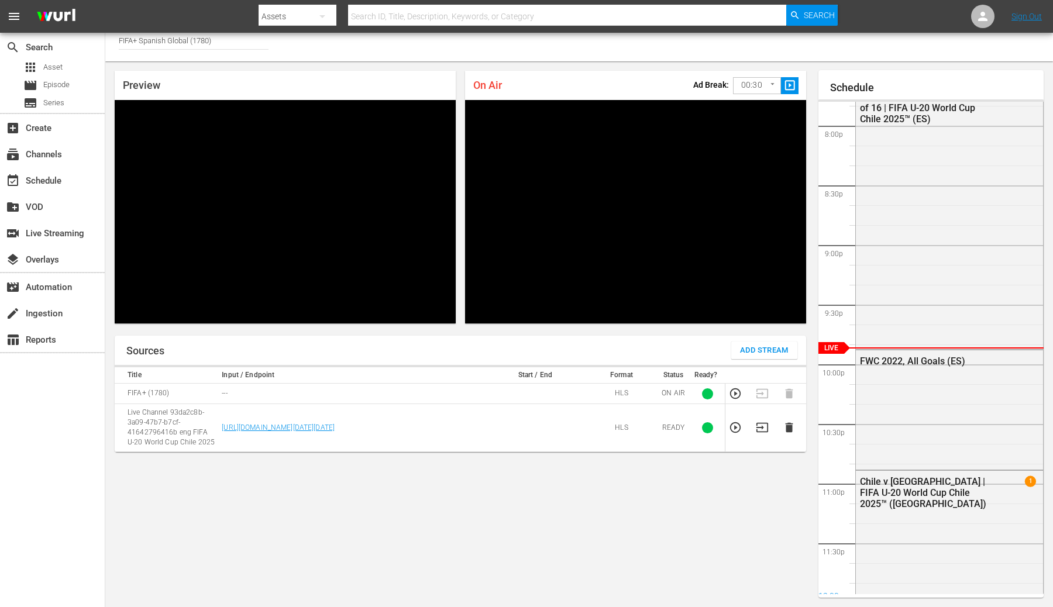
click at [742, 84] on body "menu Search By Assets Search ID, Title, Description, Keywords, or Category Sear…" at bounding box center [526, 297] width 1053 height 607
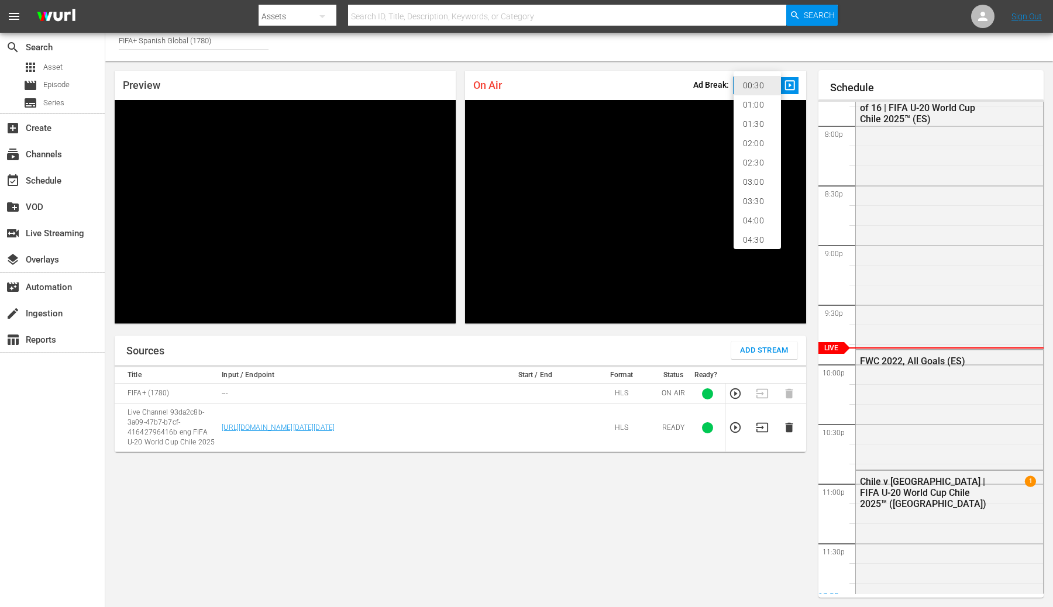
click at [758, 142] on li "02:00" at bounding box center [757, 143] width 47 height 19
type input "120"
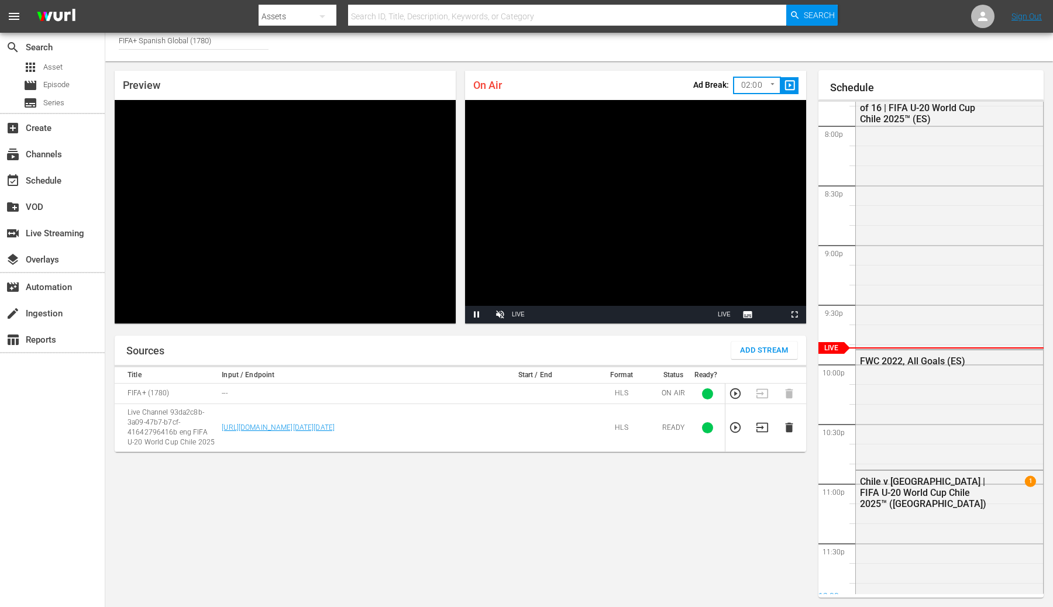
click at [521, 49] on div "Channel Title FIFA+ Spanish Global (1780)" at bounding box center [579, 43] width 948 height 35
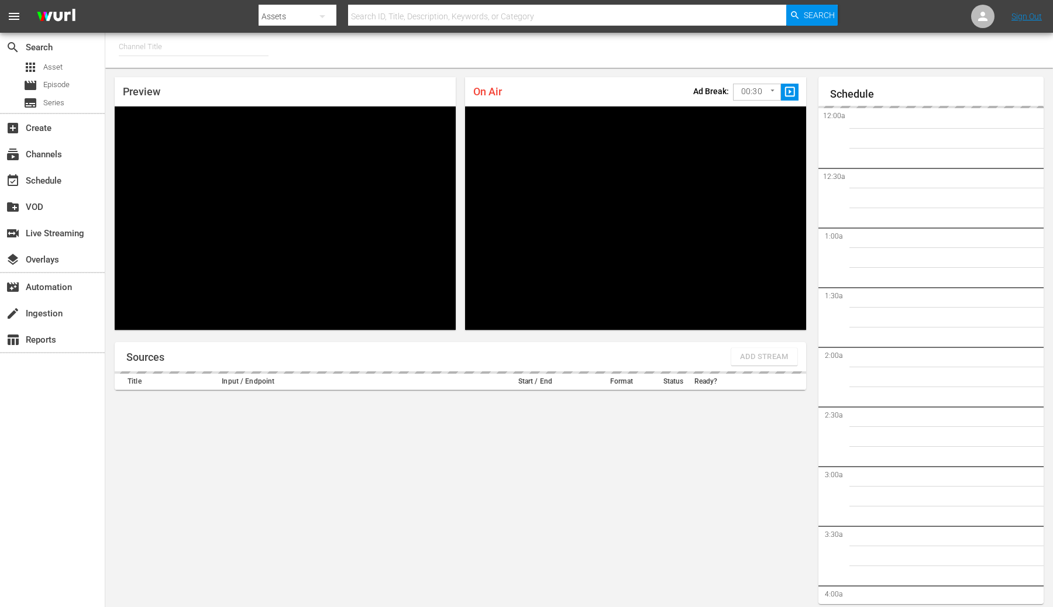
type input "FIFA+ English Global (1781)"
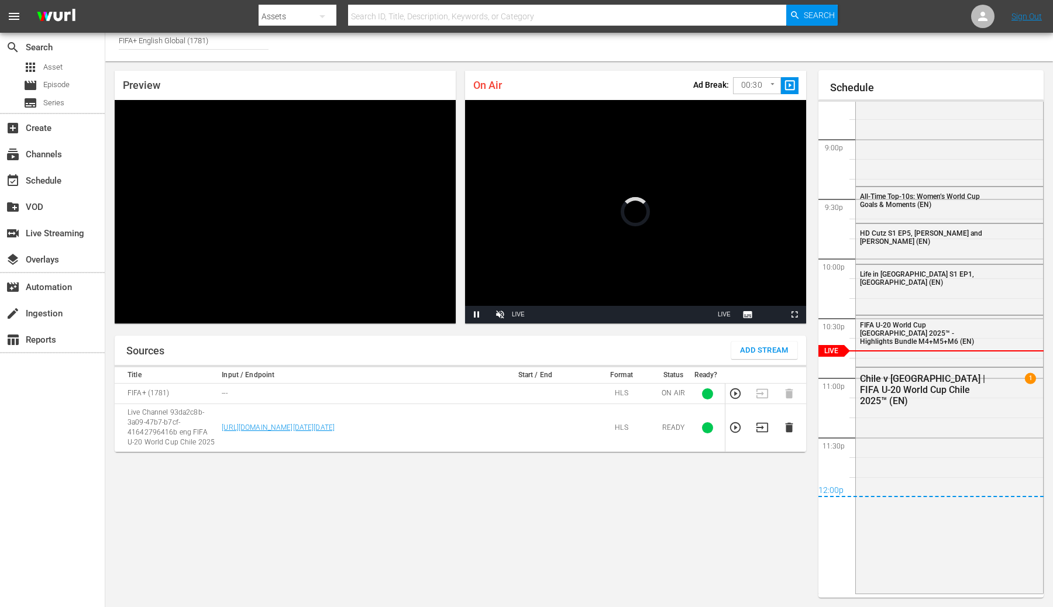
scroll to position [6, 0]
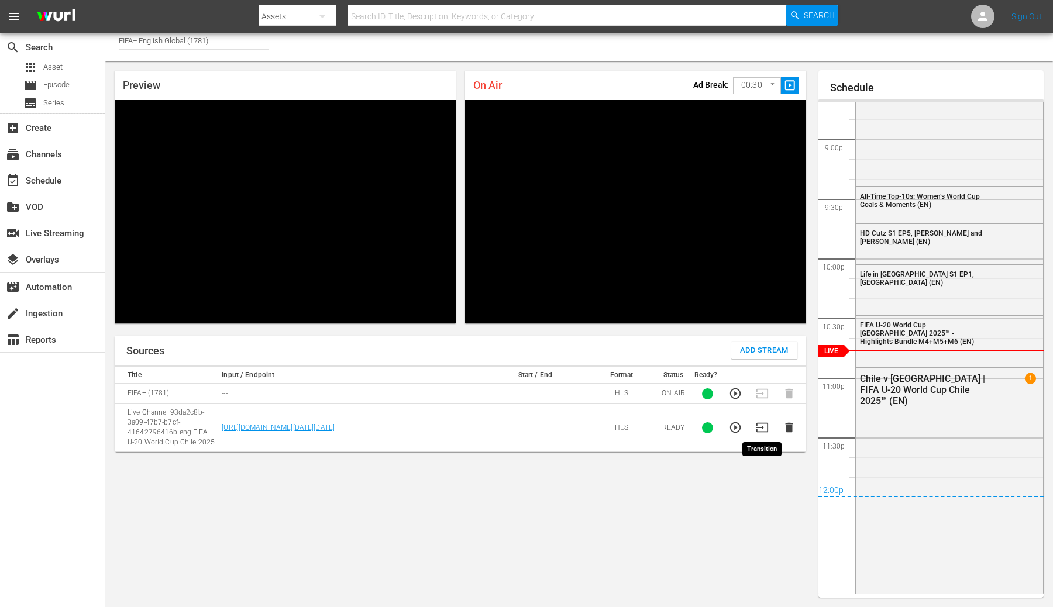
click at [760, 430] on icon "button" at bounding box center [762, 427] width 13 height 13
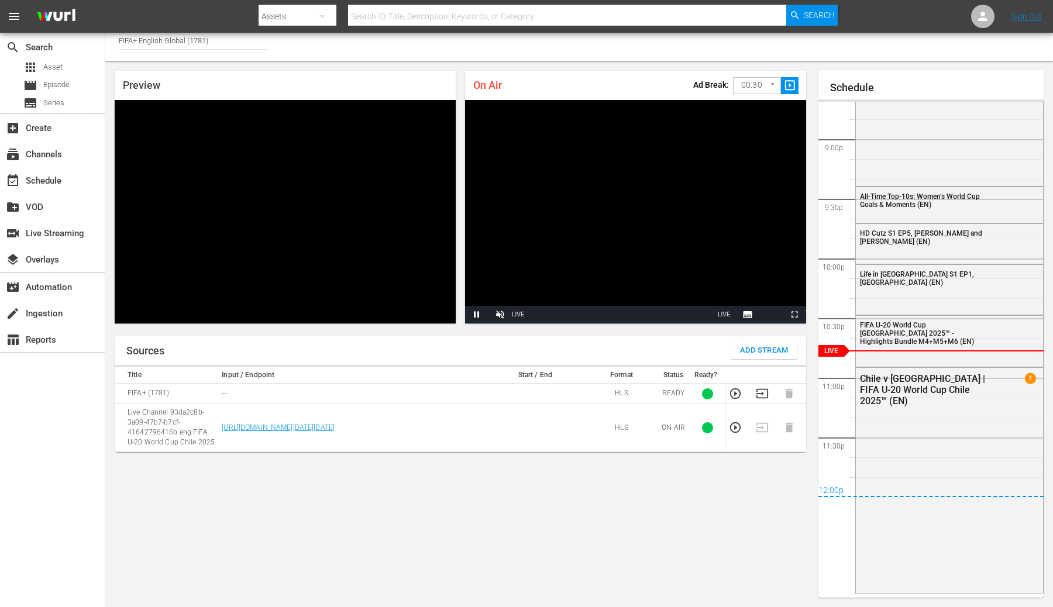
click at [764, 88] on body "menu Search By Assets Search ID, Title, Description, Keywords, or Category Sear…" at bounding box center [526, 297] width 1053 height 607
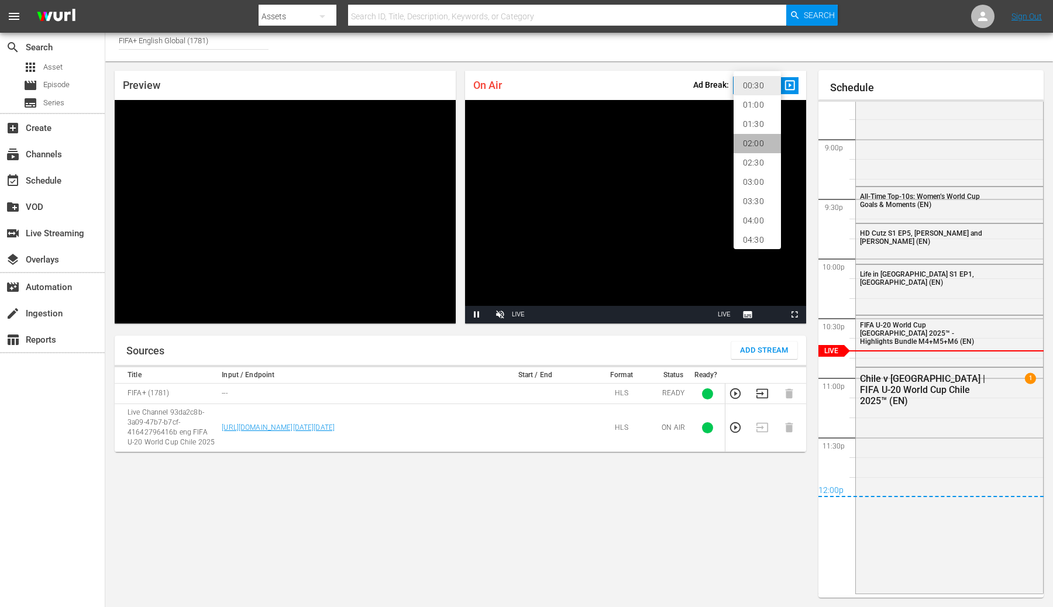
click at [755, 141] on li "02:00" at bounding box center [757, 143] width 47 height 19
type input "120"
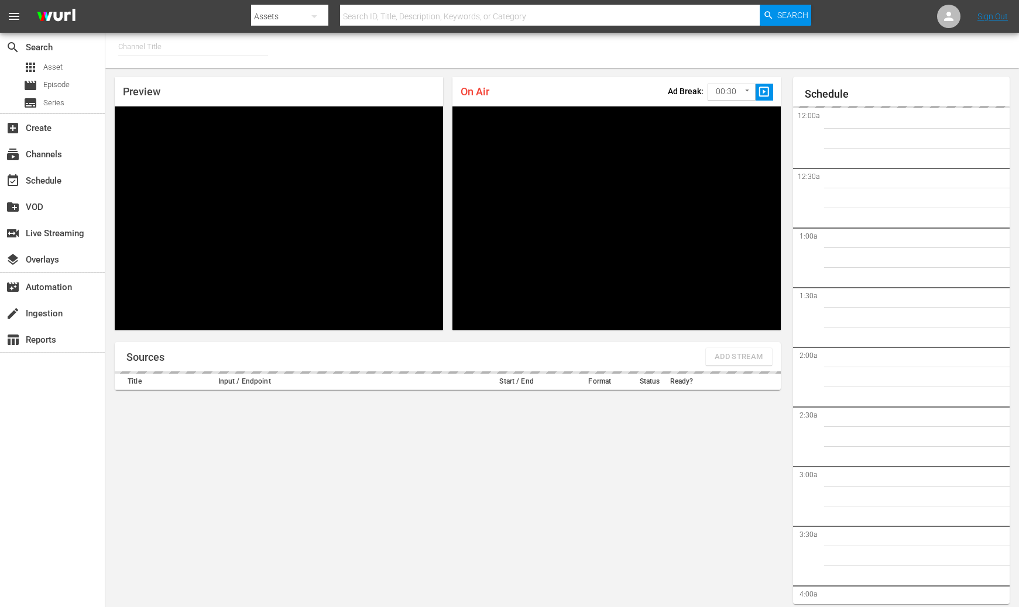
type input "FIFA+ Spanish Global (1780)"
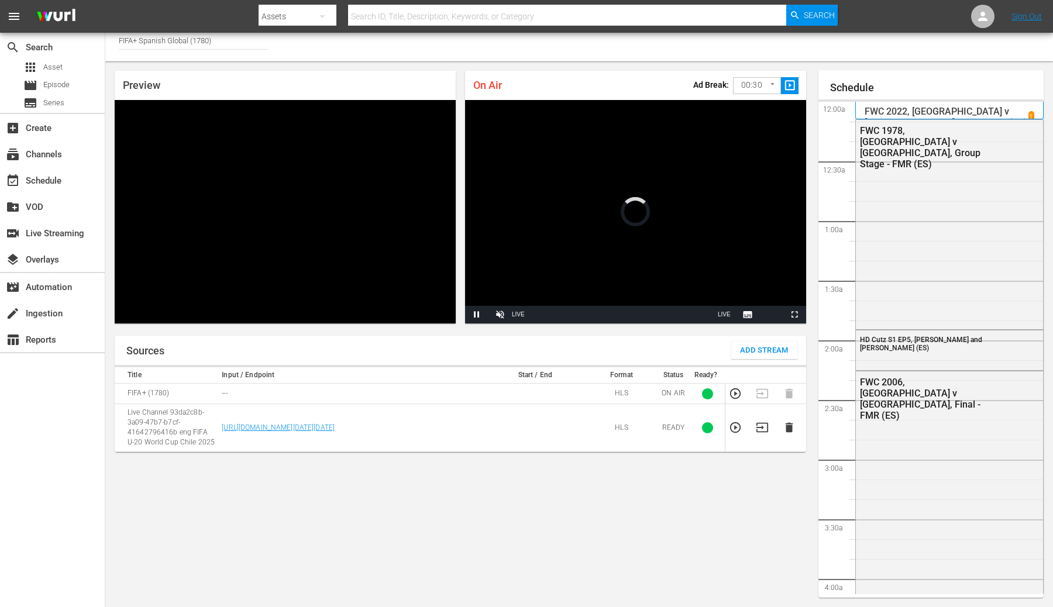
scroll to position [6, 0]
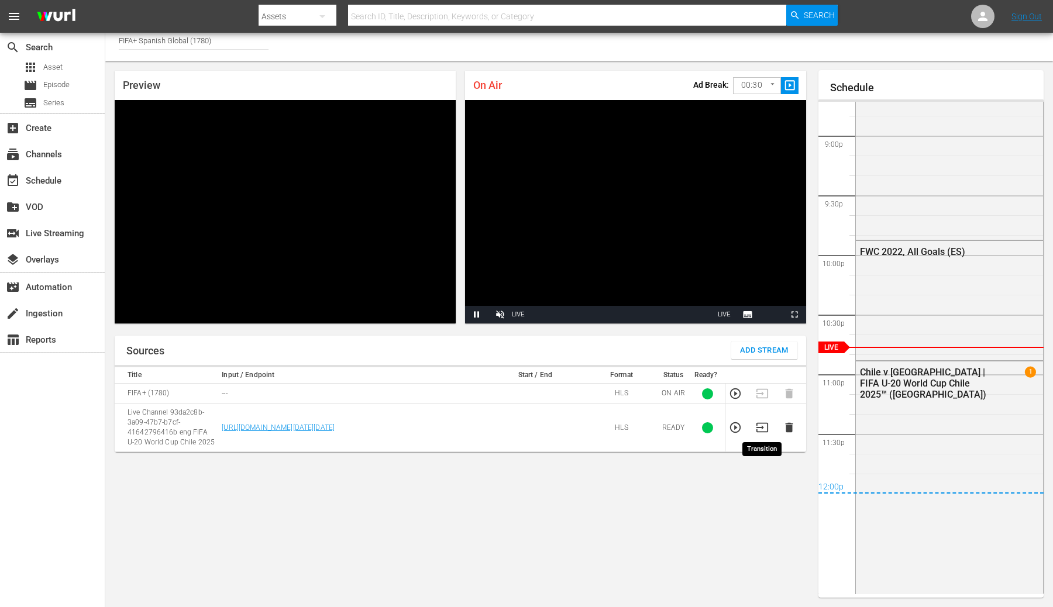
click at [763, 432] on icon "button" at bounding box center [763, 427] width 12 height 9
click at [728, 425] on td at bounding box center [739, 428] width 27 height 48
click at [733, 428] on icon "button" at bounding box center [735, 427] width 13 height 13
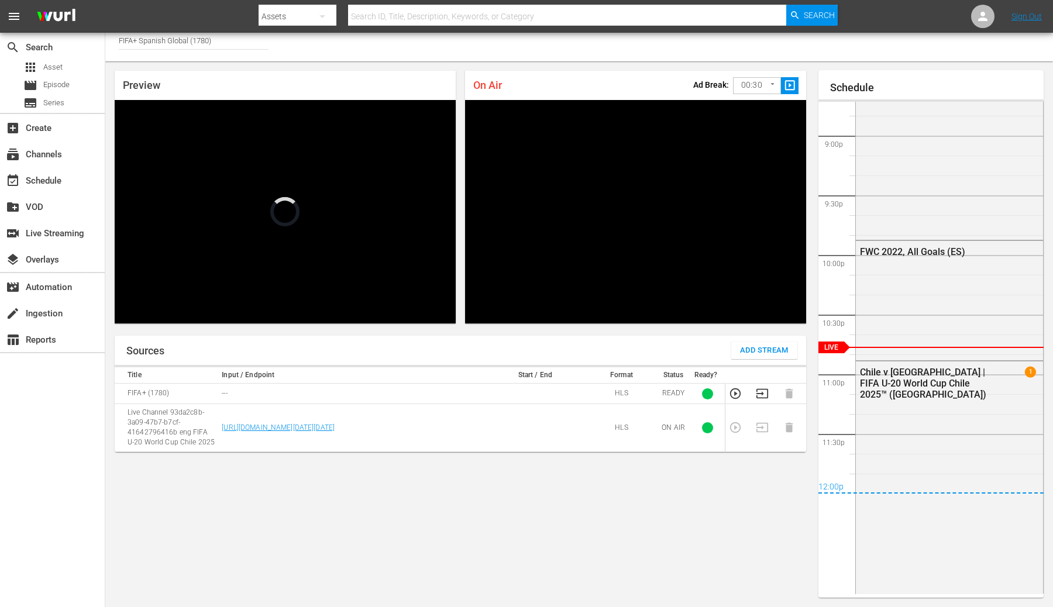
click at [755, 85] on body "menu Search By Assets Search ID, Title, Description, Keywords, or Category Sear…" at bounding box center [526, 297] width 1053 height 607
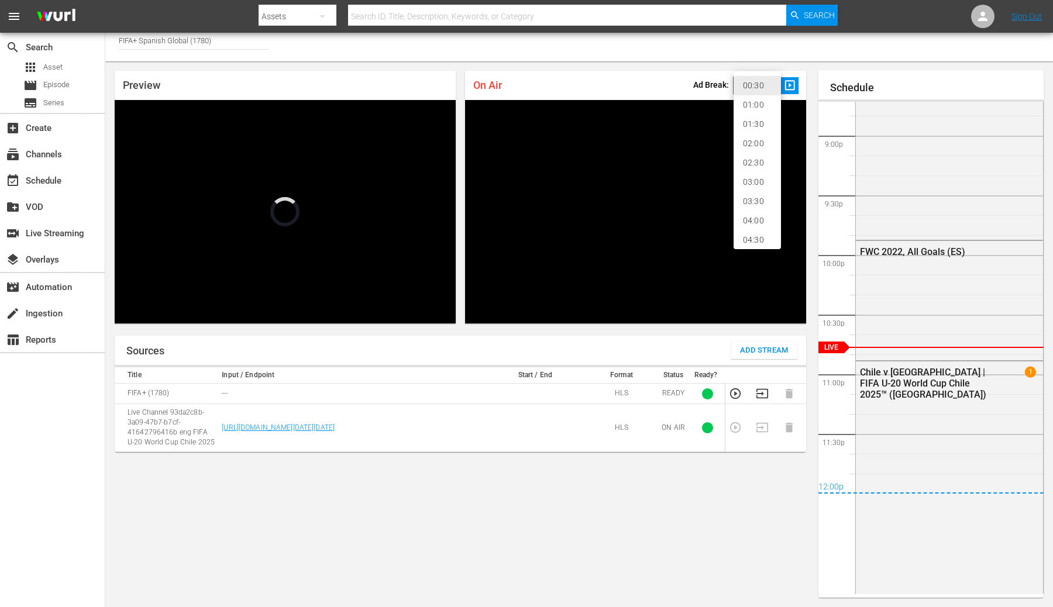
click at [765, 143] on li "02:00" at bounding box center [757, 143] width 47 height 19
type input "120"
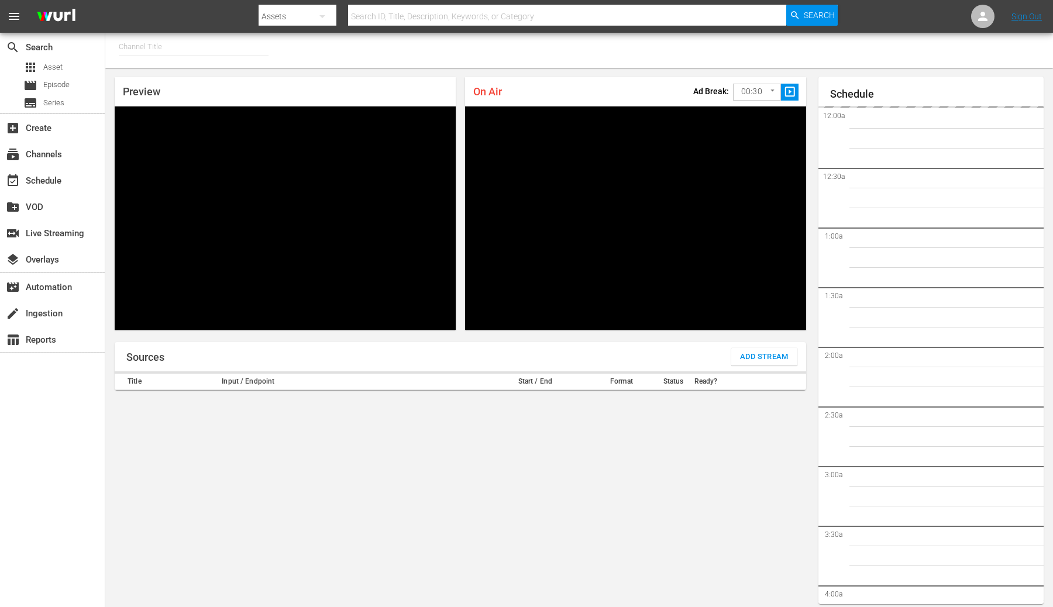
type input "FIFA+ [DEMOGRAPHIC_DATA] Local (1778)"
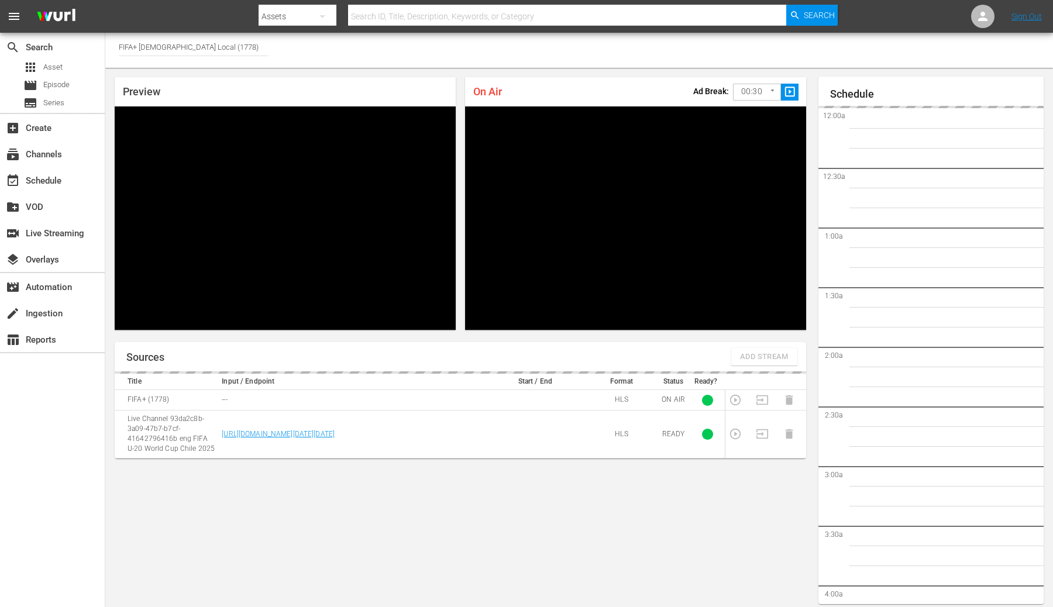
scroll to position [6, 0]
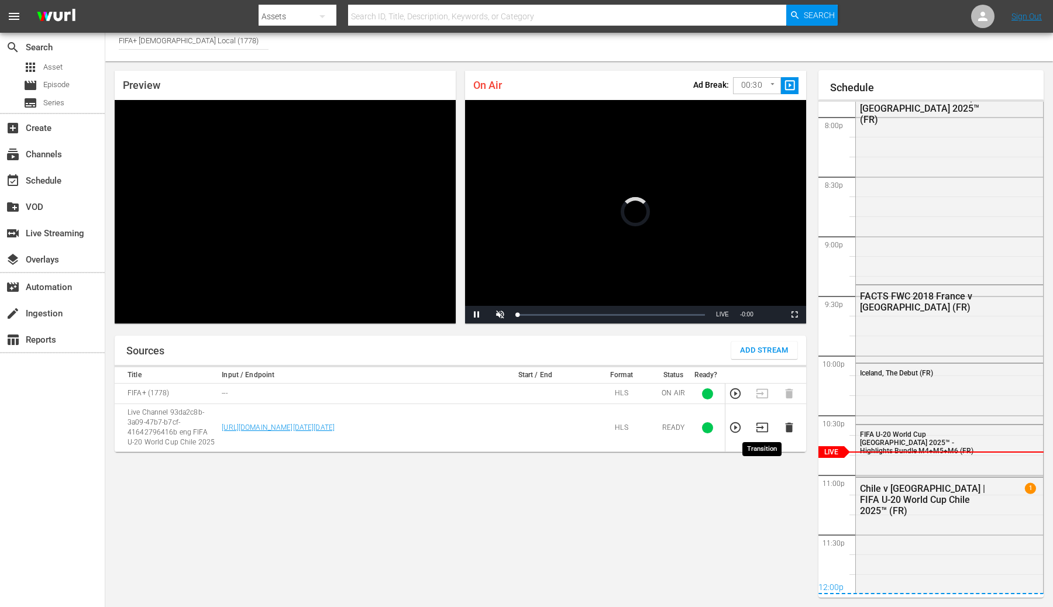
click at [763, 430] on icon "button" at bounding box center [762, 427] width 13 height 13
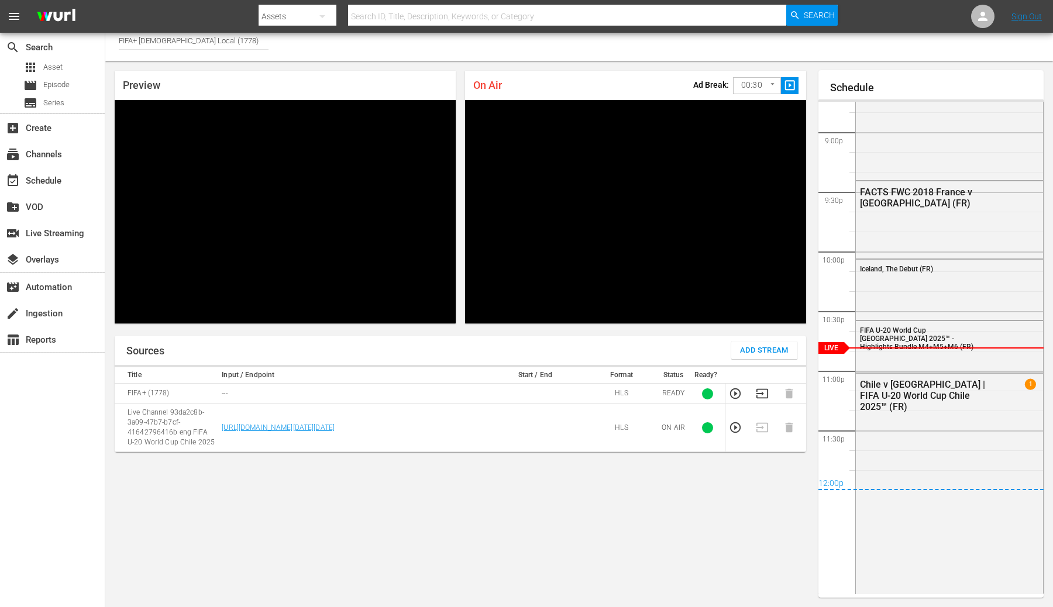
click at [757, 90] on body "menu Search By Assets Search ID, Title, Description, Keywords, or Category Sear…" at bounding box center [526, 297] width 1053 height 607
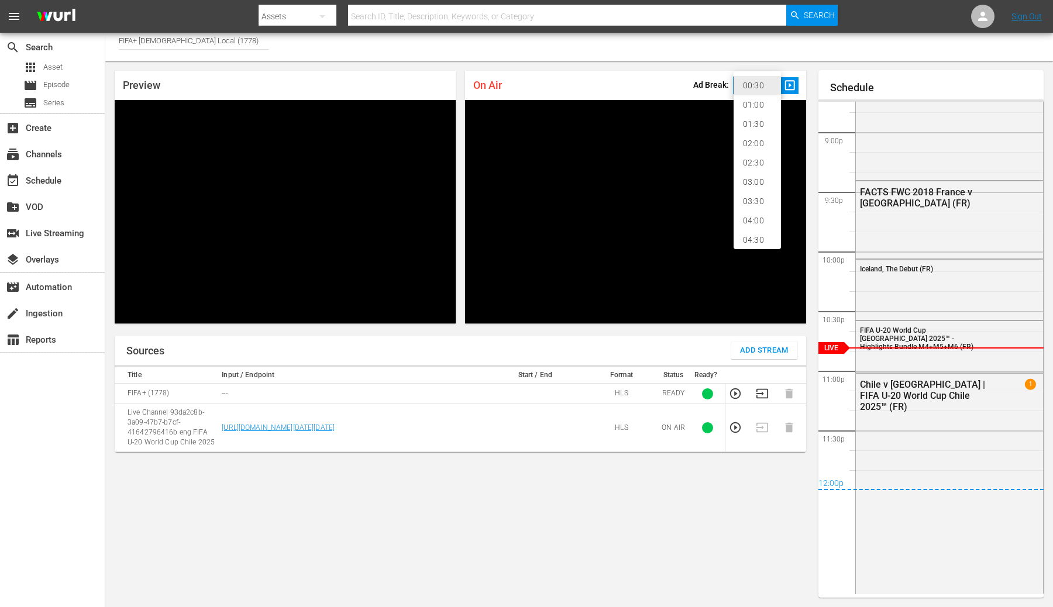
click at [754, 142] on li "02:00" at bounding box center [757, 143] width 47 height 19
type input "120"
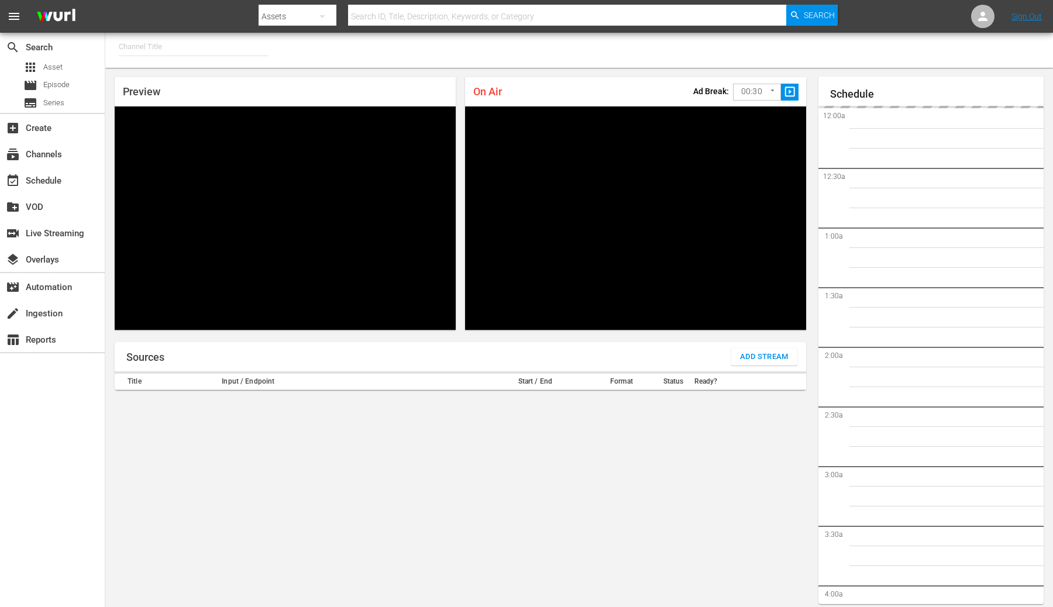
type input "FIFA+ [DEMOGRAPHIC_DATA] Local (1777)"
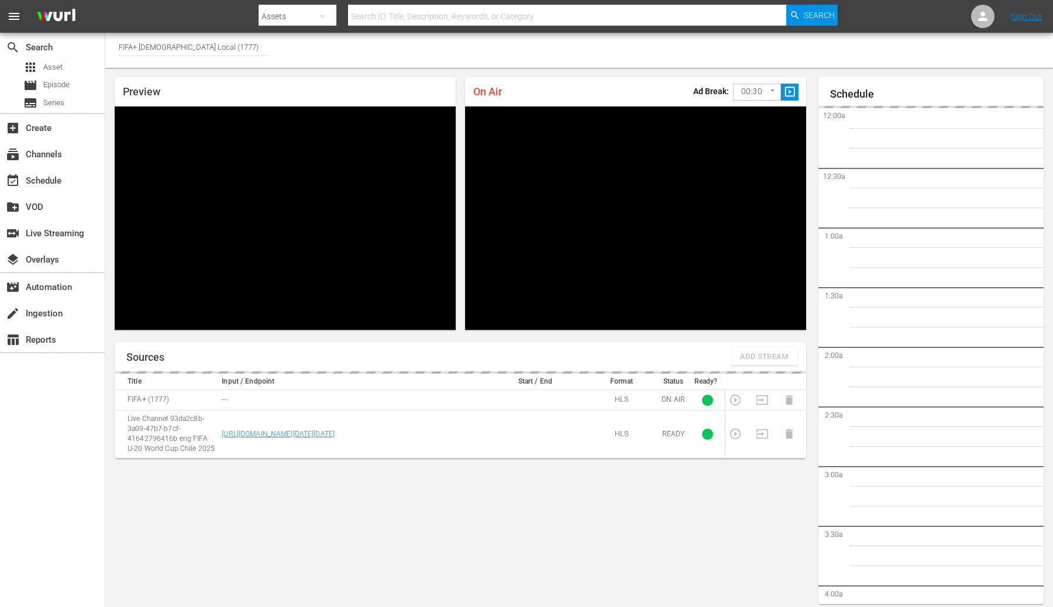
scroll to position [6, 0]
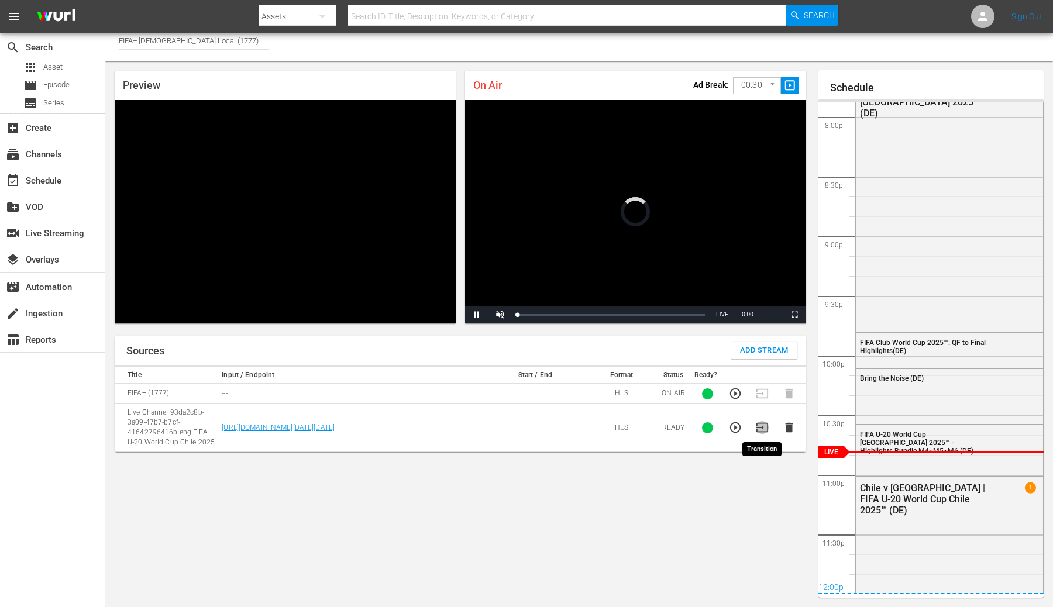
click at [761, 430] on icon "button" at bounding box center [762, 427] width 13 height 13
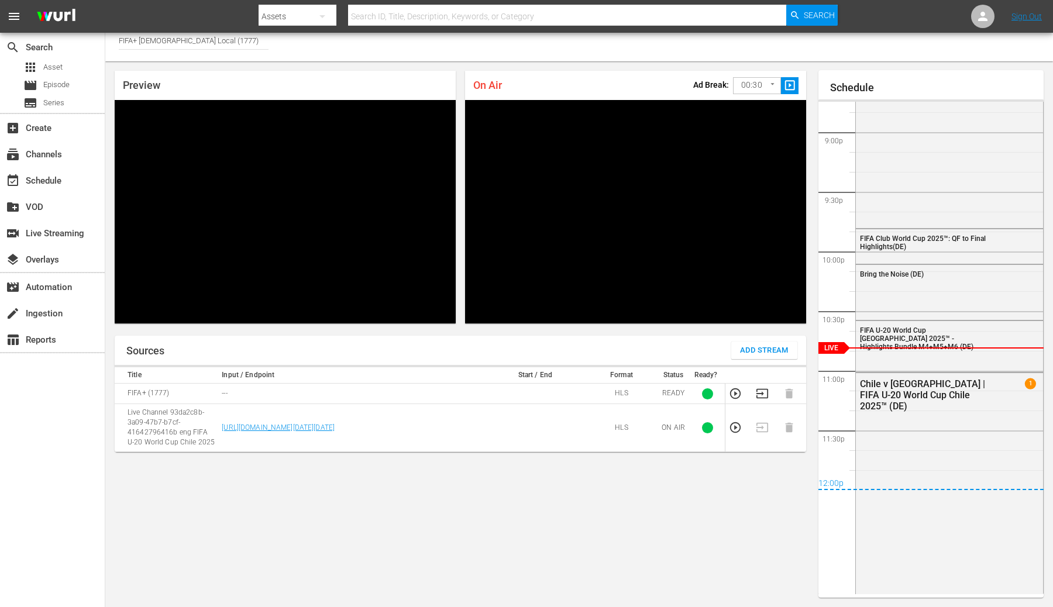
click at [759, 85] on body "menu Search By Assets Search ID, Title, Description, Keywords, or Category Sear…" at bounding box center [526, 297] width 1053 height 607
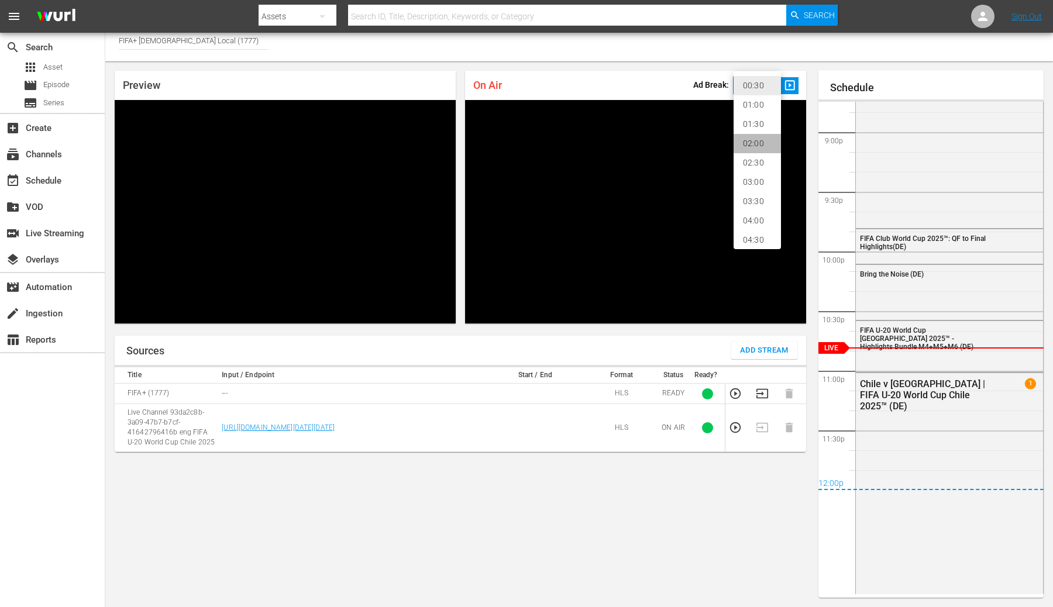
click at [755, 149] on li "02:00" at bounding box center [757, 143] width 47 height 19
type input "120"
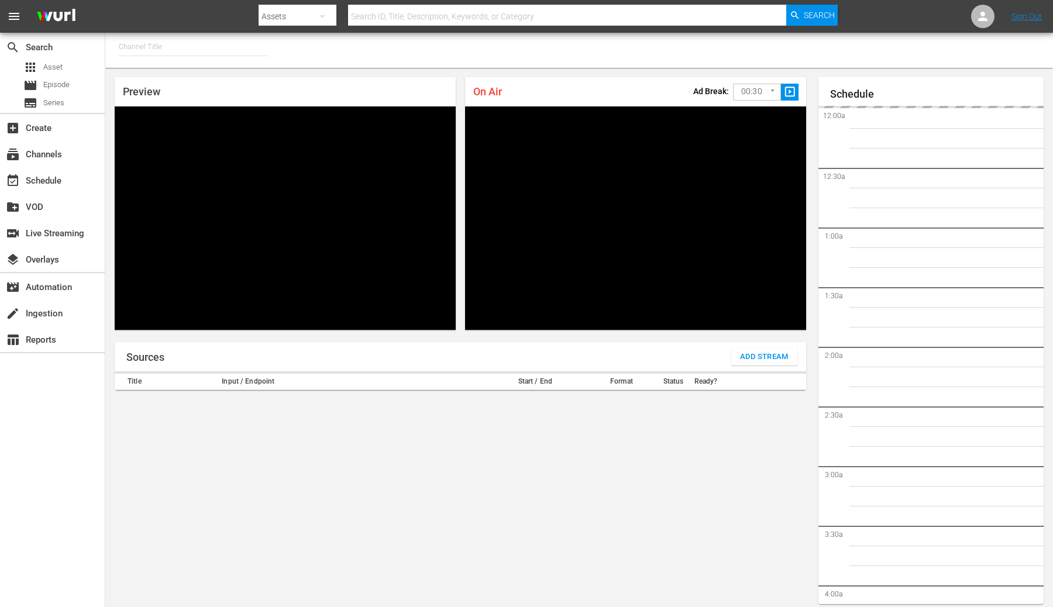
type input "FIFA+ Italian Local (1779)"
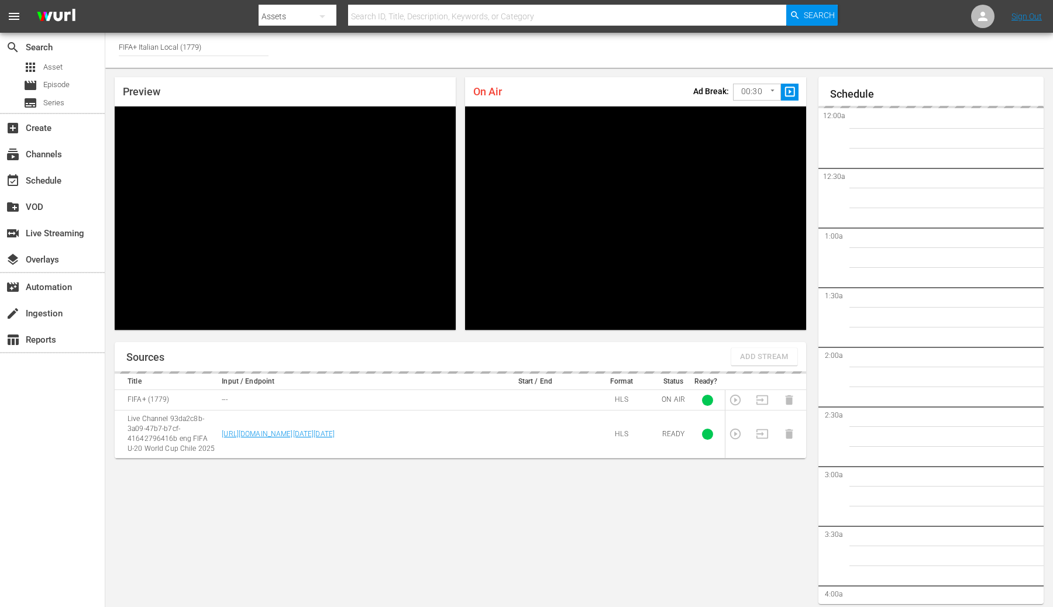
scroll to position [6, 0]
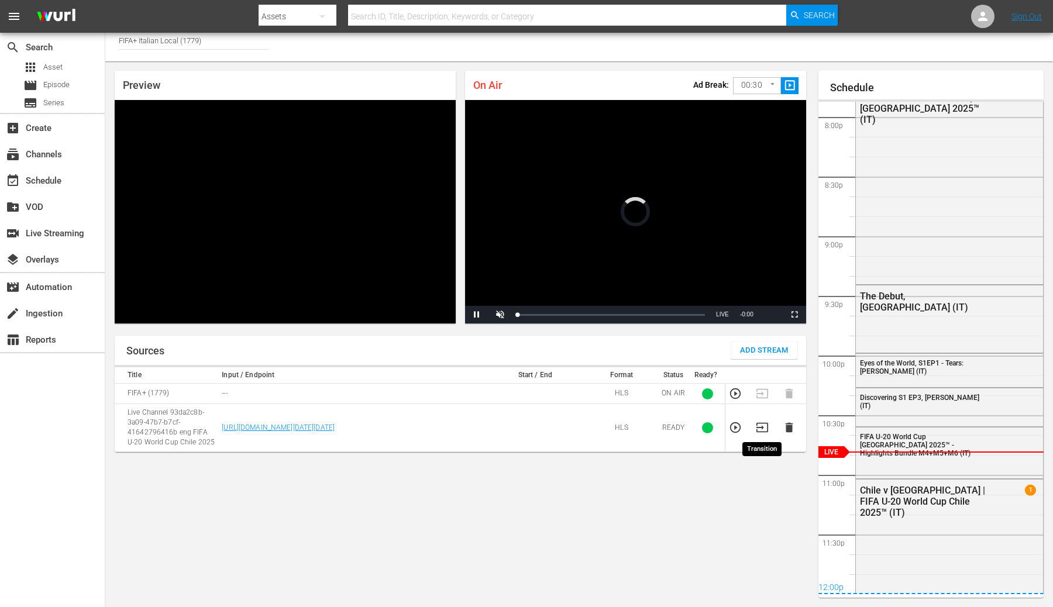
click at [761, 431] on icon "button" at bounding box center [762, 427] width 13 height 13
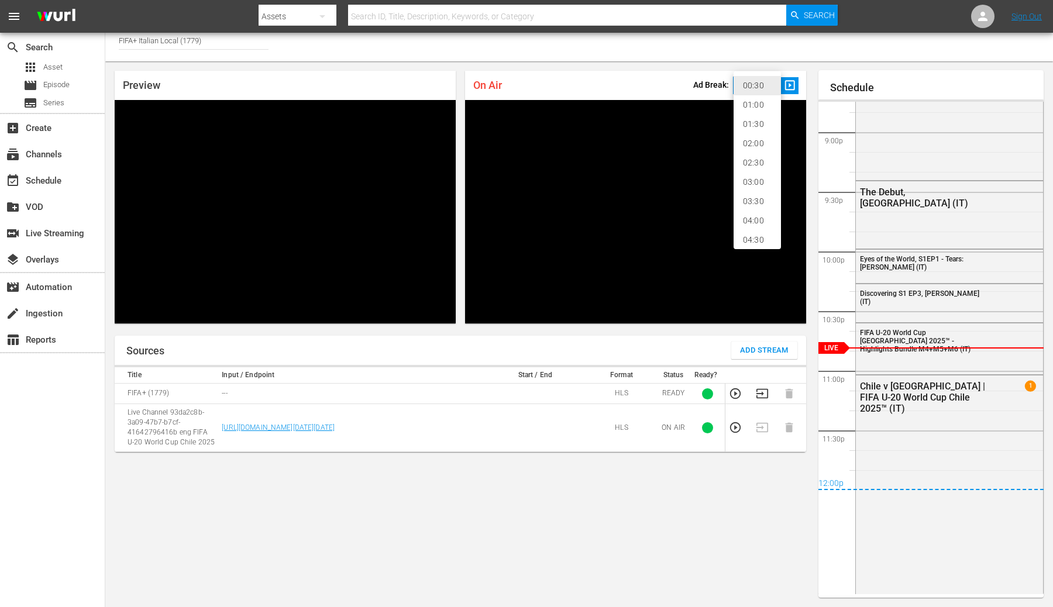
click at [744, 88] on body "menu Search By Assets Search ID, Title, Description, Keywords, or Category Sear…" at bounding box center [526, 297] width 1053 height 607
click at [754, 146] on li "02:00" at bounding box center [757, 143] width 47 height 19
type input "120"
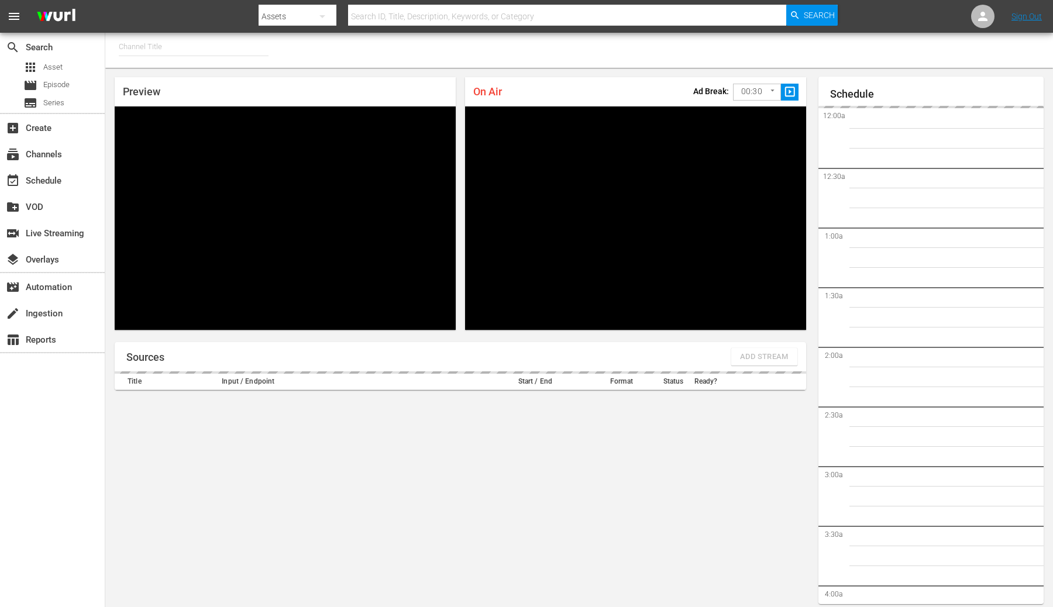
type input "FIFA+ [DEMOGRAPHIC_DATA] Local (1776)"
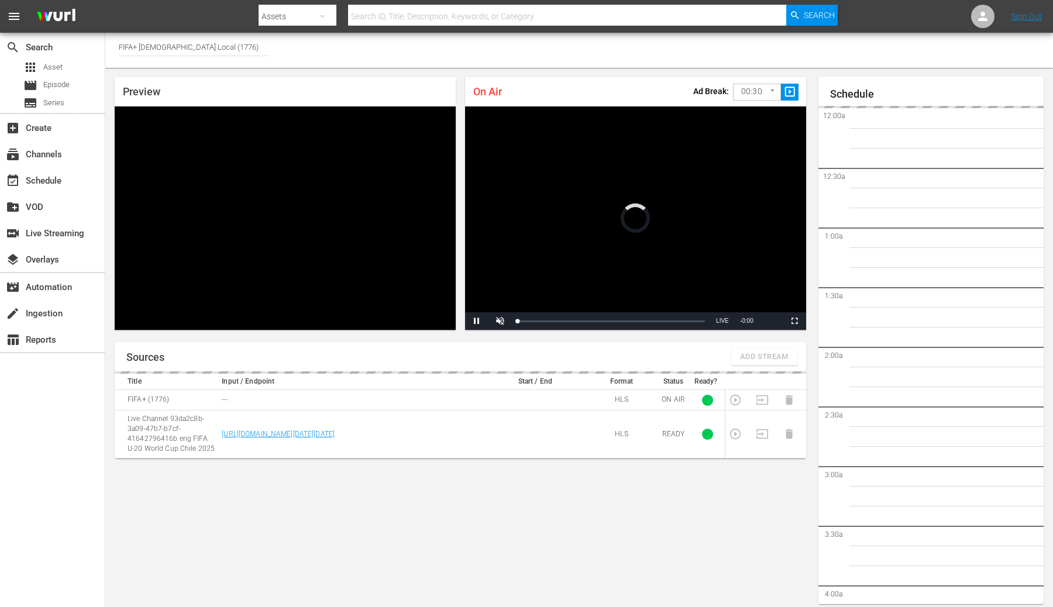
scroll to position [6, 0]
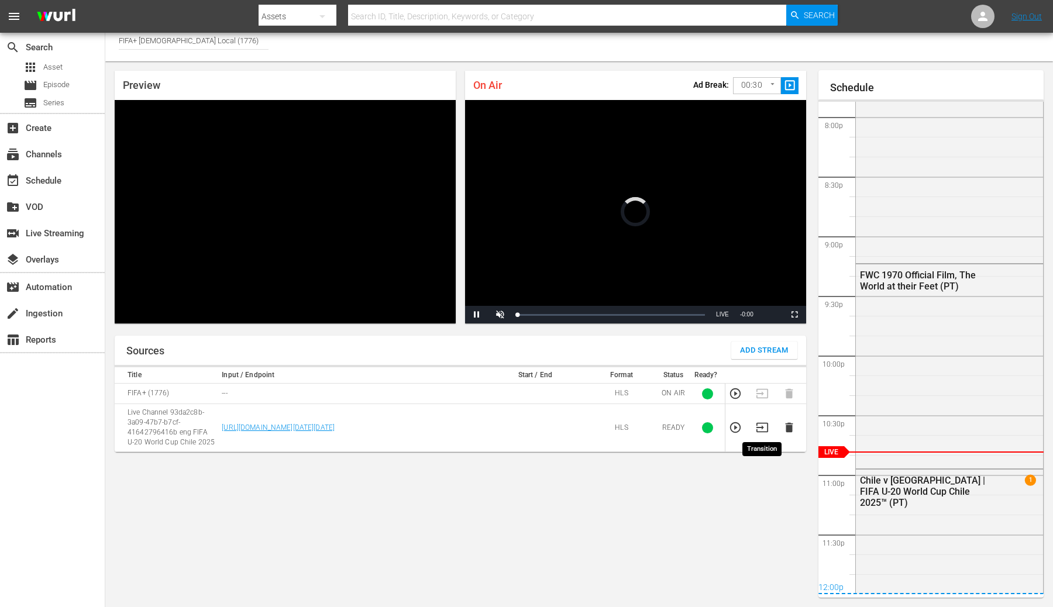
click at [761, 429] on icon "button" at bounding box center [762, 427] width 13 height 13
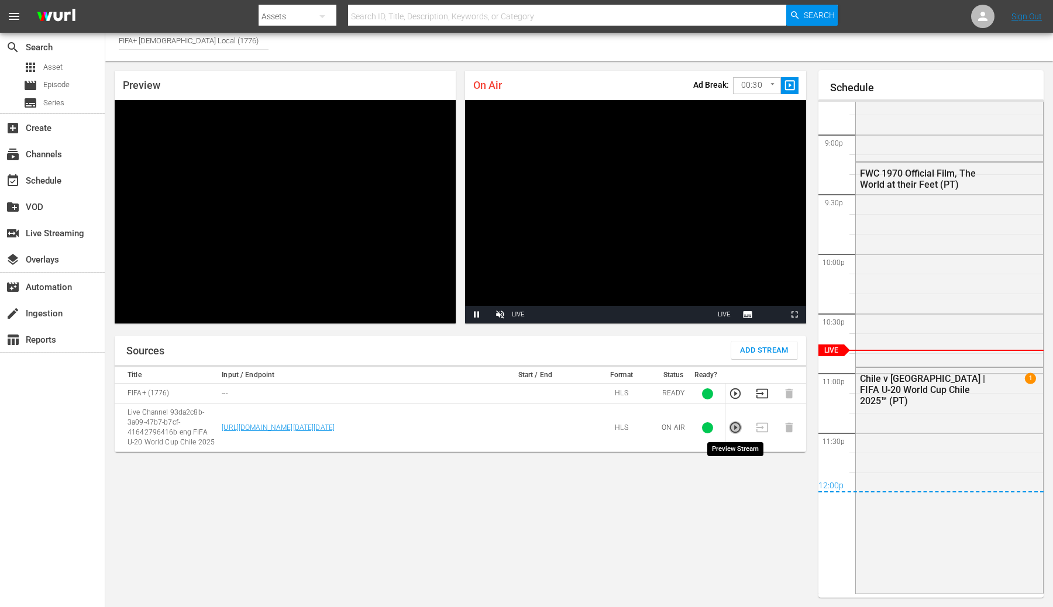
click at [738, 432] on icon "button" at bounding box center [735, 428] width 11 height 11
click at [751, 85] on body "menu Search By Assets Search ID, Title, Description, Keywords, or Category Sear…" at bounding box center [526, 297] width 1053 height 607
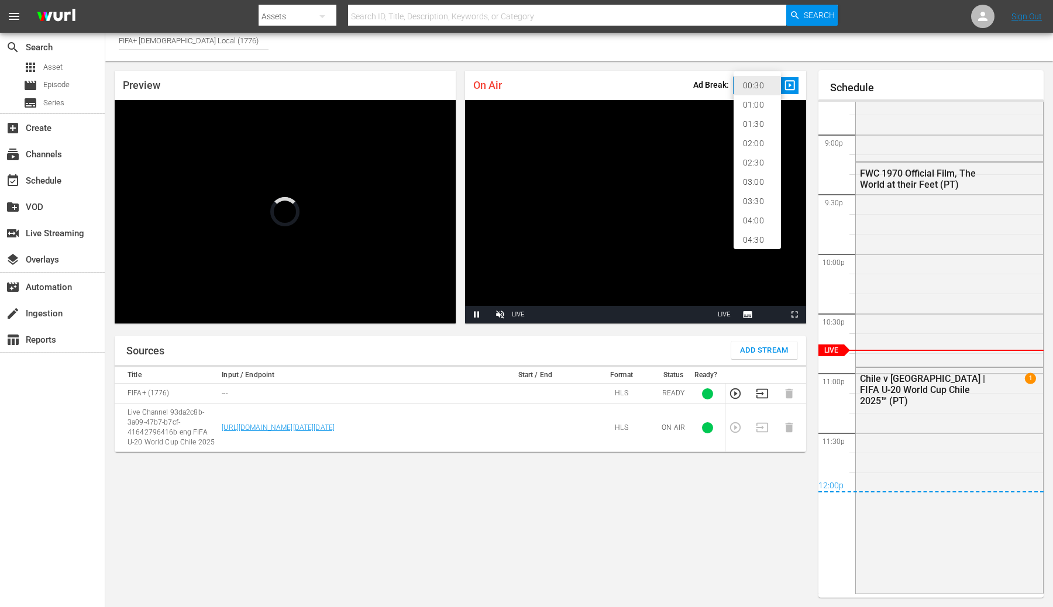
click at [760, 140] on li "02:00" at bounding box center [757, 143] width 47 height 19
type input "120"
